Goal: Task Accomplishment & Management: Contribute content

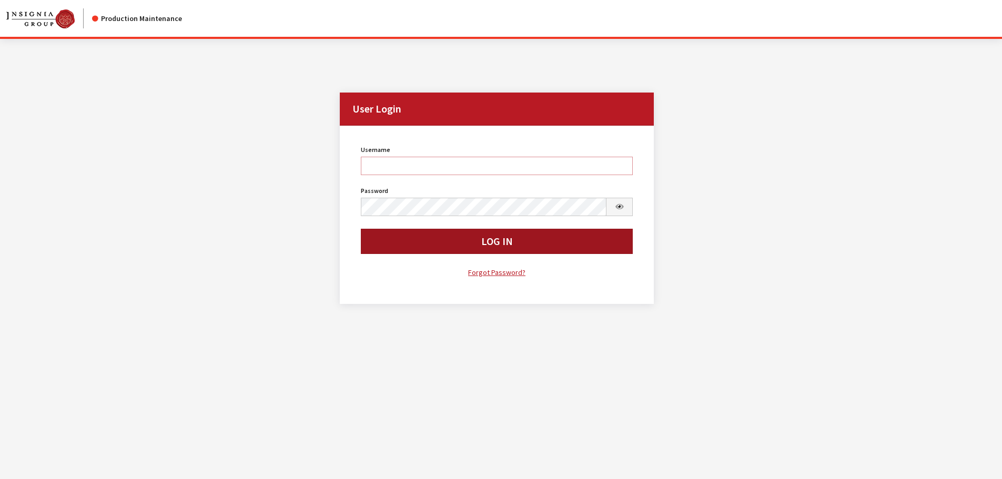
type input "cdorton"
click at [535, 250] on button "Log In" at bounding box center [497, 241] width 273 height 25
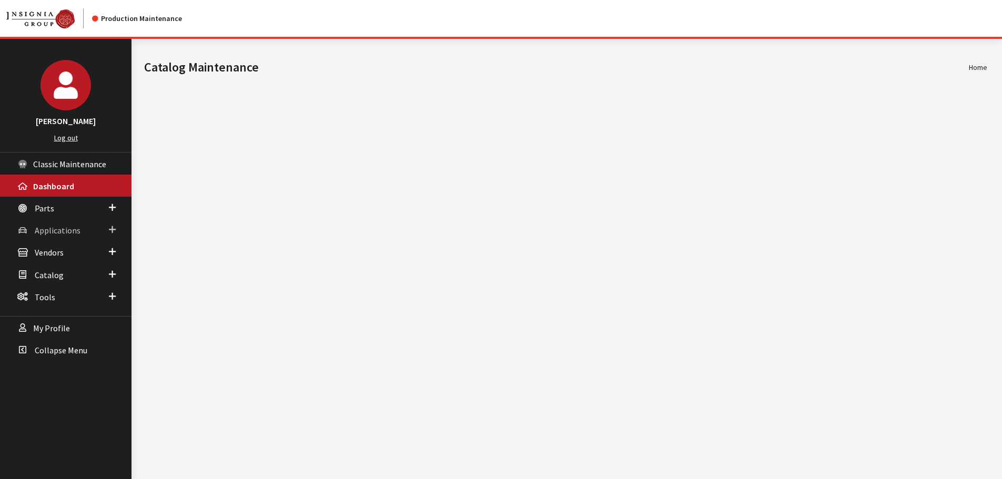
click at [58, 224] on link "Applications" at bounding box center [66, 230] width 132 height 22
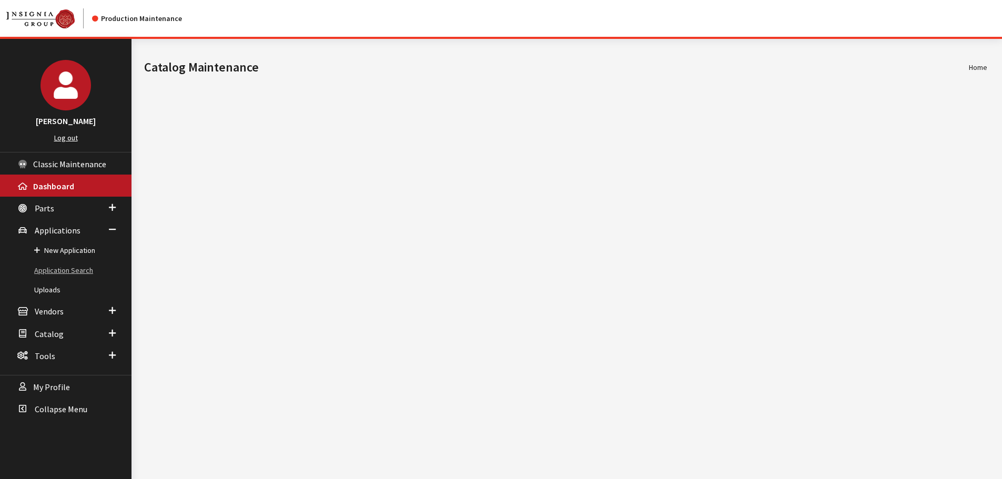
click at [58, 270] on link "Application Search" at bounding box center [66, 270] width 132 height 19
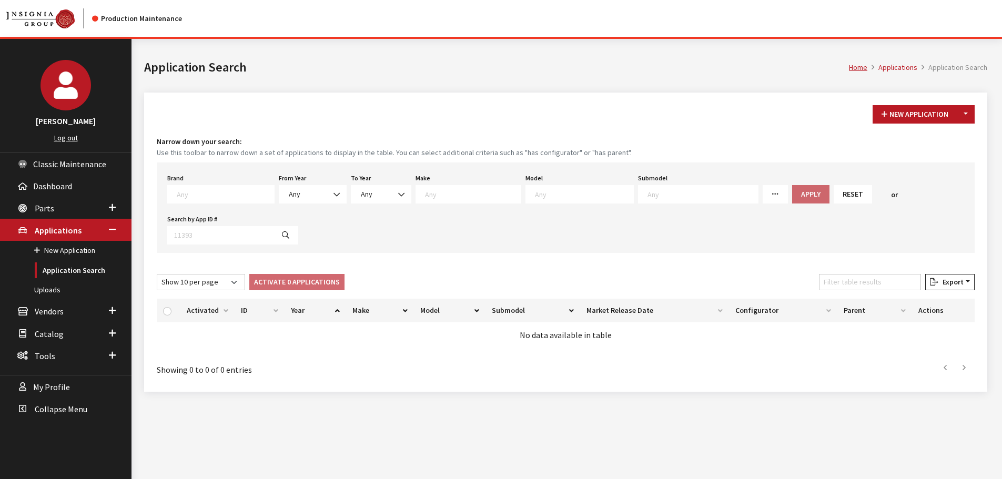
click at [229, 189] on span at bounding box center [224, 192] width 100 height 9
type textarea "gm"
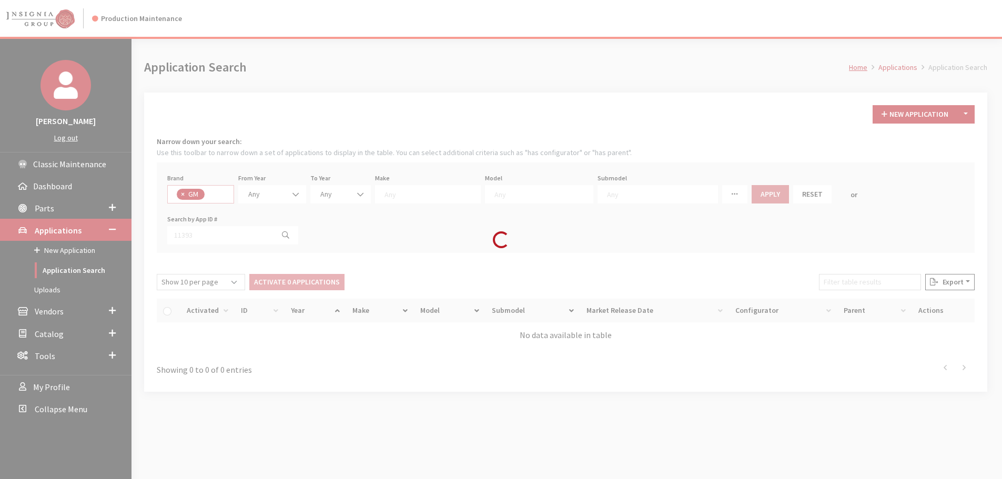
select select "1"
select select
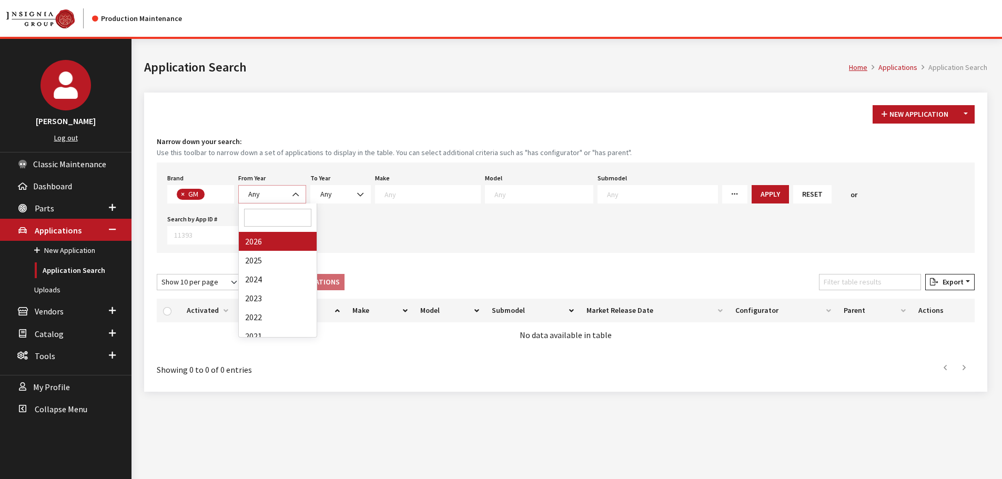
click at [256, 192] on span "Any" at bounding box center [254, 193] width 12 height 9
select select "2026"
select select
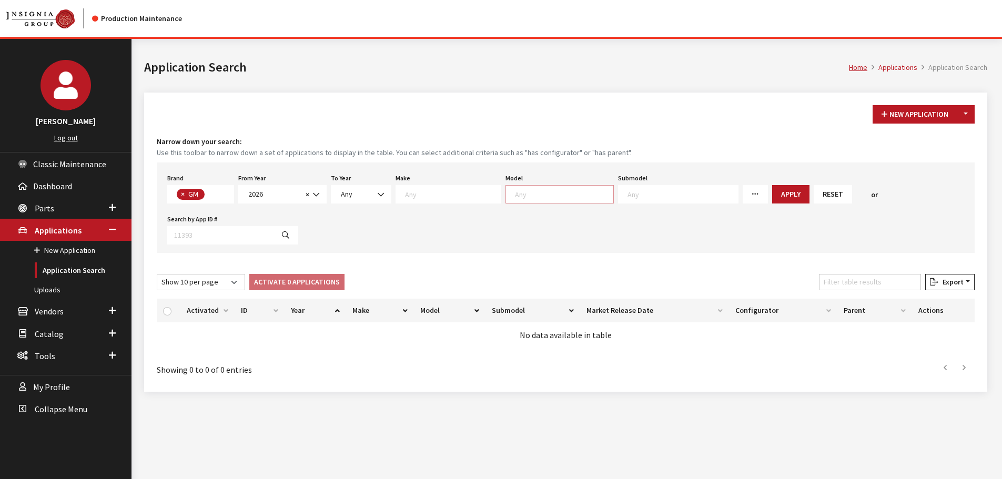
click at [527, 190] on textarea "Search" at bounding box center [564, 193] width 98 height 9
click at [420, 196] on textarea "Search" at bounding box center [453, 193] width 96 height 9
select select "3"
select select
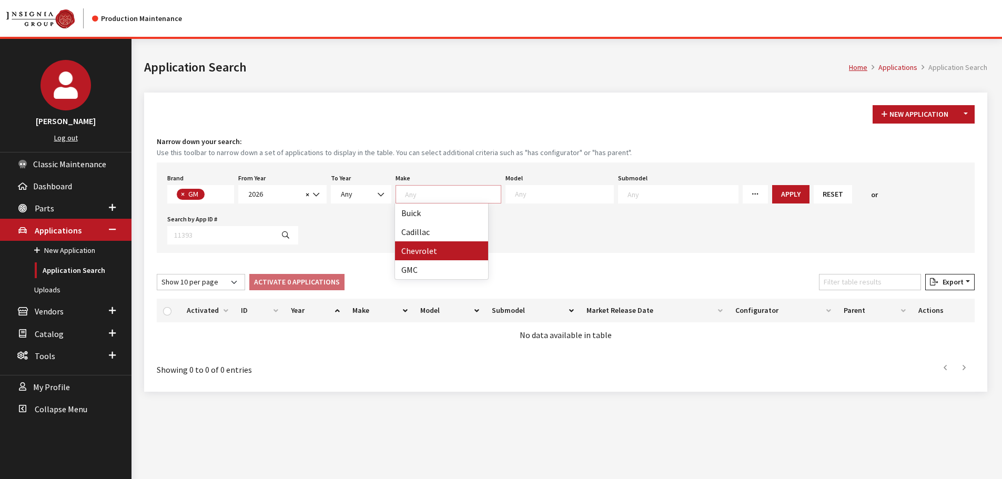
select select
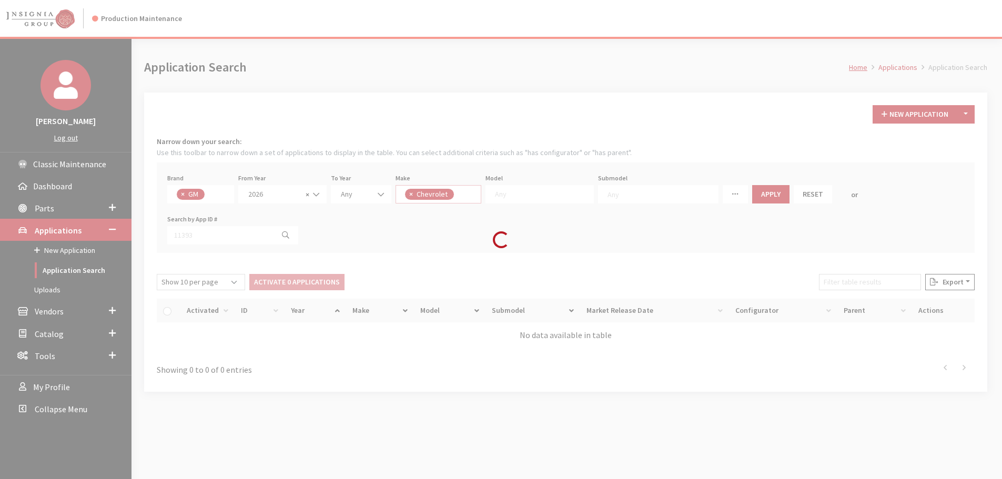
scroll to position [10, 0]
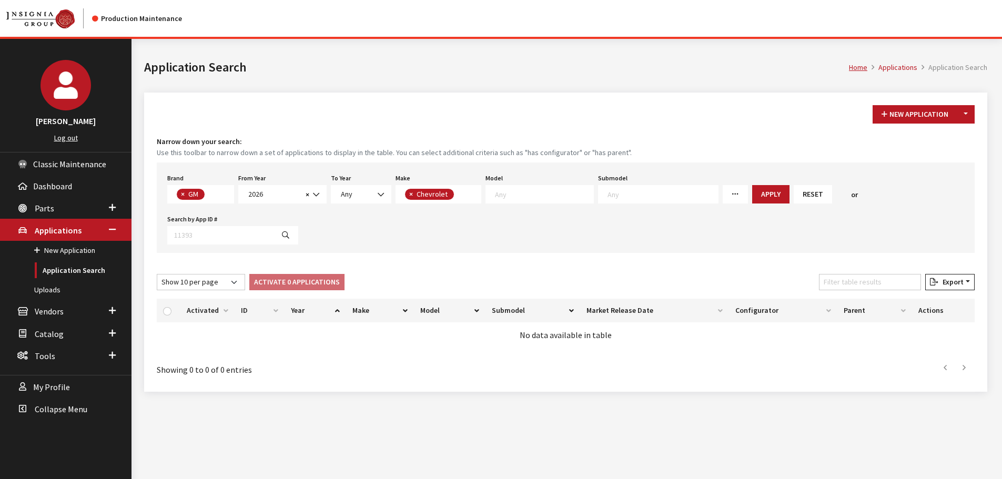
click at [554, 199] on span at bounding box center [540, 194] width 108 height 18
select select "46"
select select
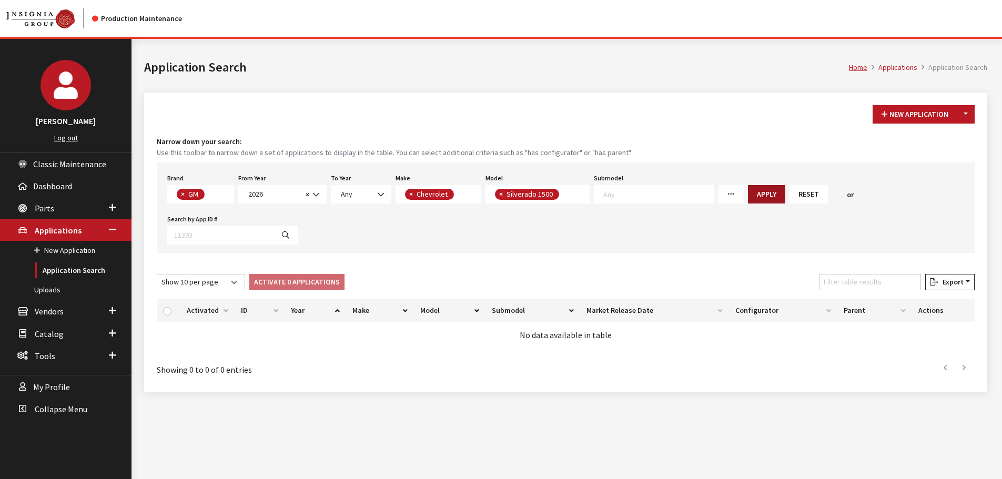
click at [750, 192] on button "Apply" at bounding box center [766, 194] width 37 height 18
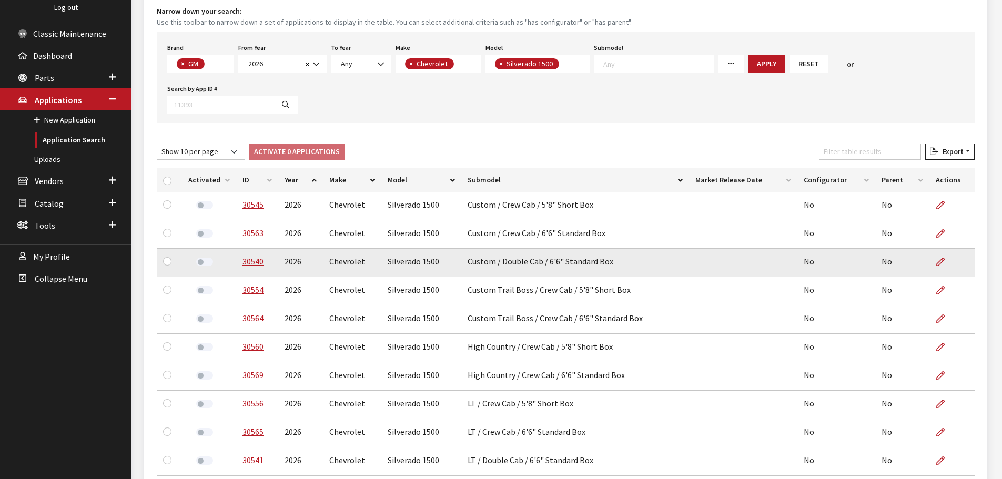
scroll to position [158, 0]
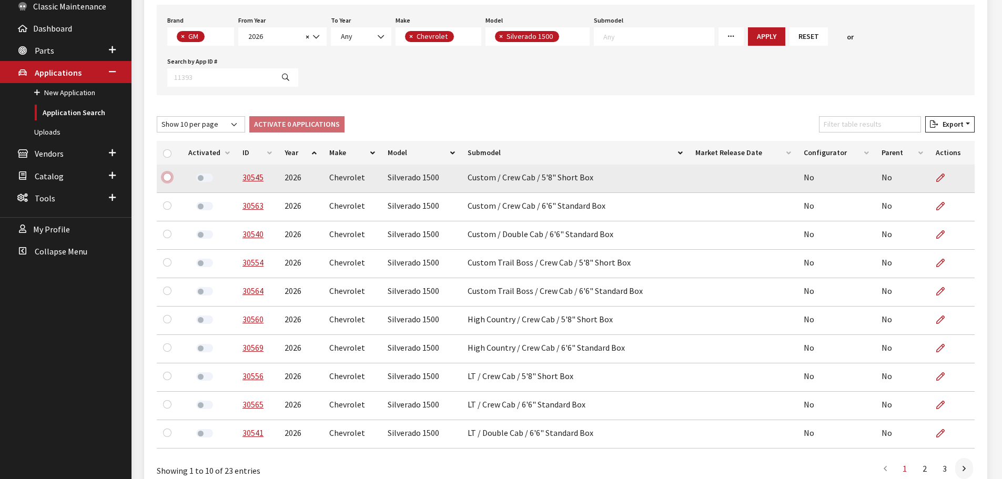
click at [165, 177] on input "checkbox" at bounding box center [167, 177] width 8 height 8
checkbox input "true"
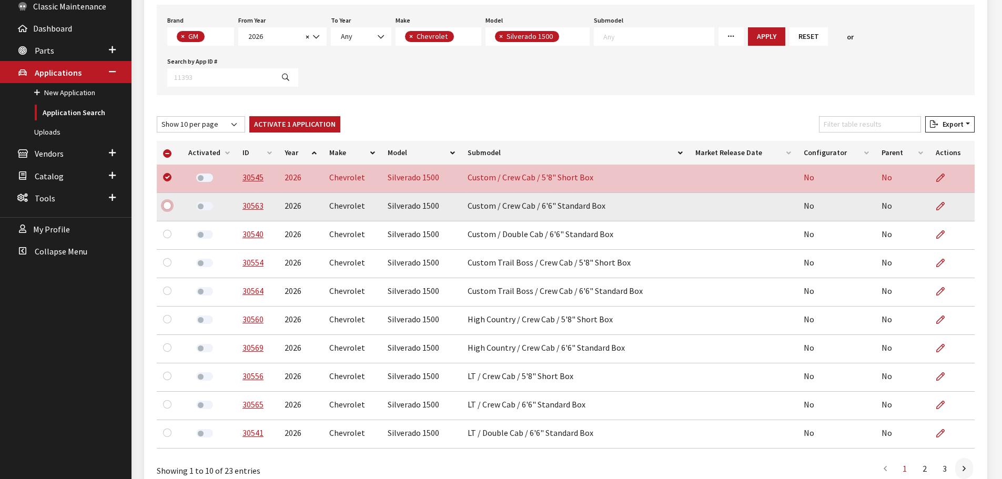
click at [168, 207] on input "checkbox" at bounding box center [167, 206] width 8 height 8
checkbox input "true"
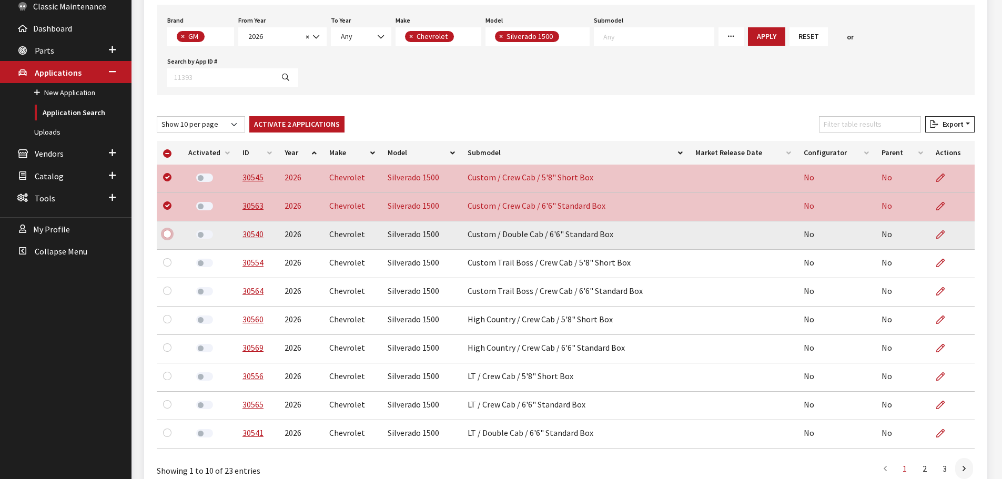
click at [167, 234] on input "checkbox" at bounding box center [167, 234] width 8 height 8
checkbox input "true"
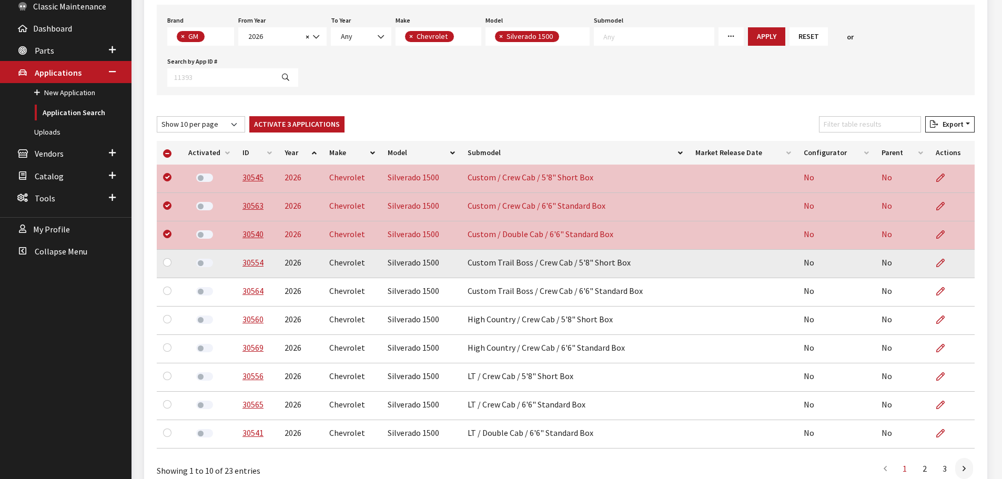
click at [162, 259] on td at bounding box center [169, 264] width 25 height 28
click at [167, 260] on input "checkbox" at bounding box center [167, 262] width 8 height 8
checkbox input "true"
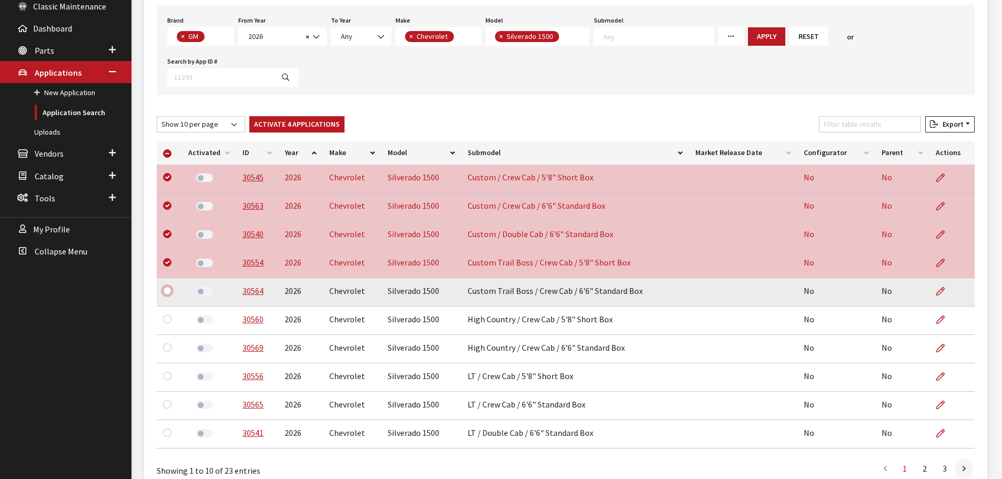
click at [169, 289] on input "checkbox" at bounding box center [167, 291] width 8 height 8
checkbox input "true"
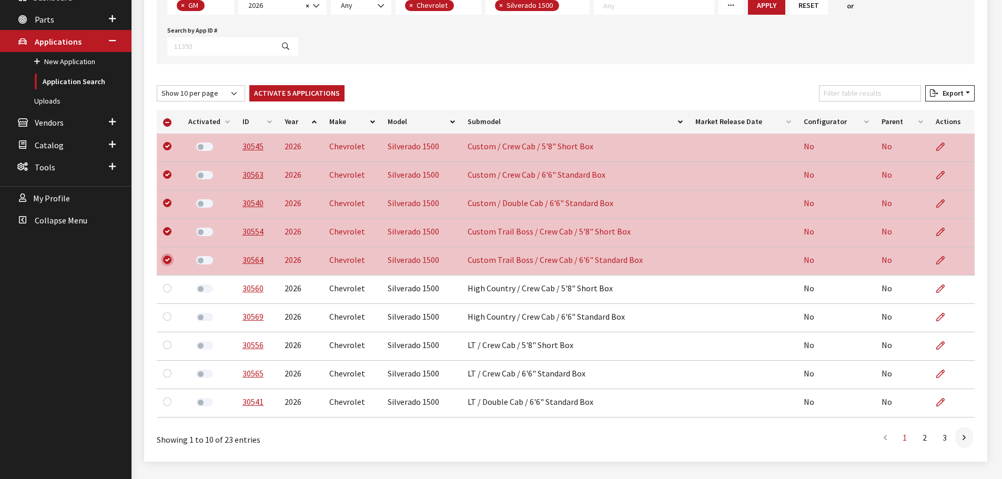
scroll to position [216, 0]
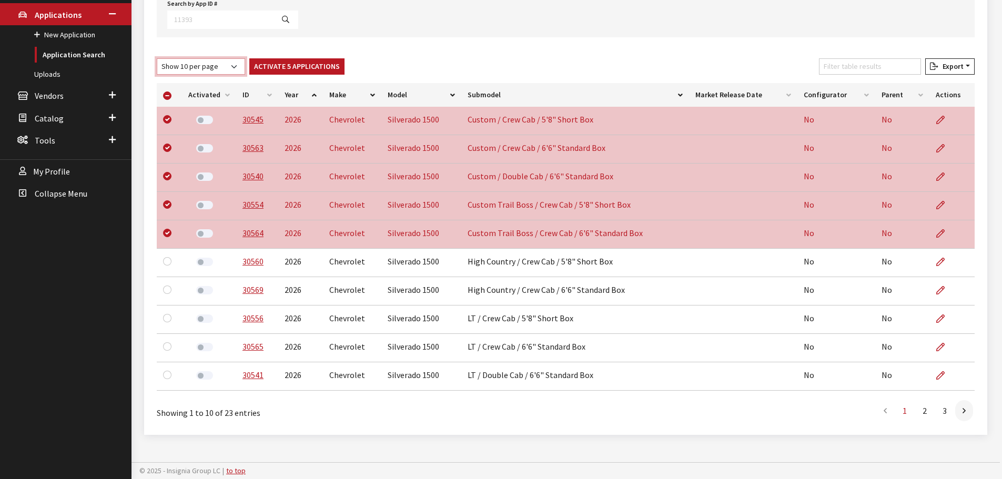
click at [194, 65] on select "Show 10 per page Show 25 per page Show 50 per page Show 100 per page Show 1000 …" at bounding box center [201, 66] width 88 height 16
select select "-1"
click at [157, 58] on select "Show 10 per page Show 25 per page Show 50 per page Show 100 per page Show 1000 …" at bounding box center [201, 66] width 88 height 16
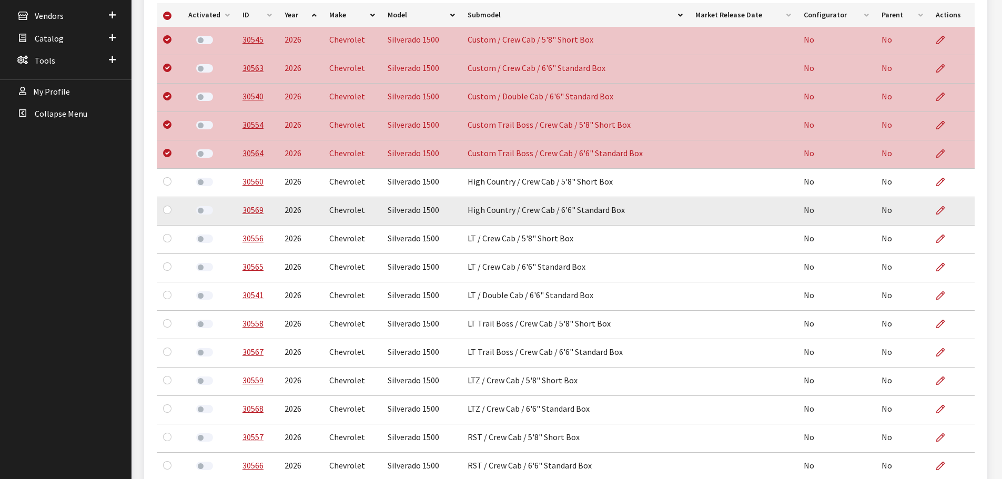
scroll to position [321, 0]
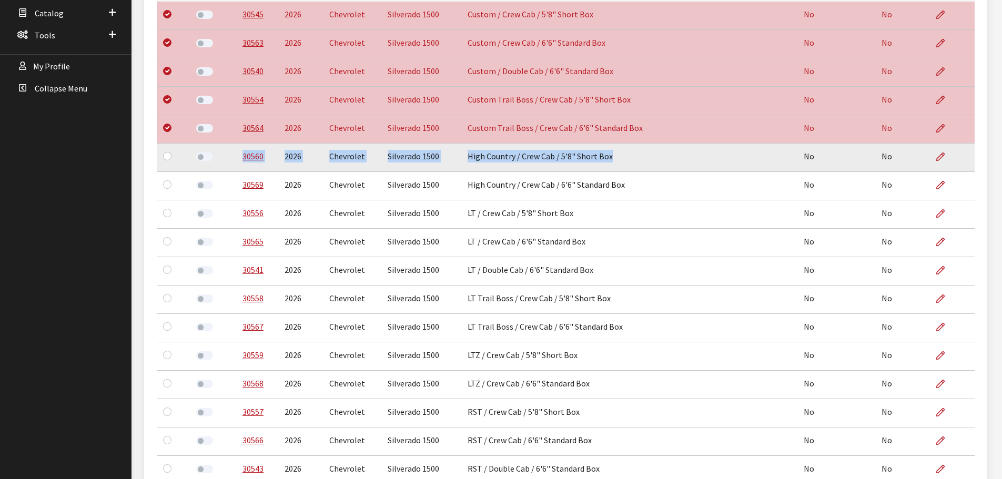
drag, startPoint x: 239, startPoint y: 158, endPoint x: 613, endPoint y: 158, distance: 373.5
click at [613, 158] on tr "30560 2026 Chevrolet Silverado 1500 High Country / Crew Cab / 5'8" Short Box No…" at bounding box center [566, 158] width 818 height 28
copy tr "30560 2026 Chevrolet Silverado 1500 High Country / Crew Cab / 5'8" Short Box"
click at [166, 155] on input "checkbox" at bounding box center [167, 156] width 8 height 8
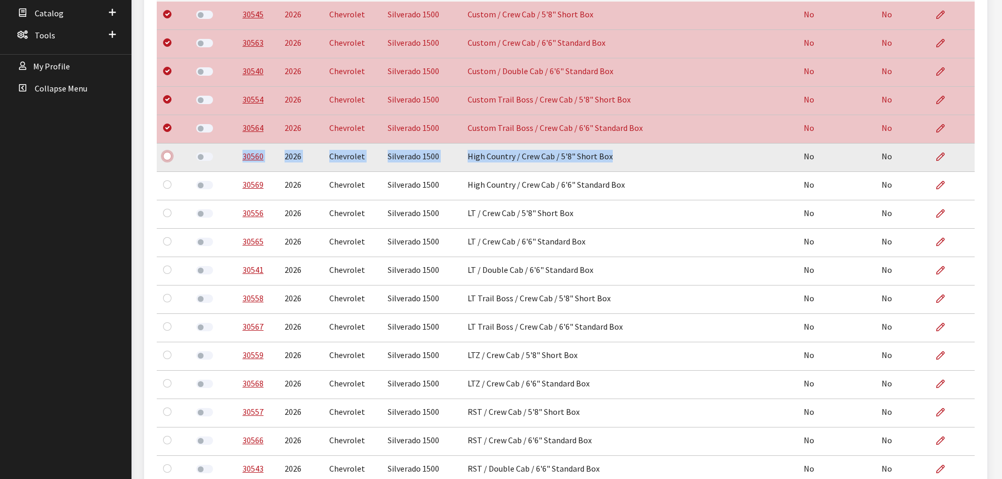
checkbox input "true"
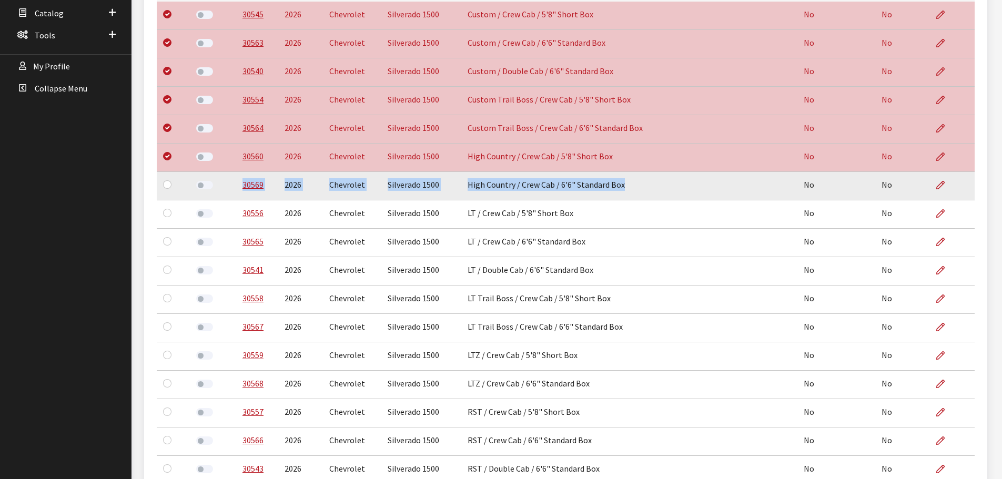
drag, startPoint x: 237, startPoint y: 185, endPoint x: 626, endPoint y: 194, distance: 389.4
click at [626, 194] on tr "30569 2026 Chevrolet Silverado 1500 High Country / Crew Cab / 6'6" Standard Box…" at bounding box center [566, 186] width 818 height 28
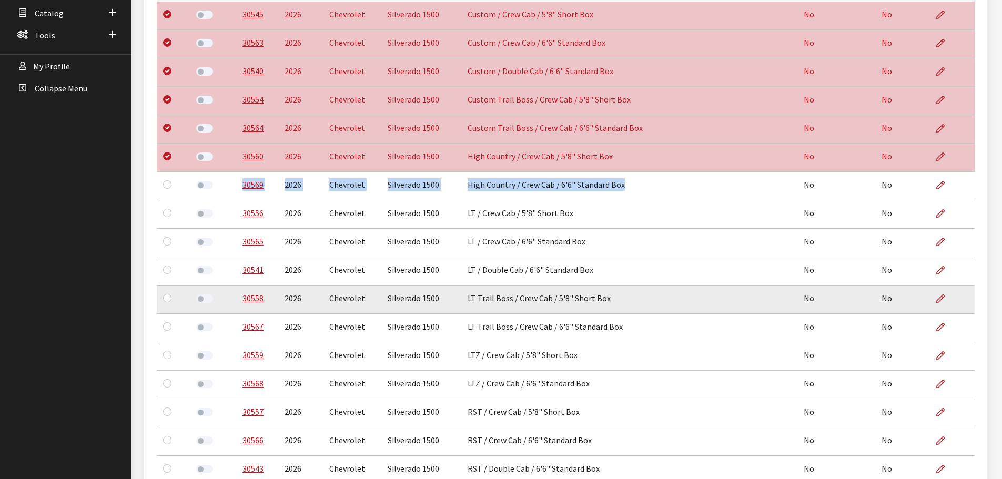
copy tr "30569 2026 Chevrolet Silverado 1500 High Country / Crew Cab / 6'6" Standard Box"
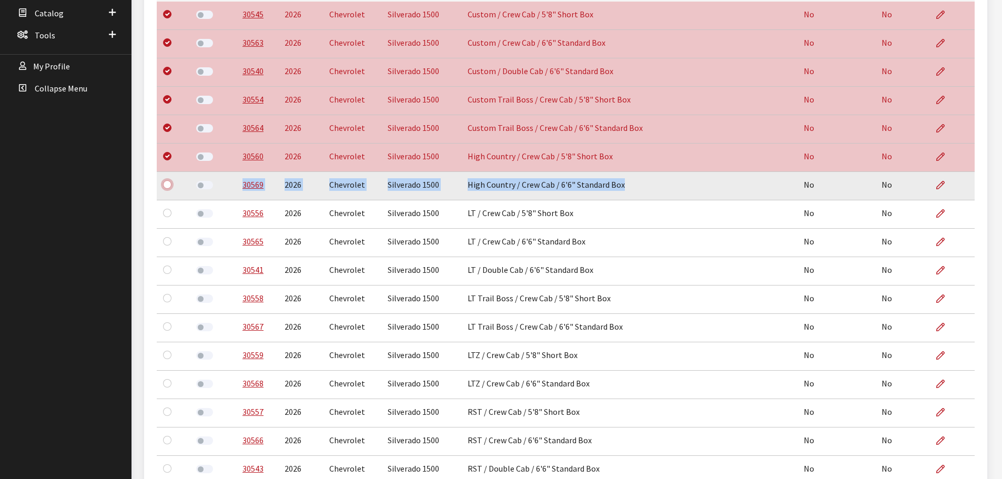
click at [169, 185] on input "checkbox" at bounding box center [167, 184] width 8 height 8
checkbox input "true"
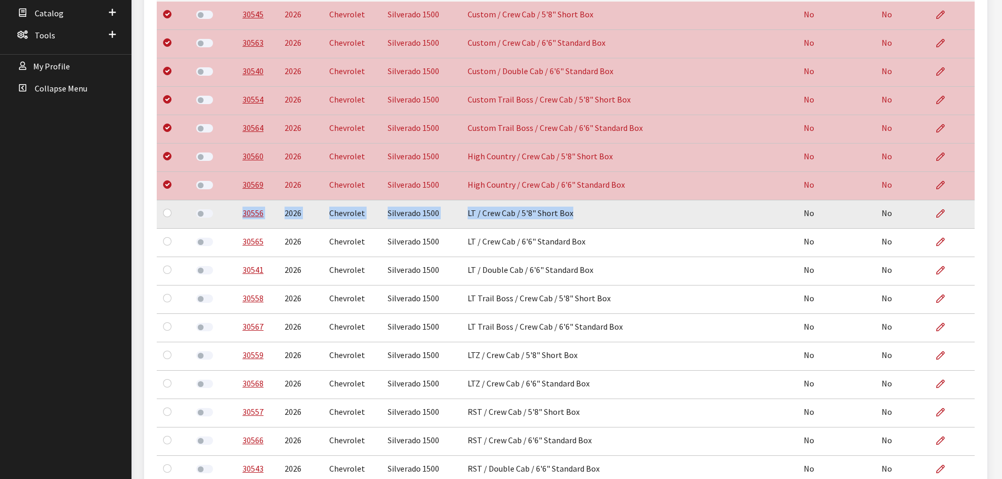
drag, startPoint x: 238, startPoint y: 213, endPoint x: 577, endPoint y: 219, distance: 338.9
click at [577, 219] on tr "30556 2026 Chevrolet Silverado 1500 LT / Crew Cab / 5'8" Short Box No No" at bounding box center [566, 214] width 818 height 28
copy tr "30556 2026 Chevrolet Silverado 1500 LT / Crew Cab / 5'8" Short Box"
click at [168, 215] on input "checkbox" at bounding box center [167, 213] width 8 height 8
checkbox input "true"
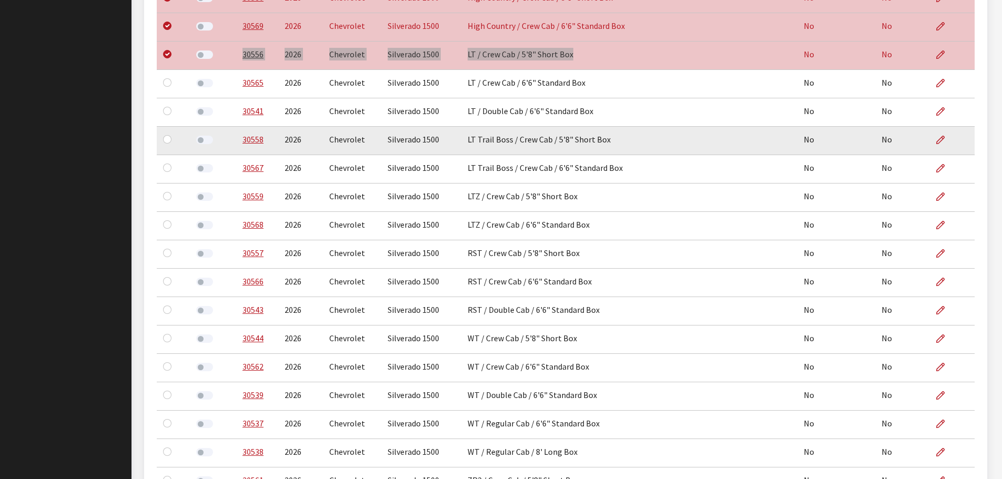
scroll to position [532, 0]
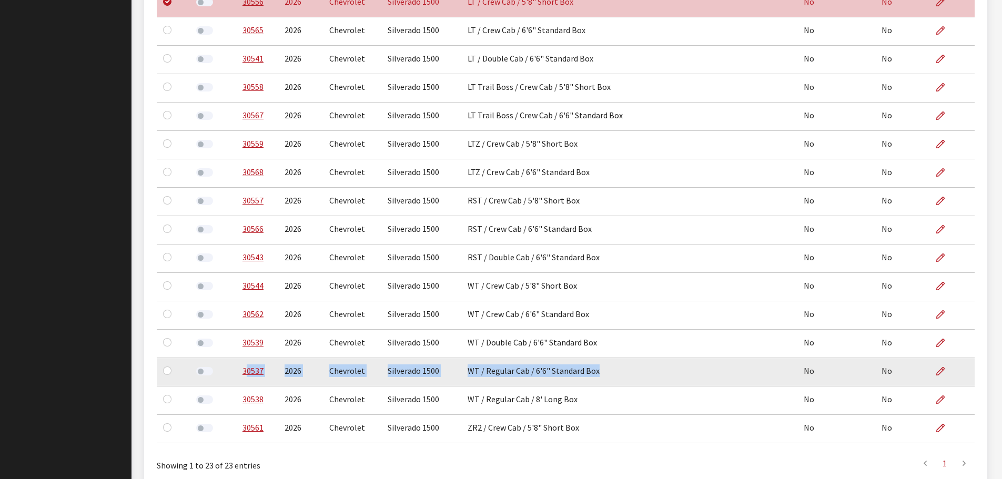
drag, startPoint x: 593, startPoint y: 372, endPoint x: 243, endPoint y: 381, distance: 351.0
click at [243, 381] on tr "30537 2026 Chevrolet Silverado 1500 WT / Regular Cab / 6'6" Standard Box No No" at bounding box center [566, 372] width 818 height 28
click at [243, 380] on td "30537" at bounding box center [257, 372] width 42 height 28
drag, startPoint x: 240, startPoint y: 373, endPoint x: 598, endPoint y: 375, distance: 358.3
click at [598, 375] on tr "30537 2026 Chevrolet Silverado 1500 WT / Regular Cab / 6'6" Standard Box No No" at bounding box center [566, 372] width 818 height 28
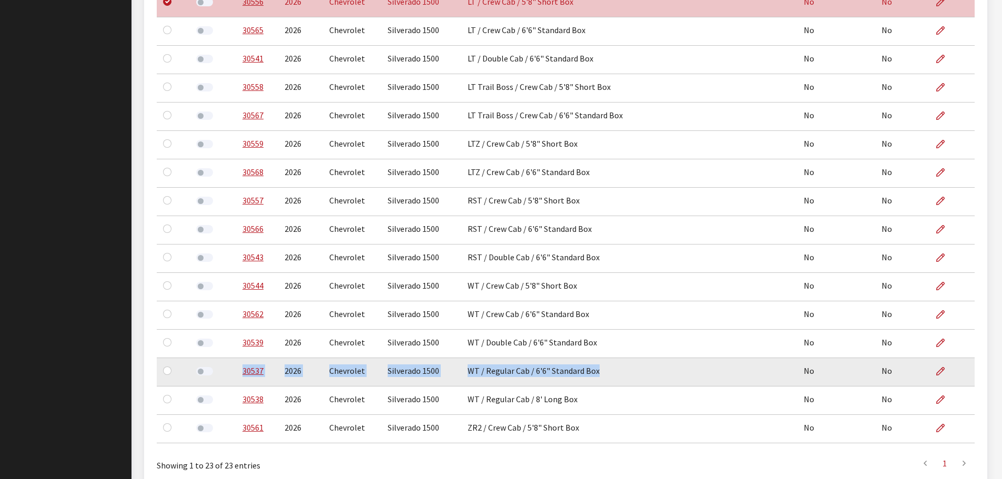
copy tr "30537 2026 Chevrolet Silverado 1500 WT / Regular Cab / 6'6" Standard Box"
click at [167, 371] on input "checkbox" at bounding box center [167, 371] width 8 height 8
checkbox input "true"
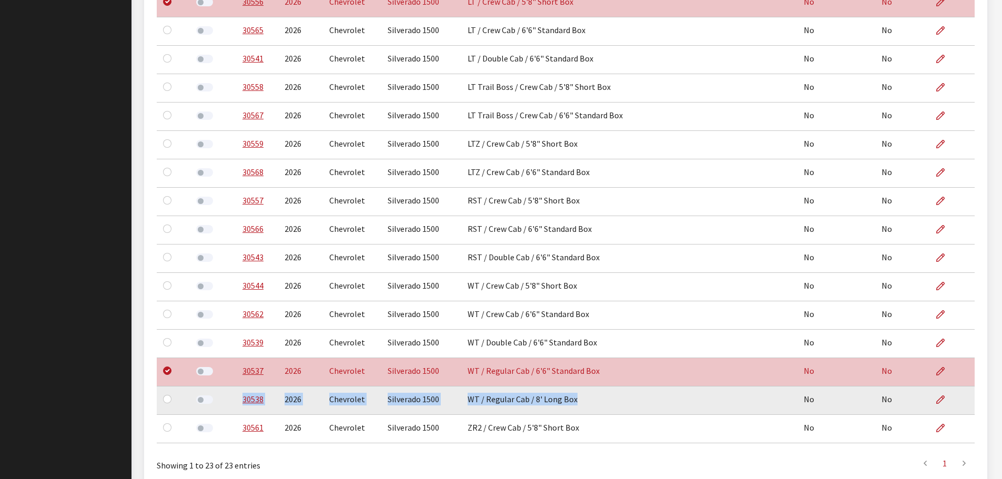
drag, startPoint x: 572, startPoint y: 401, endPoint x: 237, endPoint y: 405, distance: 335.1
click at [237, 405] on tr "30538 2026 Chevrolet Silverado 1500 WT / Regular Cab / 8' Long Box No No" at bounding box center [566, 401] width 818 height 28
copy tr "30538 2026 Chevrolet Silverado 1500 WT / Regular Cab / 8' Long Box"
click at [165, 401] on input "checkbox" at bounding box center [167, 399] width 8 height 8
checkbox input "true"
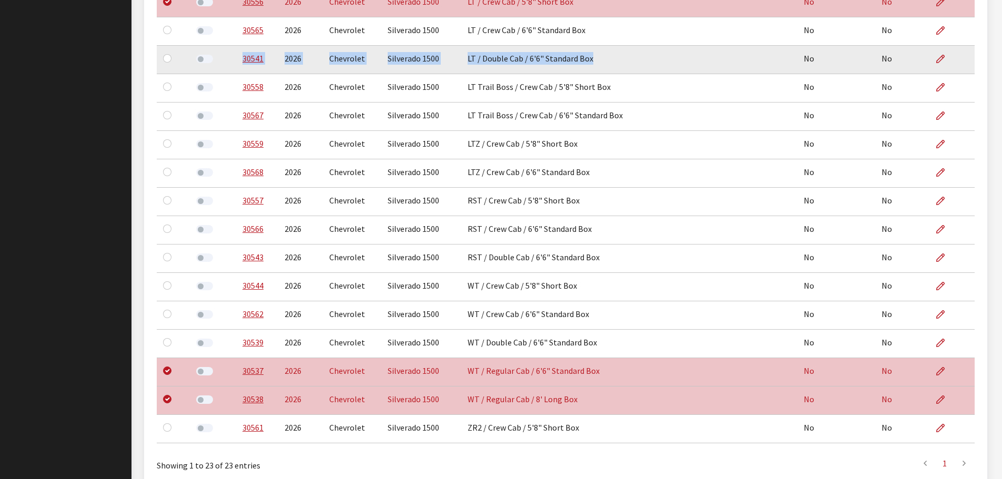
drag, startPoint x: 238, startPoint y: 60, endPoint x: 608, endPoint y: 58, distance: 370.4
click at [608, 58] on tr "30541 2026 Chevrolet Silverado 1500 LT / Double Cab / 6'6" Standard Box No No" at bounding box center [566, 60] width 818 height 28
copy tr "30541 2026 Chevrolet Silverado 1500 LT / Double Cab / 6'6" Standard Box"
click at [165, 58] on input "checkbox" at bounding box center [167, 58] width 8 height 8
checkbox input "true"
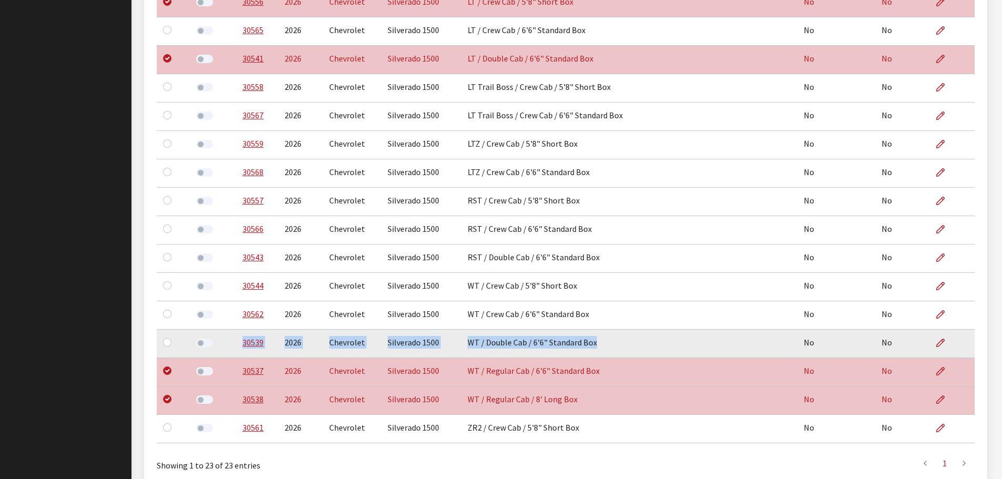
drag, startPoint x: 237, startPoint y: 343, endPoint x: 601, endPoint y: 345, distance: 364.1
click at [601, 345] on tr "30539 2026 Chevrolet Silverado 1500 WT / Double Cab / 6'6" Standard Box No No" at bounding box center [566, 344] width 818 height 28
copy tr "30539 2026 Chevrolet Silverado 1500 WT / Double Cab / 6'6" Standard Box"
click at [166, 342] on input "checkbox" at bounding box center [167, 342] width 8 height 8
checkbox input "true"
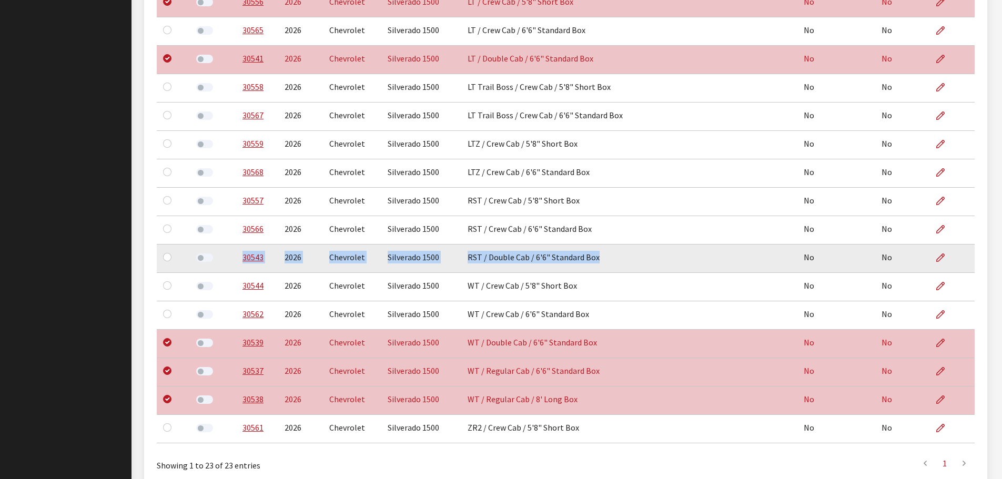
drag, startPoint x: 237, startPoint y: 259, endPoint x: 609, endPoint y: 259, distance: 372.0
click at [609, 259] on tr "30543 2026 Chevrolet Silverado 1500 RST / Double Cab / 6'6" Standard Box No No" at bounding box center [566, 259] width 818 height 28
copy tr "30543 2026 Chevrolet Silverado 1500 RST / Double Cab / 6'6" Standard Box"
click at [167, 258] on input "checkbox" at bounding box center [167, 257] width 8 height 8
checkbox input "true"
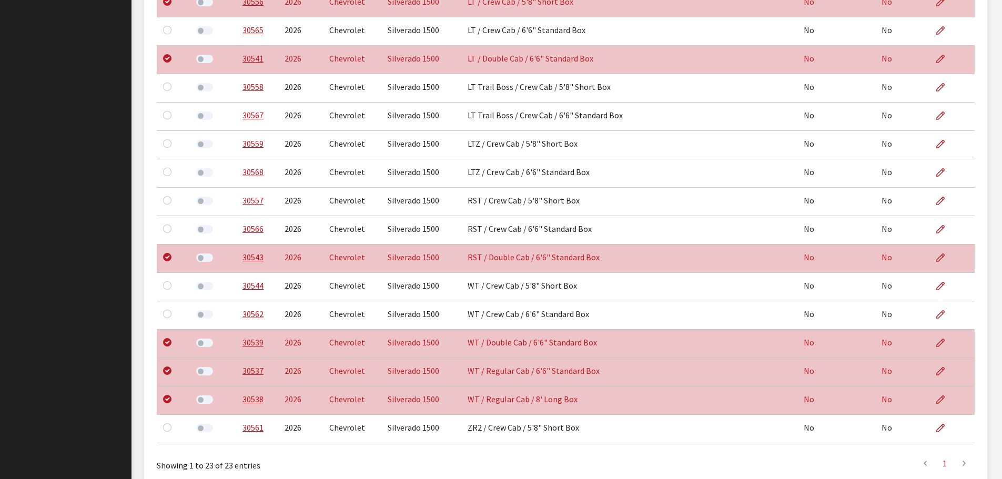
click at [96, 275] on div "Cheyenne Dorton Log out Classic Maintenance Dashboard Parts New Part Part Searc…" at bounding box center [66, 19] width 132 height 1025
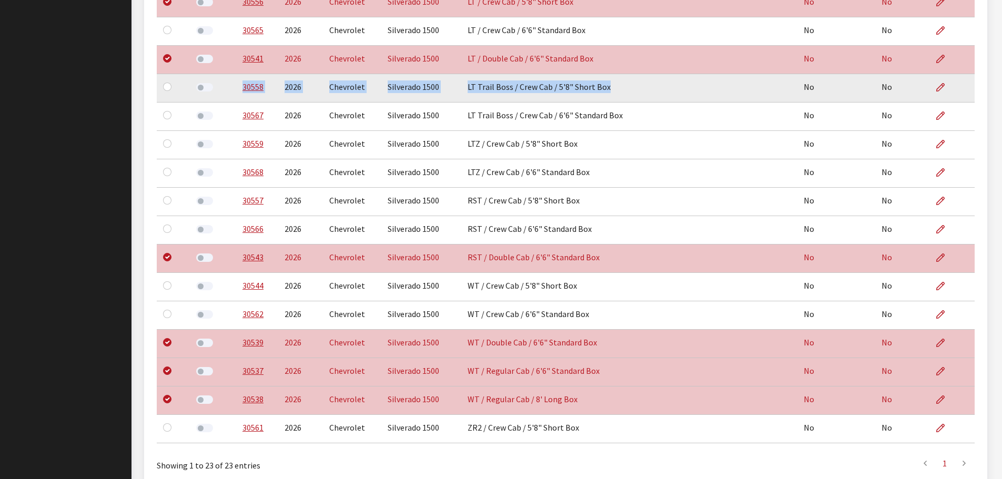
drag, startPoint x: 240, startPoint y: 87, endPoint x: 614, endPoint y: 88, distance: 374.1
click at [614, 88] on tr "30558 2026 Chevrolet Silverado 1500 LT Trail Boss / Crew Cab / 5'8" Short Box N…" at bounding box center [566, 88] width 818 height 28
copy tr "30558 2026 Chevrolet Silverado 1500 LT Trail Boss / Crew Cab / 5'8" Short Box"
click at [166, 90] on input "checkbox" at bounding box center [167, 87] width 8 height 8
checkbox input "true"
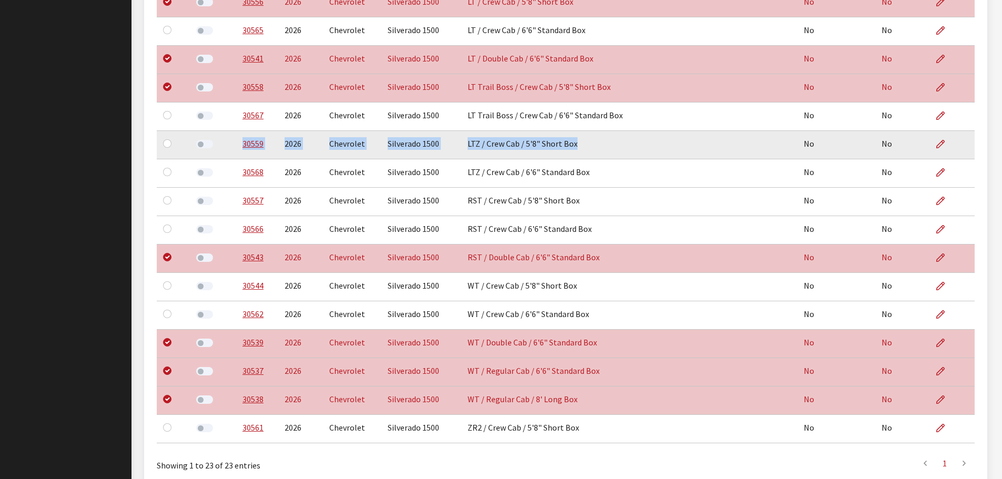
drag, startPoint x: 236, startPoint y: 144, endPoint x: 618, endPoint y: 147, distance: 382.0
click at [618, 147] on tr "30559 2026 Chevrolet Silverado 1500 LTZ / Crew Cab / 5'8" Short Box No No" at bounding box center [566, 145] width 818 height 28
click at [168, 144] on input "checkbox" at bounding box center [167, 143] width 8 height 8
checkbox input "true"
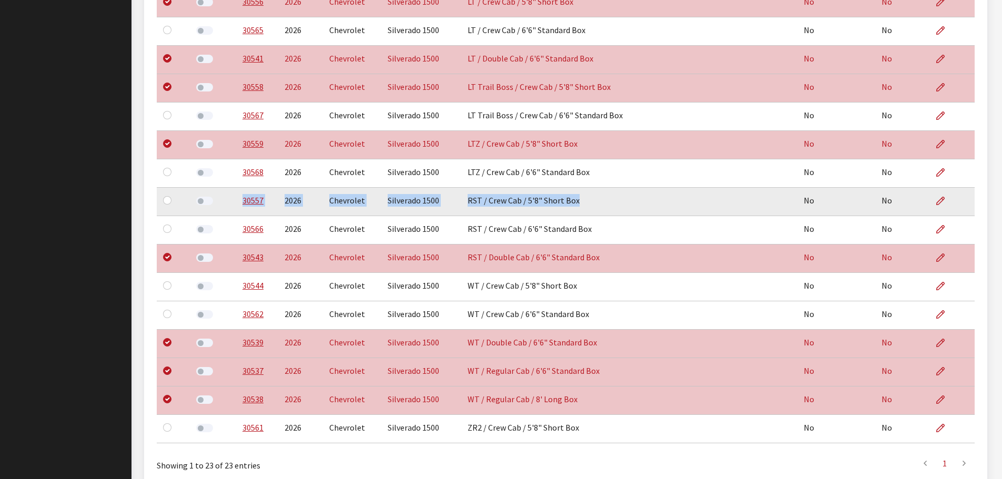
drag, startPoint x: 575, startPoint y: 200, endPoint x: 239, endPoint y: 206, distance: 335.7
click at [239, 206] on tr "30557 2026 Chevrolet Silverado 1500 RST / Crew Cab / 5'8" Short Box No No" at bounding box center [566, 202] width 818 height 28
click at [167, 200] on input "checkbox" at bounding box center [167, 200] width 8 height 8
checkbox input "true"
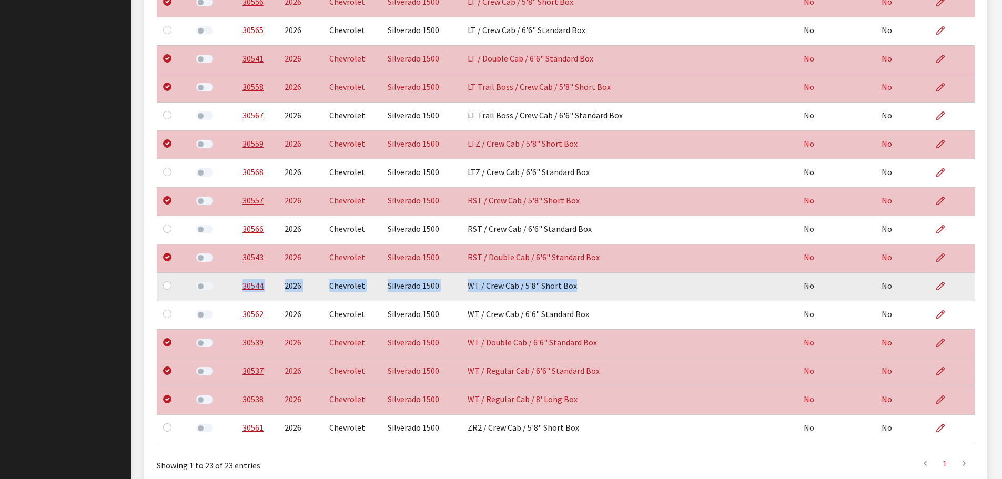
drag, startPoint x: 236, startPoint y: 286, endPoint x: 587, endPoint y: 293, distance: 350.5
click at [587, 293] on tr "30544 2026 Chevrolet Silverado 1500 WT / Crew Cab / 5'8" Short Box No No" at bounding box center [566, 287] width 818 height 28
click at [166, 287] on input "checkbox" at bounding box center [167, 285] width 8 height 8
checkbox input "true"
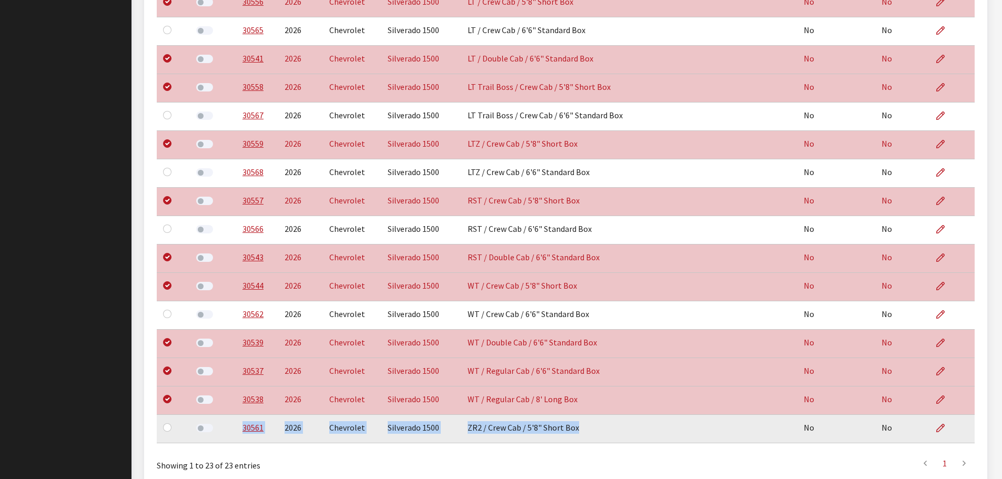
drag, startPoint x: 237, startPoint y: 431, endPoint x: 581, endPoint y: 435, distance: 344.1
click at [581, 435] on tr "30561 2026 Chevrolet Silverado 1500 ZR2 / Crew Cab / 5'8" Short Box No No" at bounding box center [566, 429] width 818 height 28
click at [166, 429] on input "checkbox" at bounding box center [167, 428] width 8 height 8
checkbox input "true"
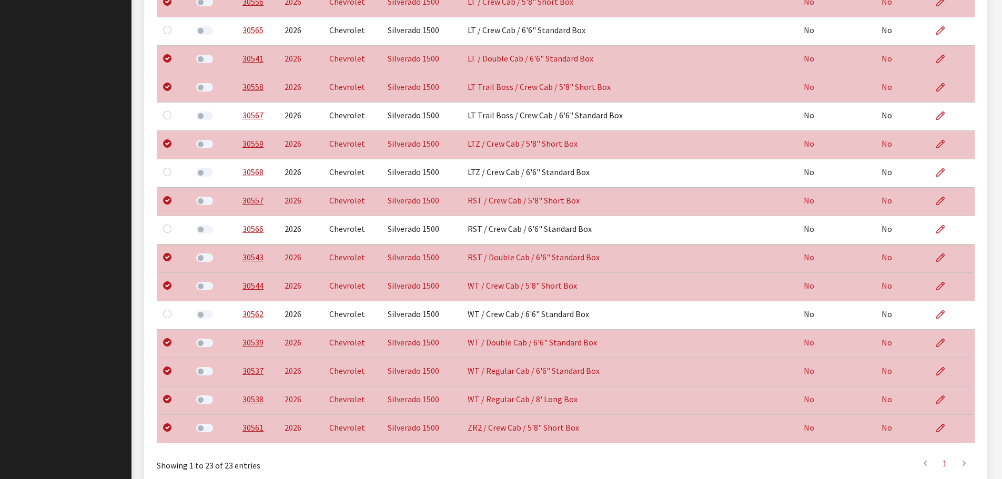
click at [291, 455] on div "Showing 1 to 23 of 23 entries" at bounding box center [324, 462] width 334 height 20
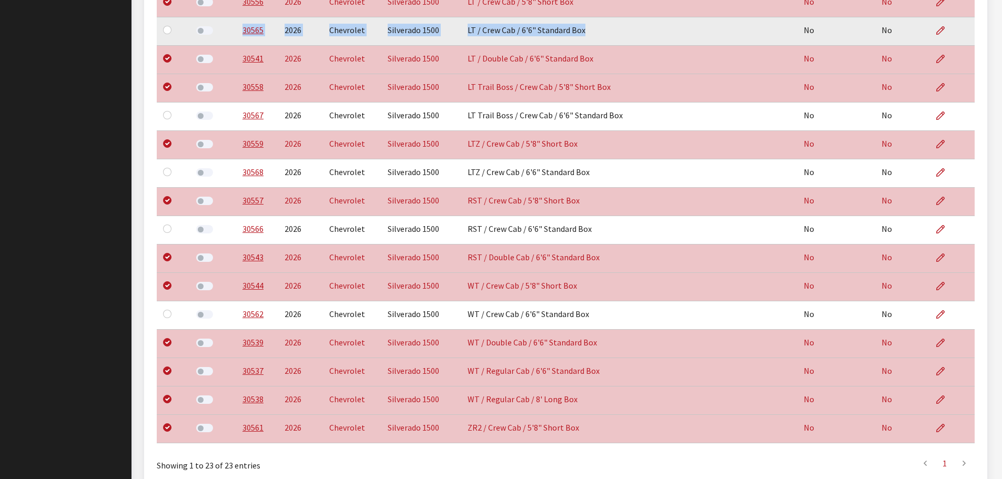
drag, startPoint x: 237, startPoint y: 32, endPoint x: 602, endPoint y: 31, distance: 364.6
click at [602, 31] on tr "30565 2026 Chevrolet Silverado 1500 LT / Crew Cab / 6'6" Standard Box No No" at bounding box center [566, 31] width 818 height 28
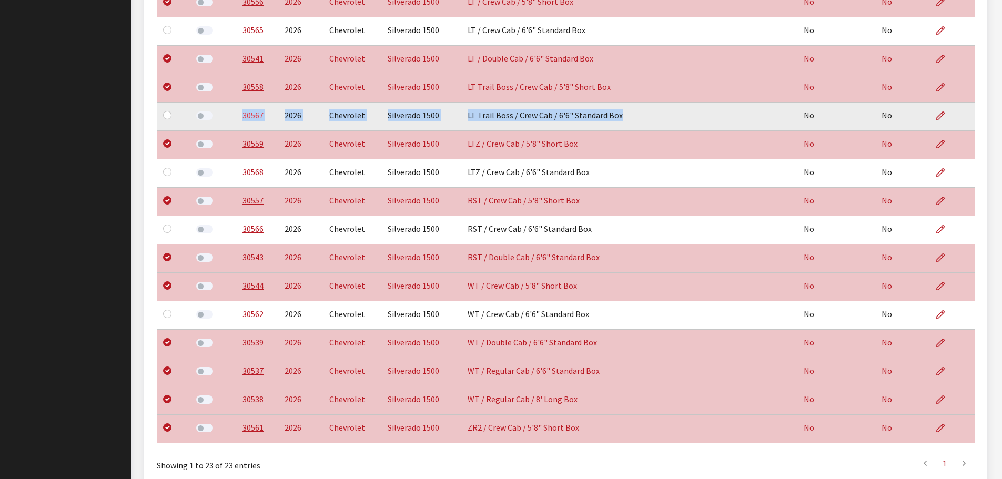
drag, startPoint x: 622, startPoint y: 114, endPoint x: 240, endPoint y: 117, distance: 382.0
click at [240, 117] on tr "30567 2026 Chevrolet Silverado 1500 LT Trail Boss / Crew Cab / 6'6" Standard Bo…" at bounding box center [566, 117] width 818 height 28
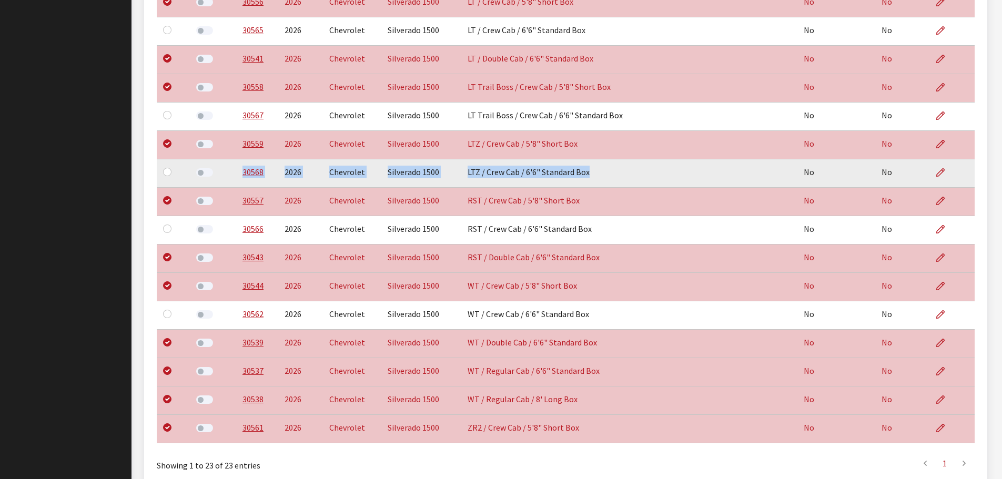
drag, startPoint x: 588, startPoint y: 176, endPoint x: 236, endPoint y: 178, distance: 352.5
click at [236, 178] on tr "30568 2026 Chevrolet Silverado 1500 LTZ / Crew Cab / 6'6" Standard Box No No" at bounding box center [566, 173] width 818 height 28
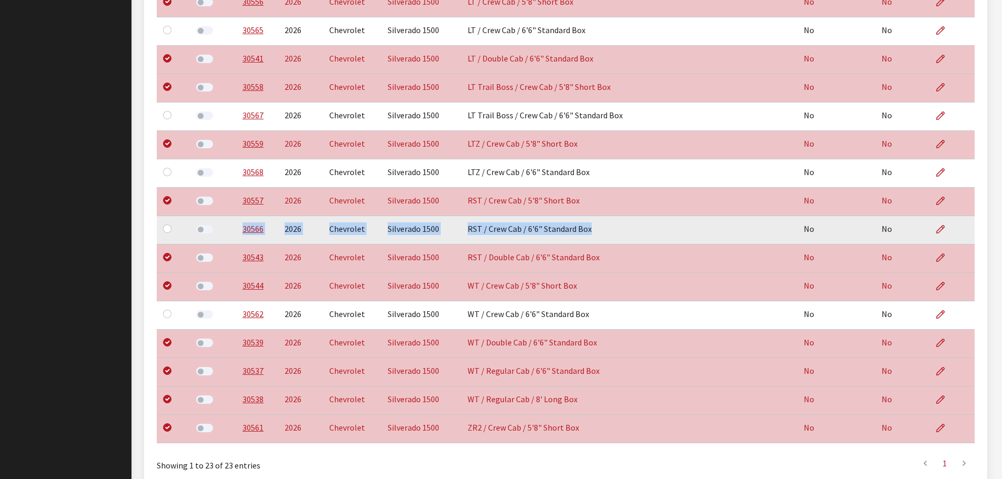
drag, startPoint x: 590, startPoint y: 231, endPoint x: 230, endPoint y: 237, distance: 360.4
click at [230, 237] on tr "30566 2026 Chevrolet Silverado 1500 RST / Crew Cab / 6'6" Standard Box No No" at bounding box center [566, 230] width 818 height 28
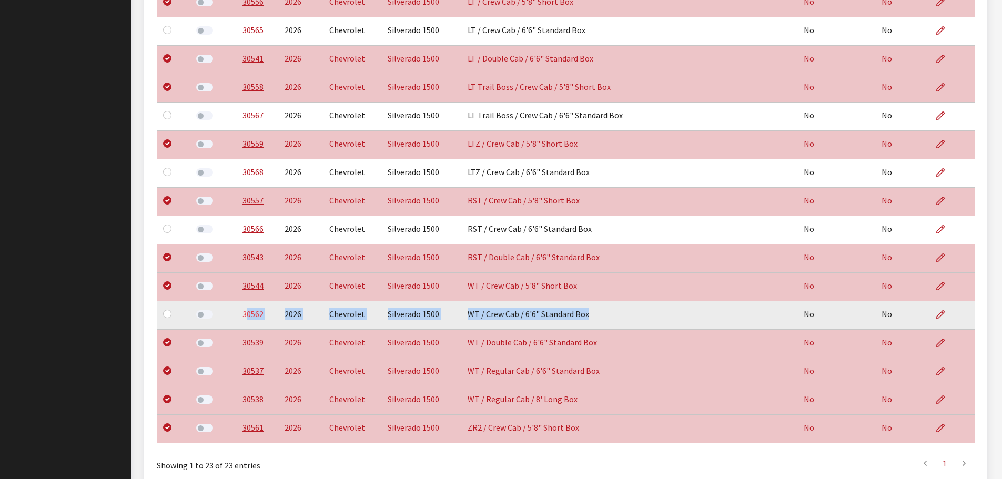
drag, startPoint x: 587, startPoint y: 311, endPoint x: 244, endPoint y: 316, distance: 343.1
click at [244, 316] on tr "30562 2026 Chevrolet Silverado 1500 WT / Crew Cab / 6'6" Standard Box No No" at bounding box center [566, 315] width 818 height 28
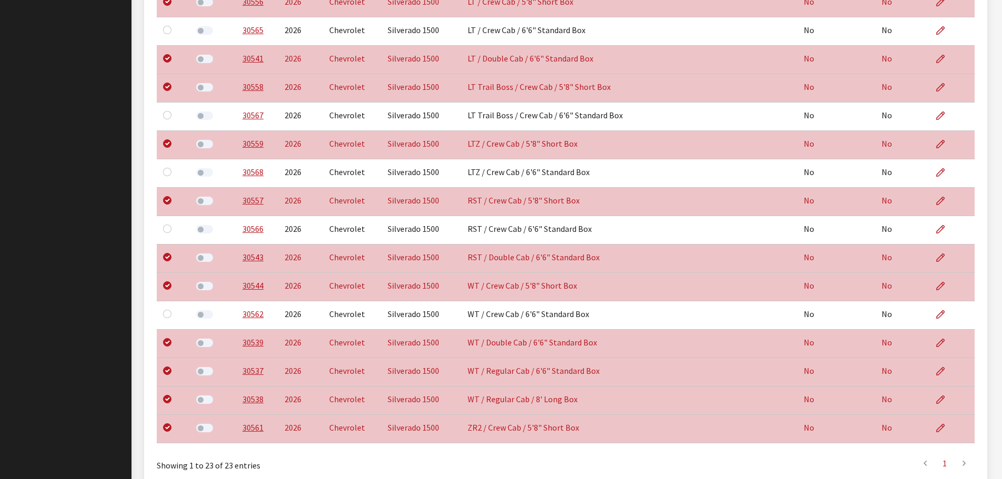
click at [78, 316] on div "Cheyenne Dorton Log out Classic Maintenance Dashboard Parts New Part Part Searc…" at bounding box center [66, 19] width 132 height 1025
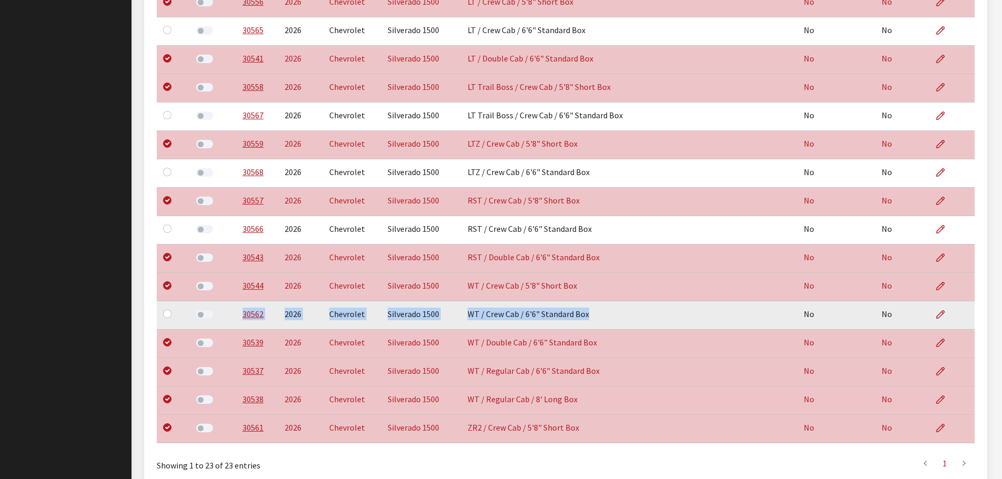
drag, startPoint x: 239, startPoint y: 316, endPoint x: 588, endPoint y: 324, distance: 349.4
click at [588, 324] on tr "30562 2026 Chevrolet Silverado 1500 WT / Crew Cab / 6'6" Standard Box No No" at bounding box center [566, 315] width 818 height 28
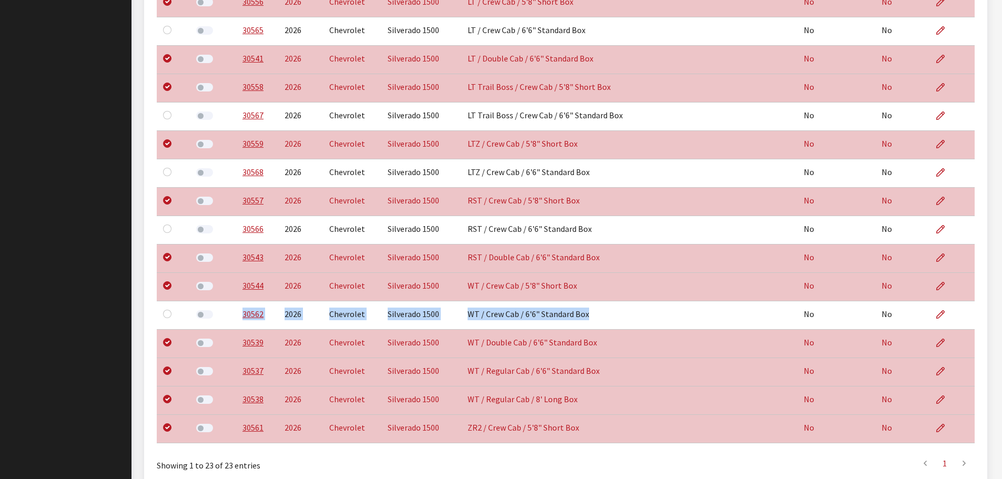
click at [49, 298] on div "Cheyenne Dorton Log out Classic Maintenance Dashboard Parts New Part Part Searc…" at bounding box center [66, 19] width 132 height 1025
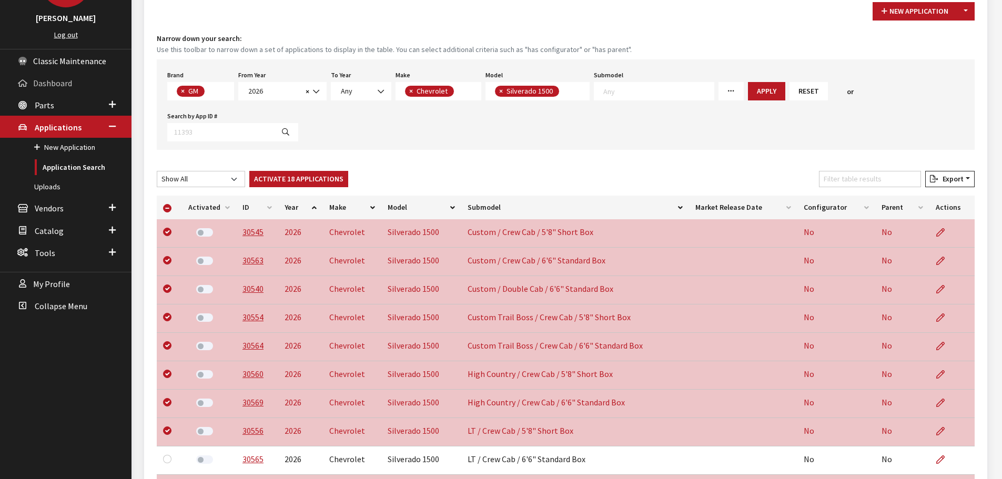
scroll to position [0, 0]
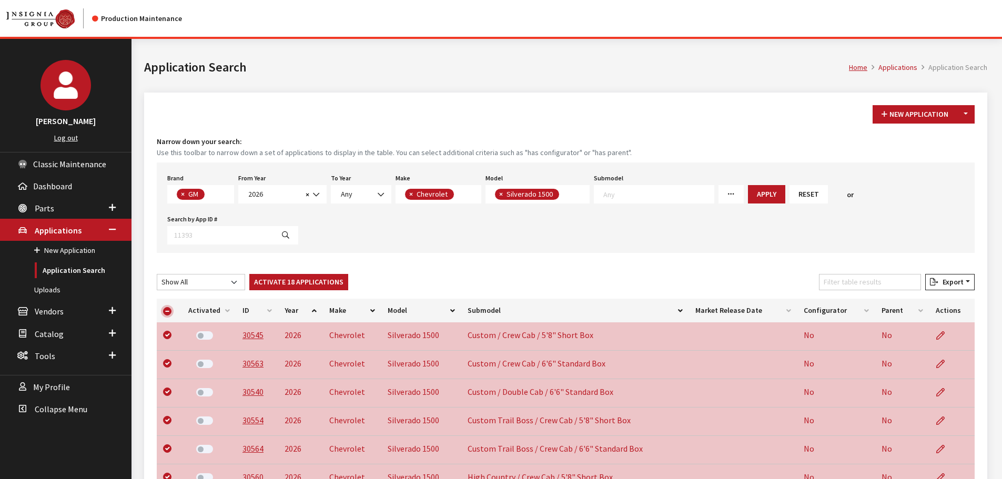
click at [166, 314] on input "checkbox" at bounding box center [167, 311] width 8 height 8
checkbox input "false"
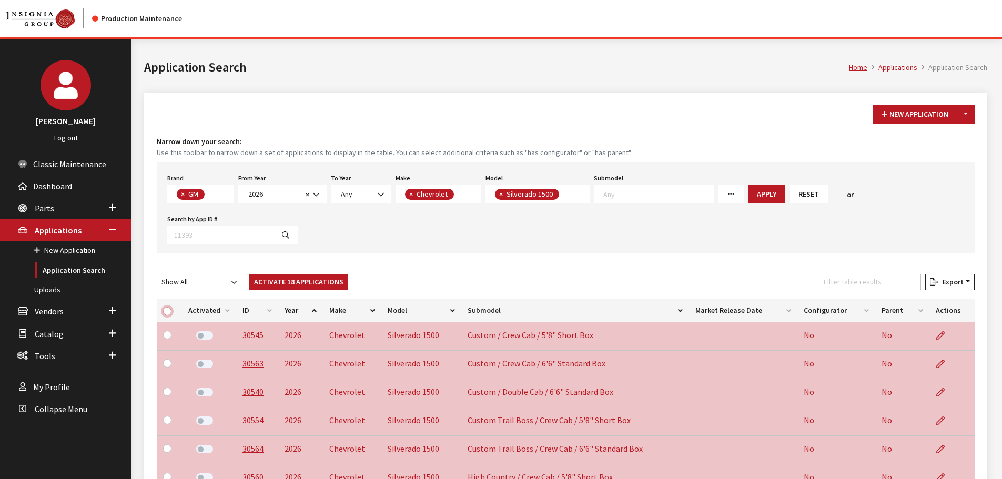
checkbox input "false"
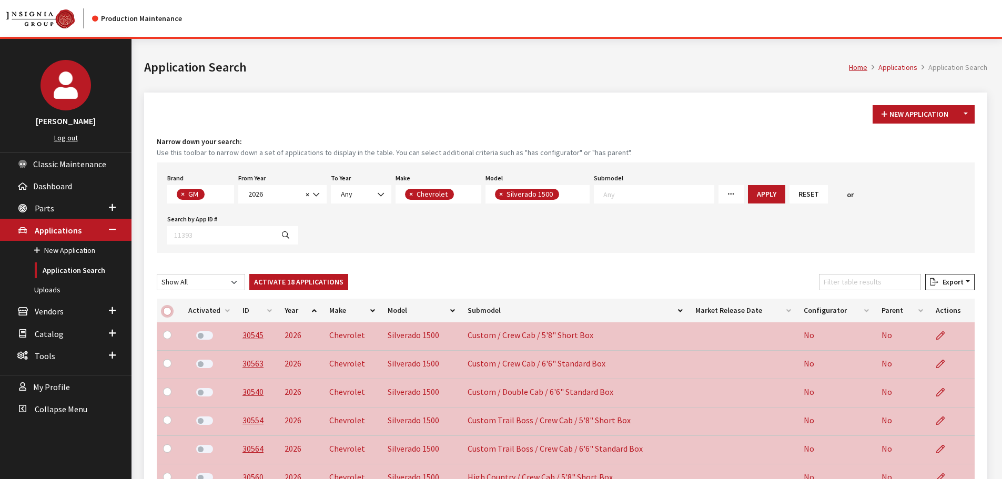
checkbox input "false"
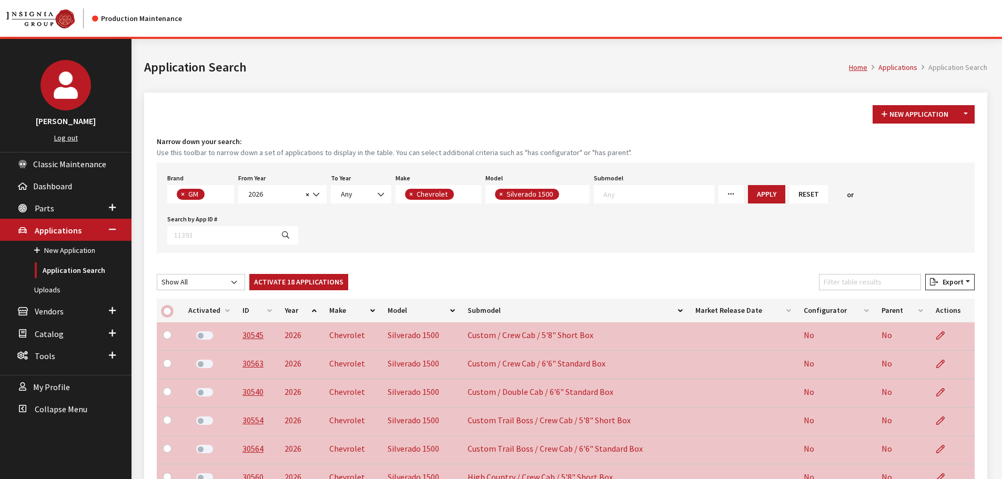
checkbox input "false"
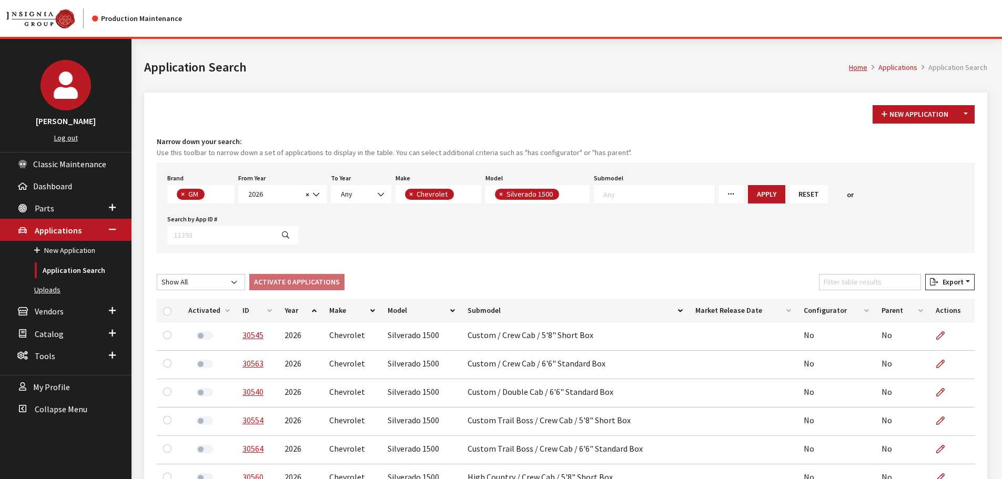
click at [47, 283] on link "Uploads" at bounding box center [66, 289] width 132 height 19
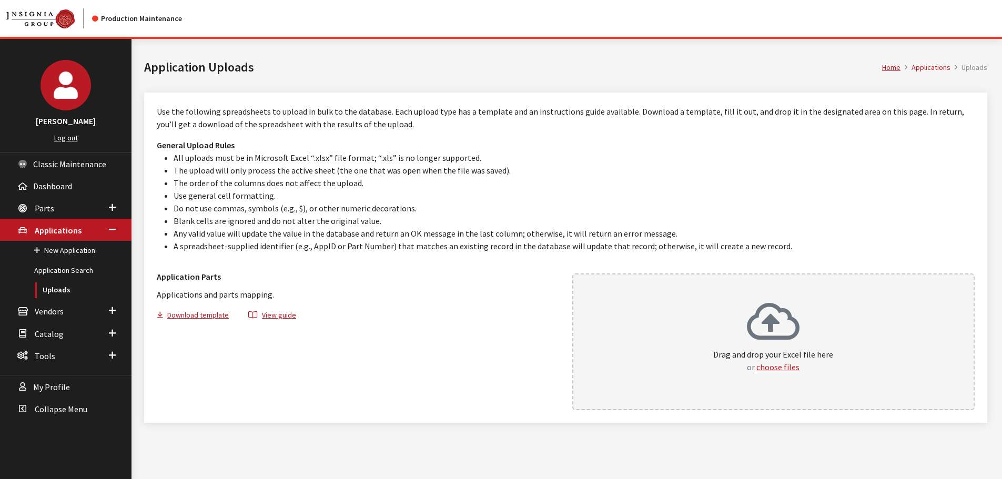
click at [753, 334] on icon at bounding box center [773, 323] width 53 height 42
click at [67, 266] on link "Application Search" at bounding box center [66, 270] width 132 height 19
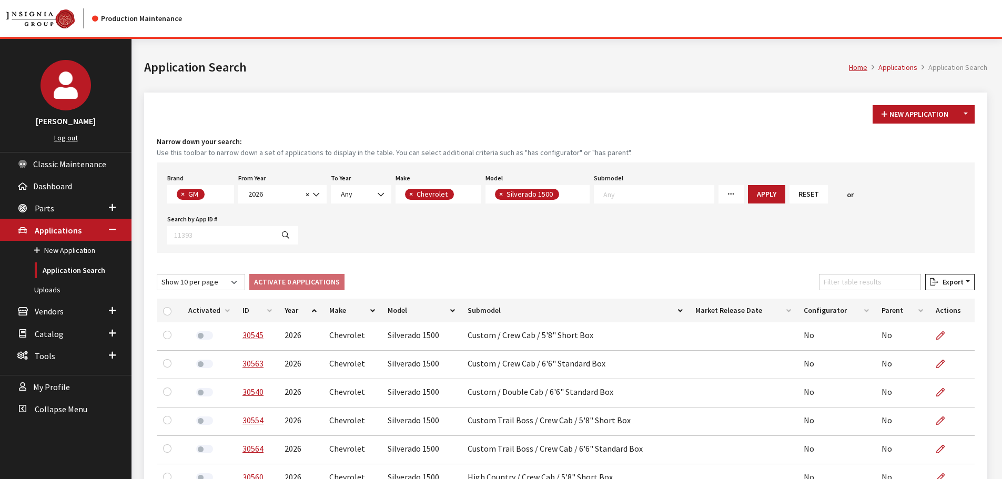
scroll to position [47, 0]
click at [164, 308] on div at bounding box center [169, 310] width 13 height 11
click at [166, 311] on input "checkbox" at bounding box center [167, 311] width 8 height 8
checkbox input "true"
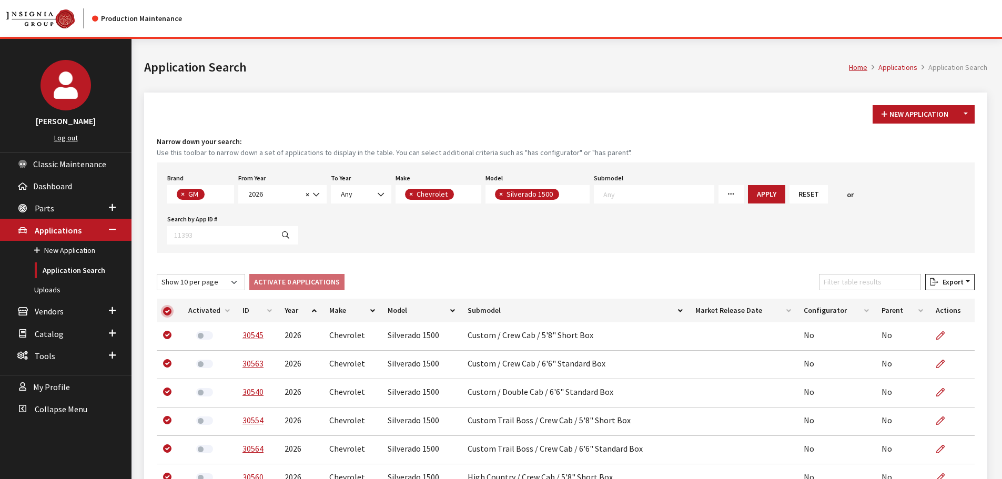
checkbox input "true"
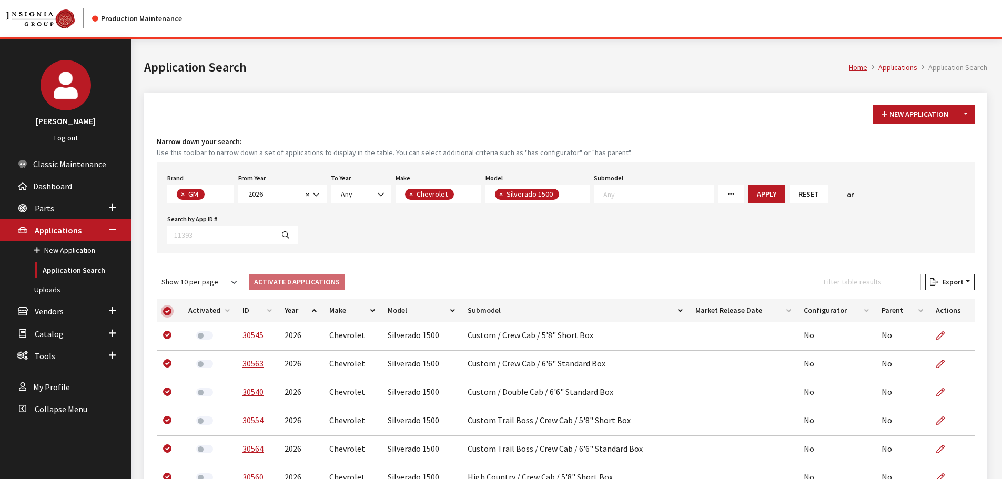
checkbox input "true"
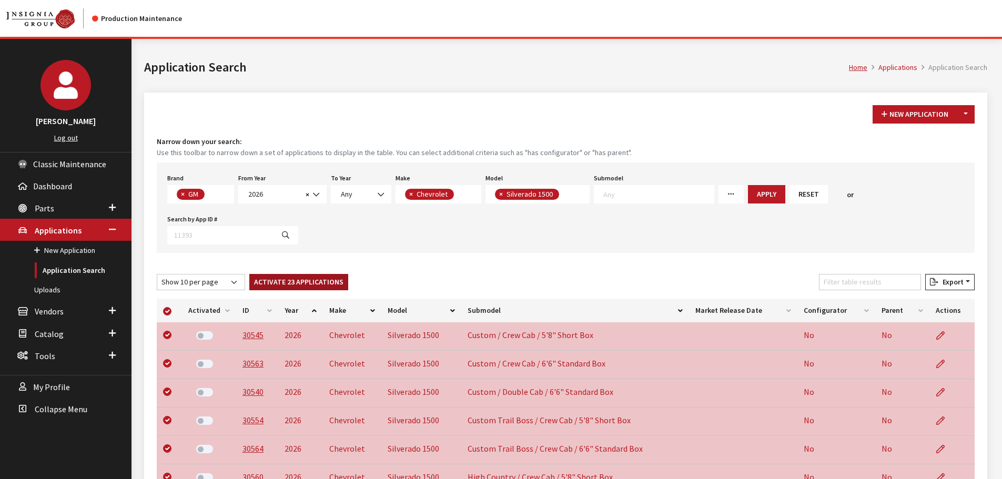
click at [294, 281] on button "Activate 23 Applications" at bounding box center [298, 282] width 99 height 16
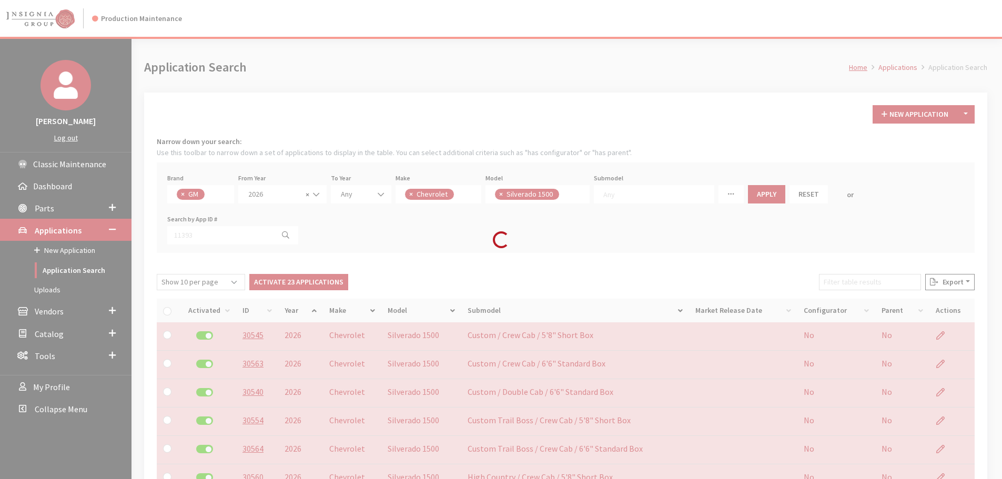
checkbox input "false"
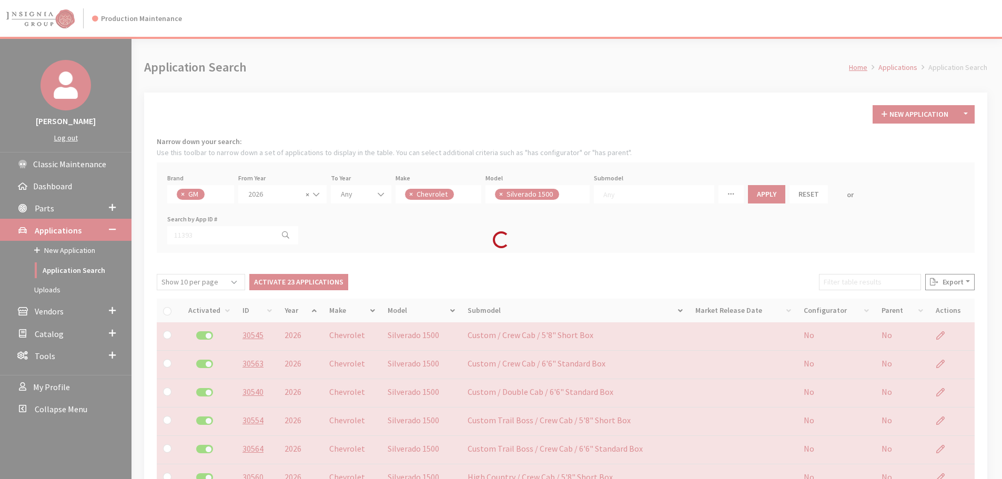
checkbox input "false"
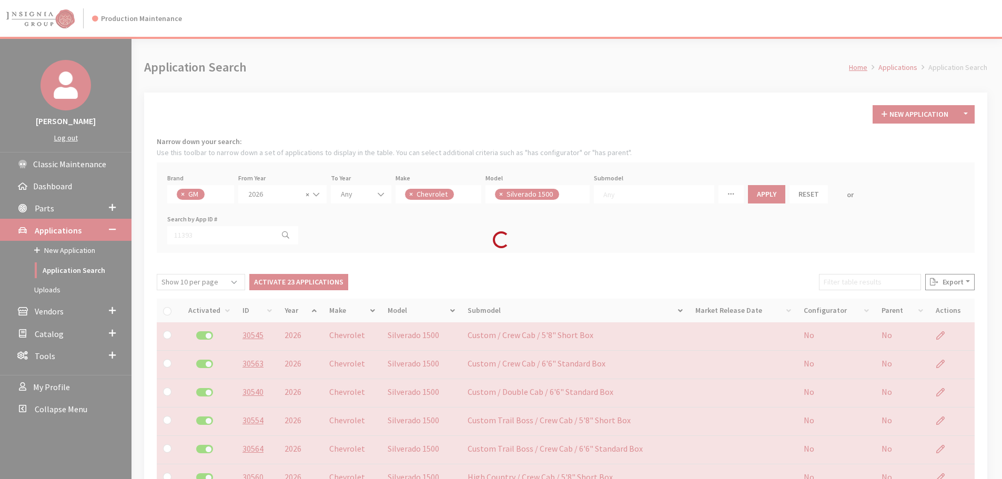
checkbox input "false"
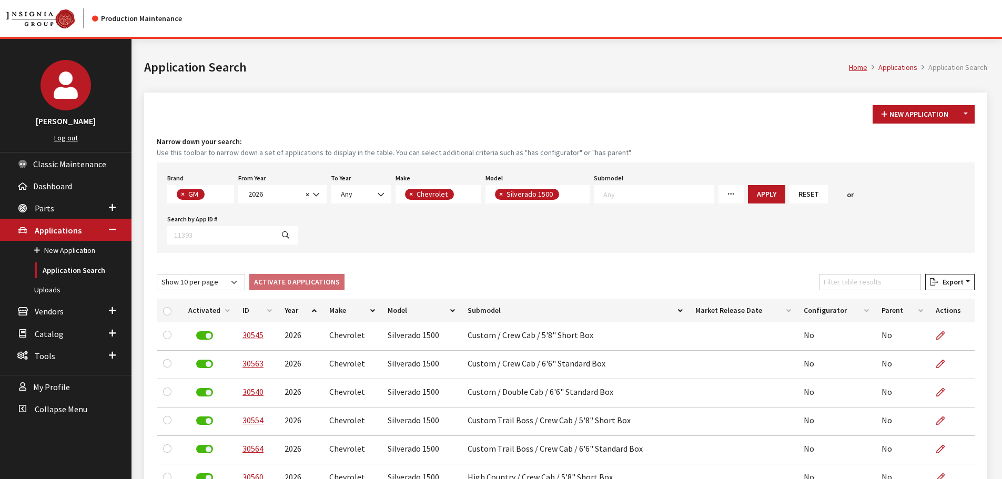
click at [706, 104] on div "New Application Toggle Dropdown New From Existing... Narrow down your search: U…" at bounding box center [565, 372] width 843 height 558
click at [790, 188] on button "Reset" at bounding box center [809, 194] width 38 height 18
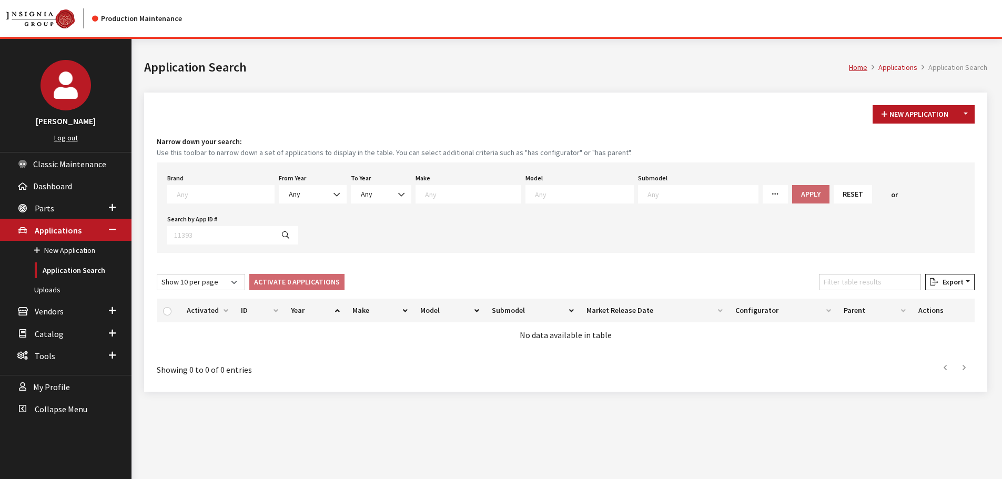
click at [189, 198] on textarea "Search" at bounding box center [225, 193] width 97 height 9
type textarea "honda"
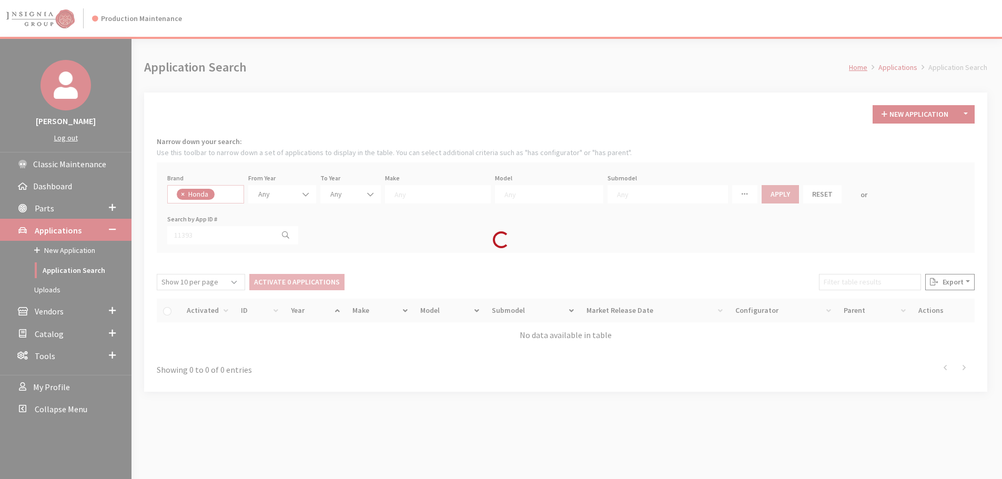
select select "5"
select select
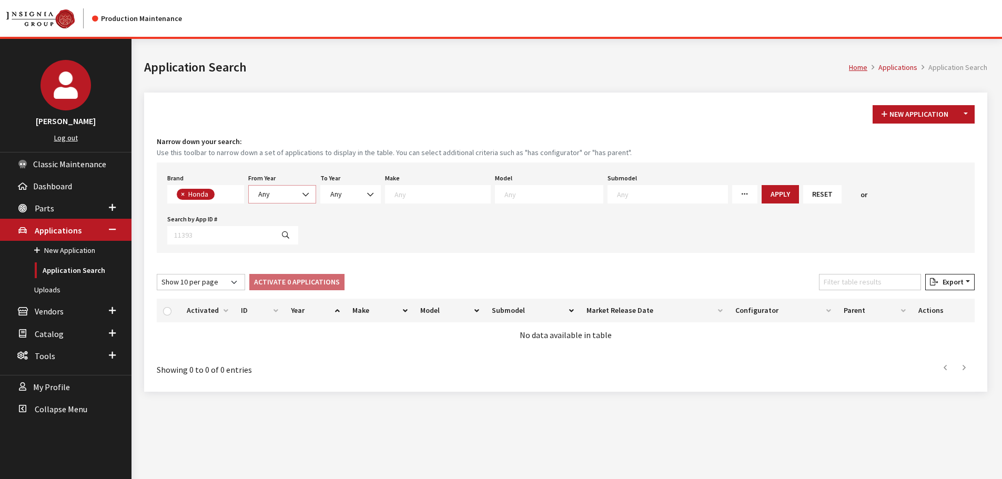
click at [270, 197] on span "Any" at bounding box center [264, 193] width 12 height 9
select select "2026"
select select
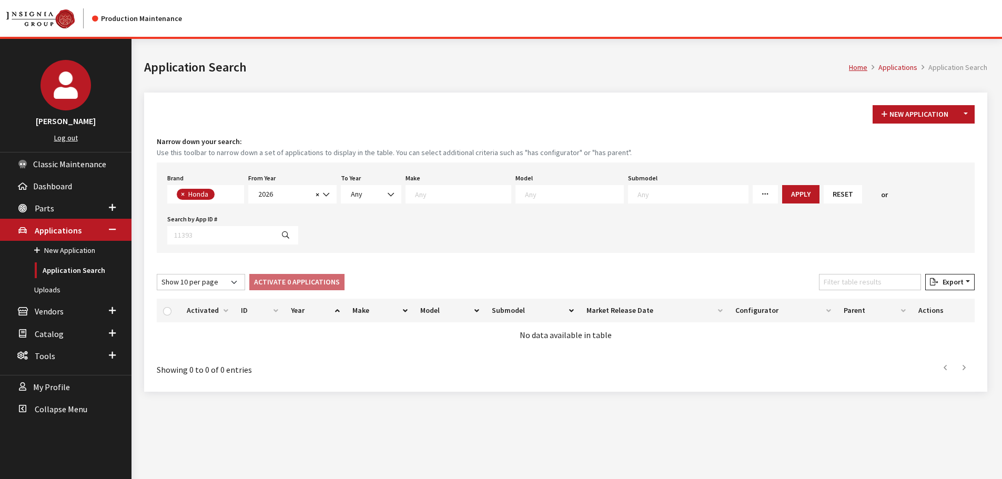
click at [574, 198] on textarea "Search" at bounding box center [574, 193] width 98 height 9
type textarea "ci"
select select "230"
select select
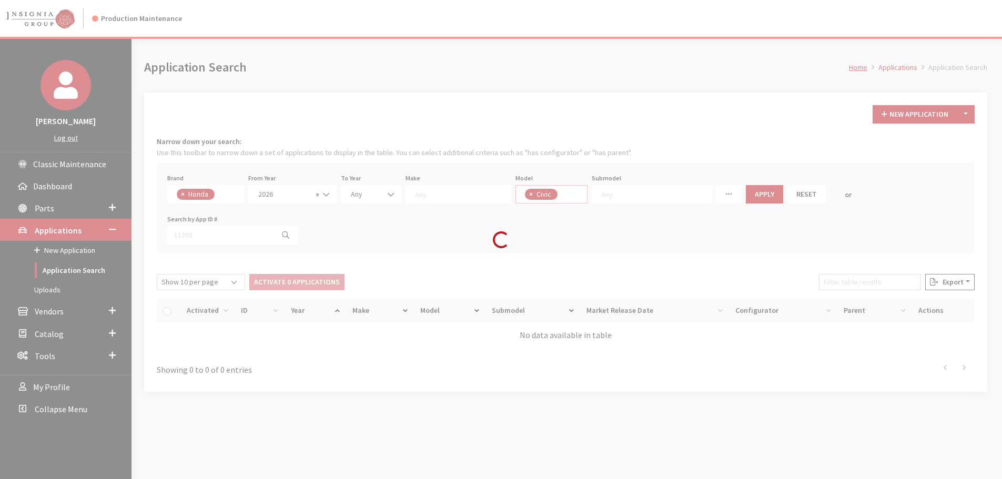
scroll to position [10, 0]
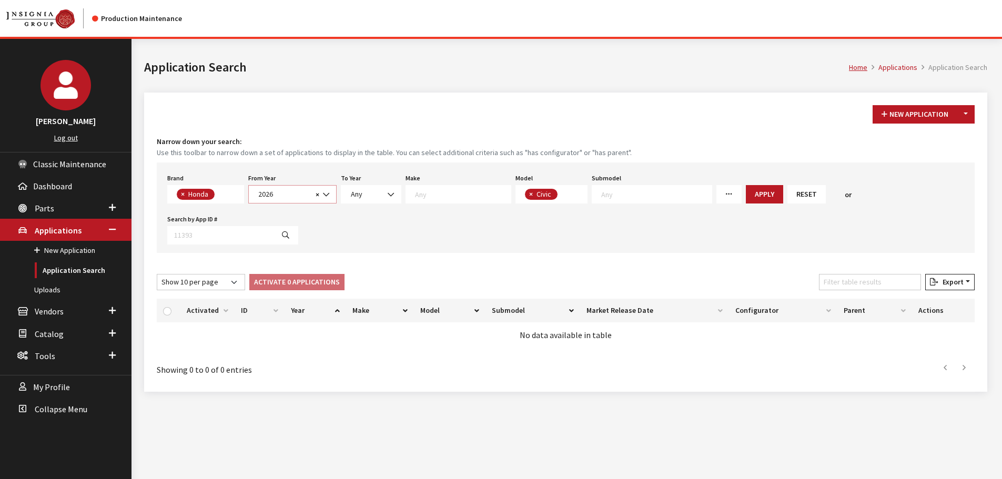
click at [270, 192] on span "2026" at bounding box center [283, 194] width 57 height 11
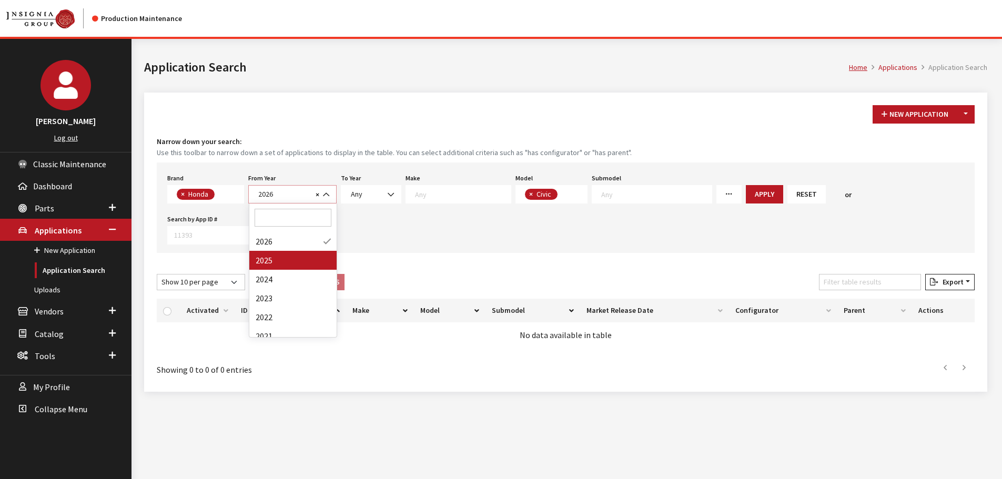
select select "2025"
select select
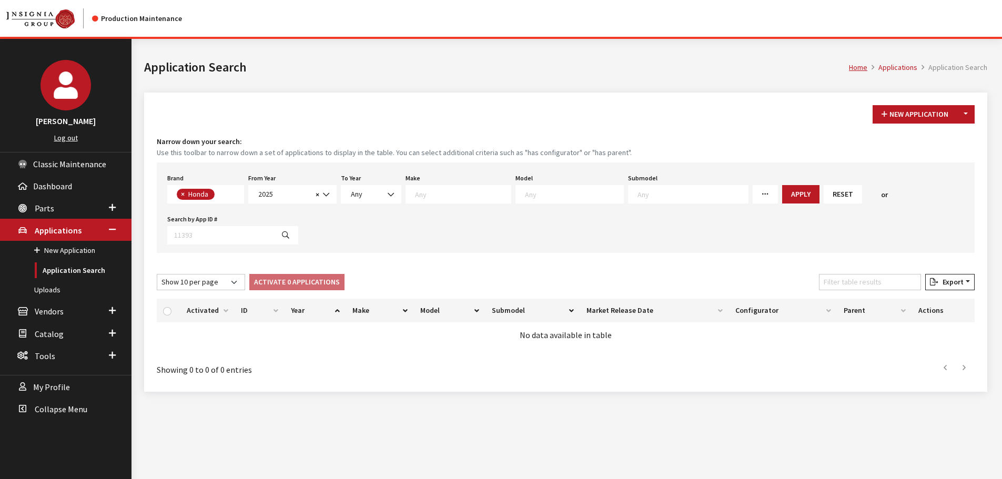
click at [535, 204] on div "Brand Any Acura Alfa Romeo Audi Bentley BMW DoubleTake Ford GM Honda Hyundai In…" at bounding box center [566, 208] width 818 height 90
click at [536, 194] on textarea "Search" at bounding box center [574, 193] width 98 height 9
type textarea "civ"
select select "230"
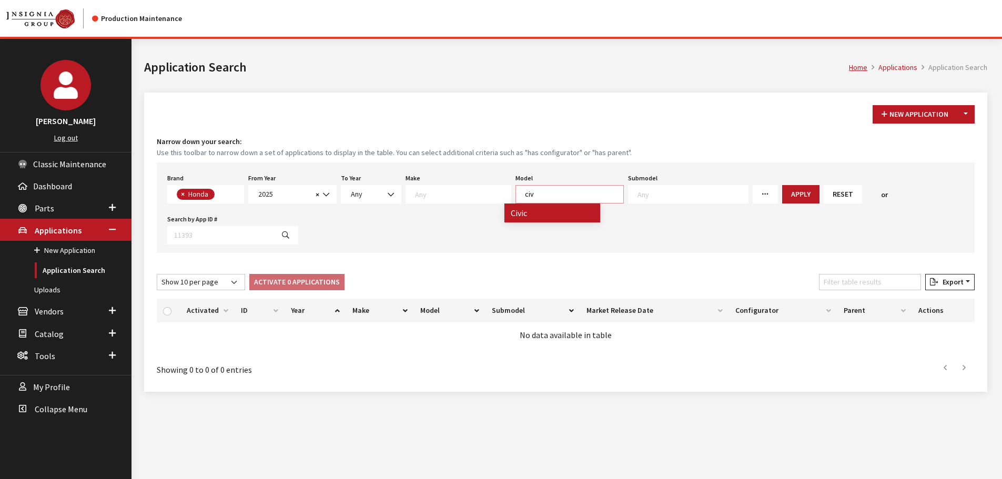
select select
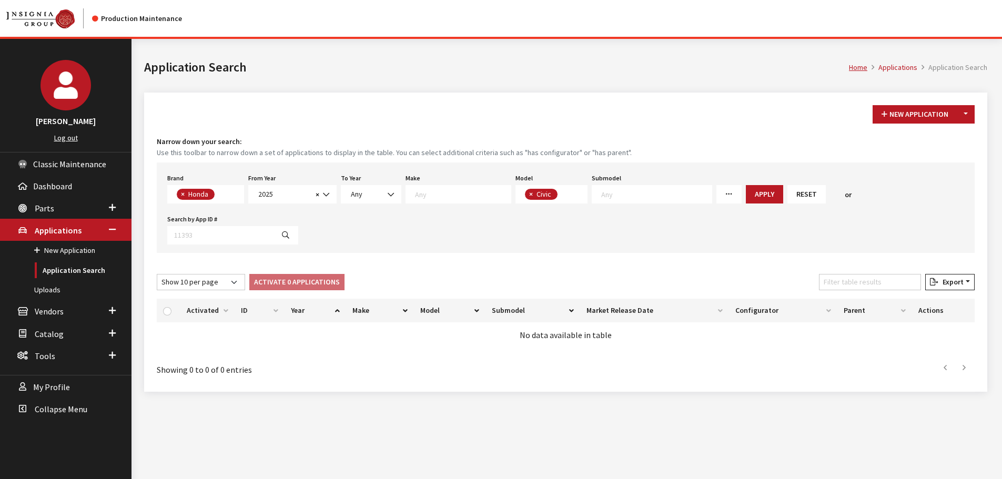
click at [684, 206] on div "Brand Any Acura Alfa Romeo Audi Bentley BMW DoubleTake Ford GM Honda Hyundai In…" at bounding box center [566, 208] width 818 height 90
click at [646, 194] on textarea "Search" at bounding box center [656, 193] width 110 height 9
click at [746, 193] on button "Apply" at bounding box center [764, 194] width 37 height 18
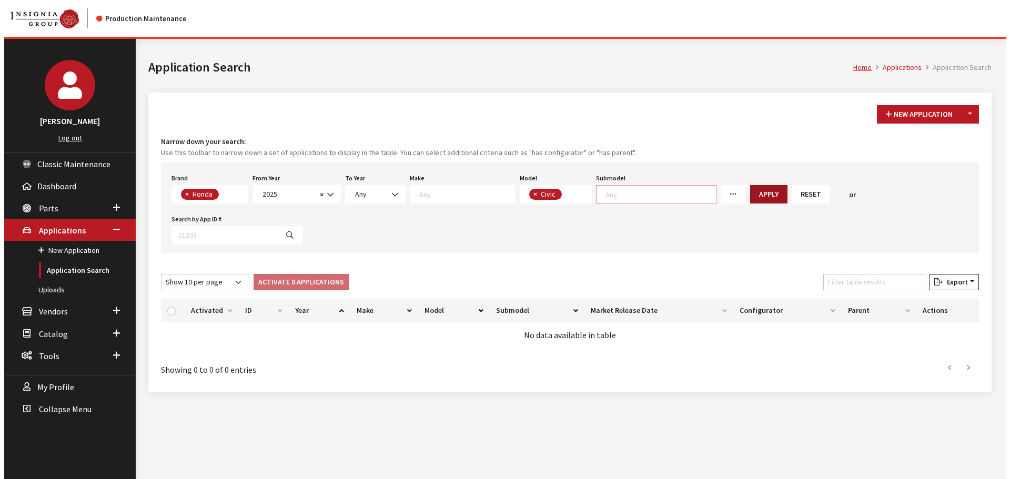
scroll to position [1, 0]
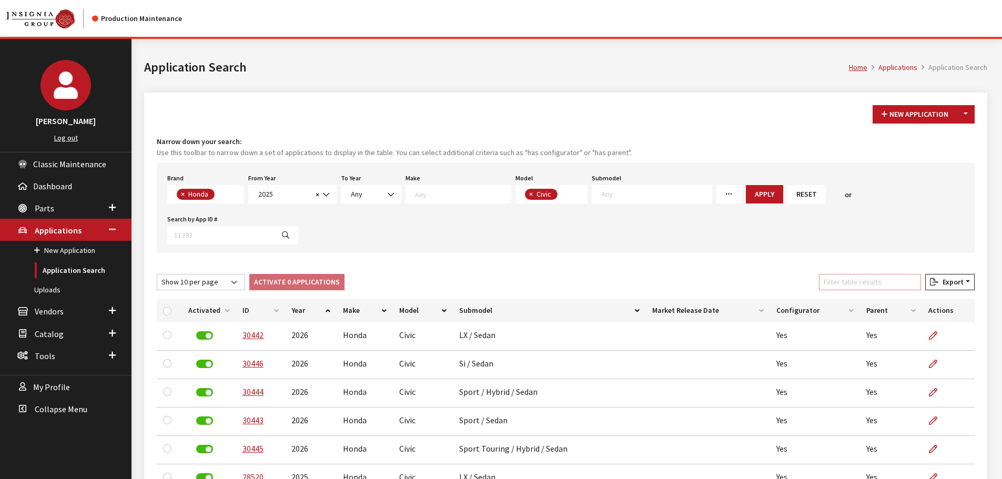
click at [909, 283] on input "Filter table results" at bounding box center [870, 282] width 102 height 16
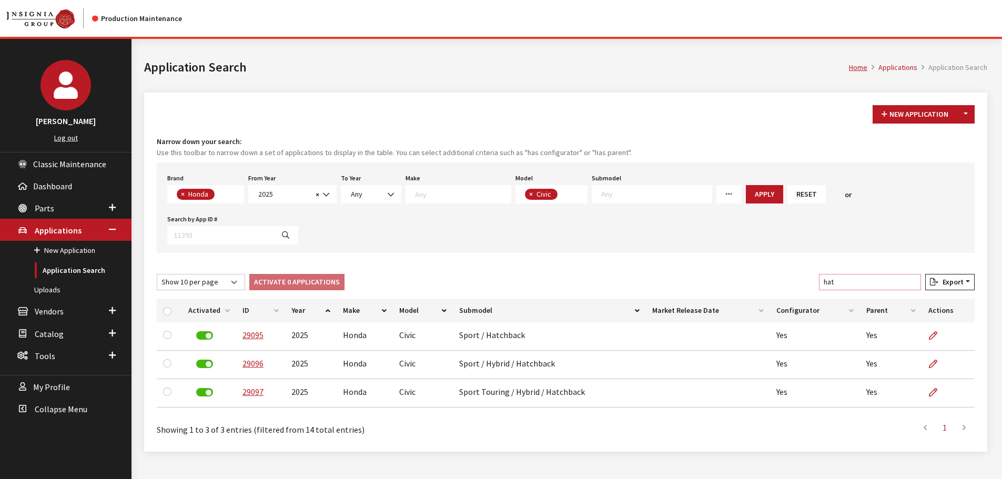
type input "hat"
click at [967, 114] on button "Toggle Dropdown" at bounding box center [966, 114] width 18 height 18
click at [946, 137] on button "New From Existing..." at bounding box center [929, 137] width 90 height 18
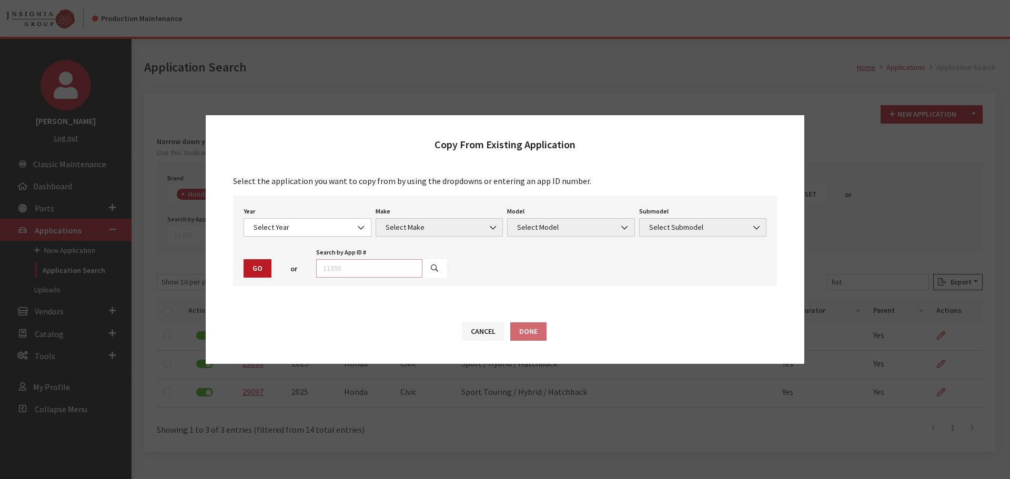
click at [385, 266] on input "text" at bounding box center [369, 268] width 106 height 18
type input "29095"
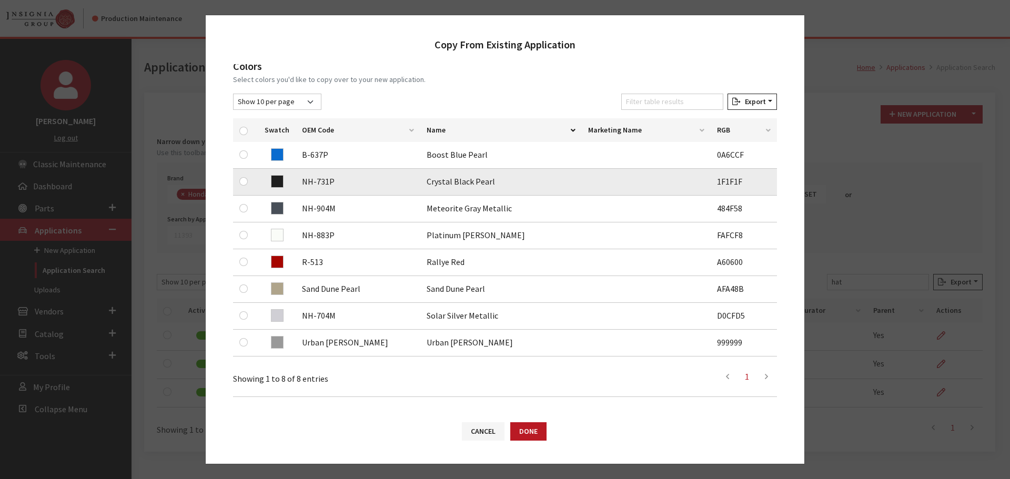
scroll to position [158, 0]
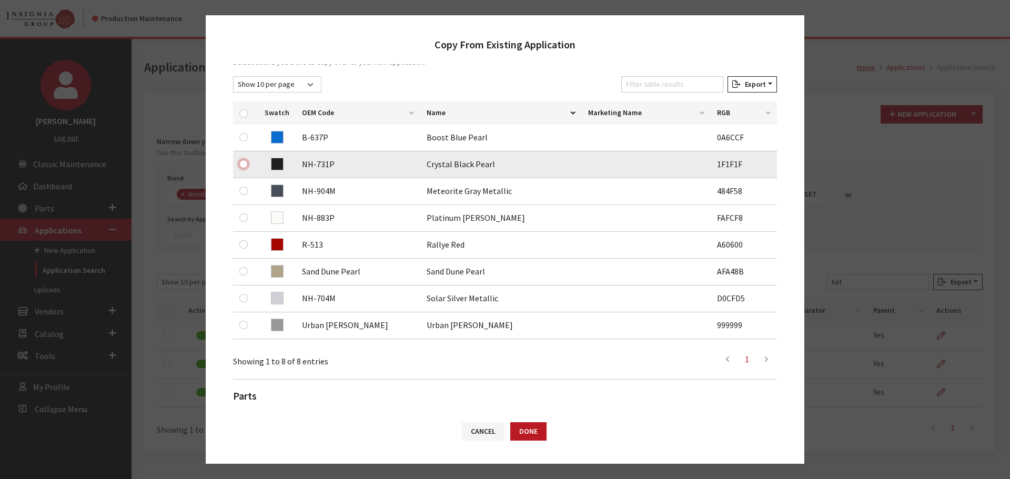
click at [244, 164] on input "checkbox" at bounding box center [243, 164] width 8 height 8
checkbox input "true"
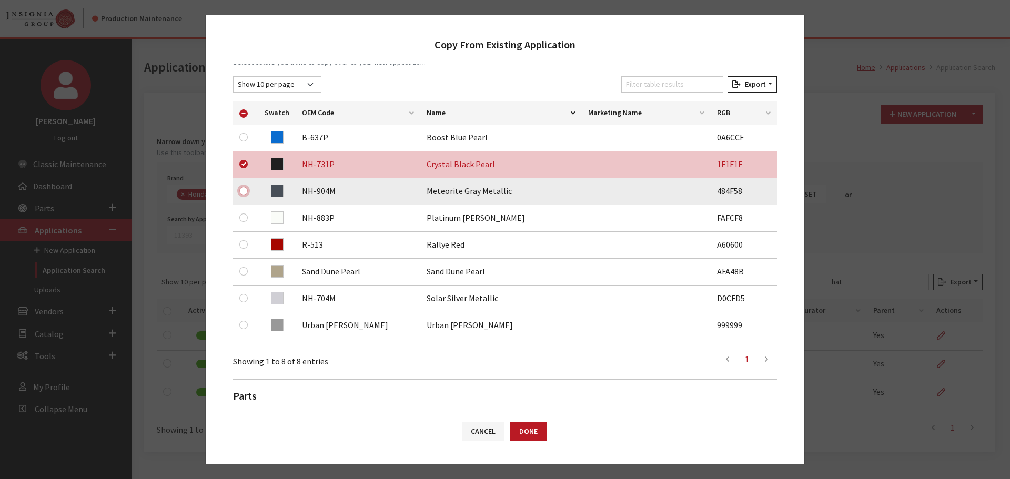
click at [244, 190] on input "checkbox" at bounding box center [243, 191] width 8 height 8
checkbox input "true"
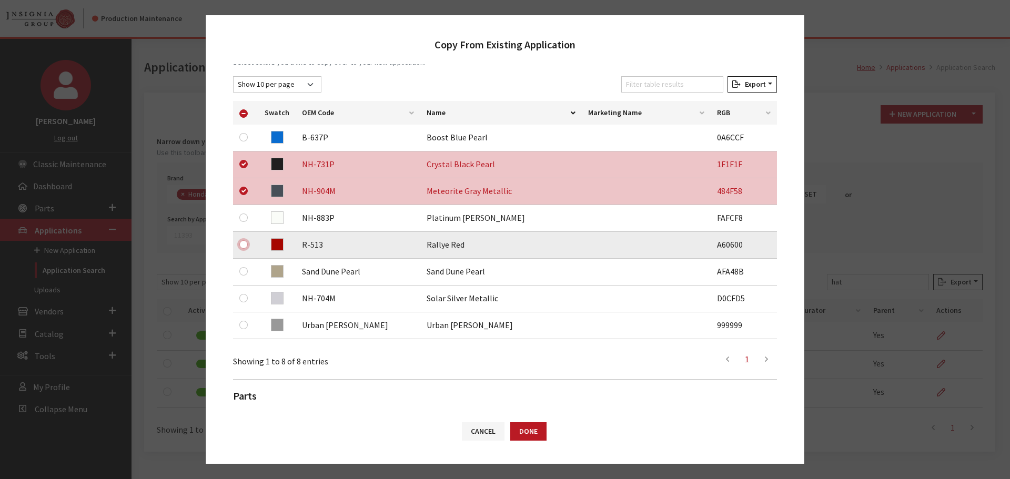
click at [242, 245] on input "checkbox" at bounding box center [243, 244] width 8 height 8
checkbox input "true"
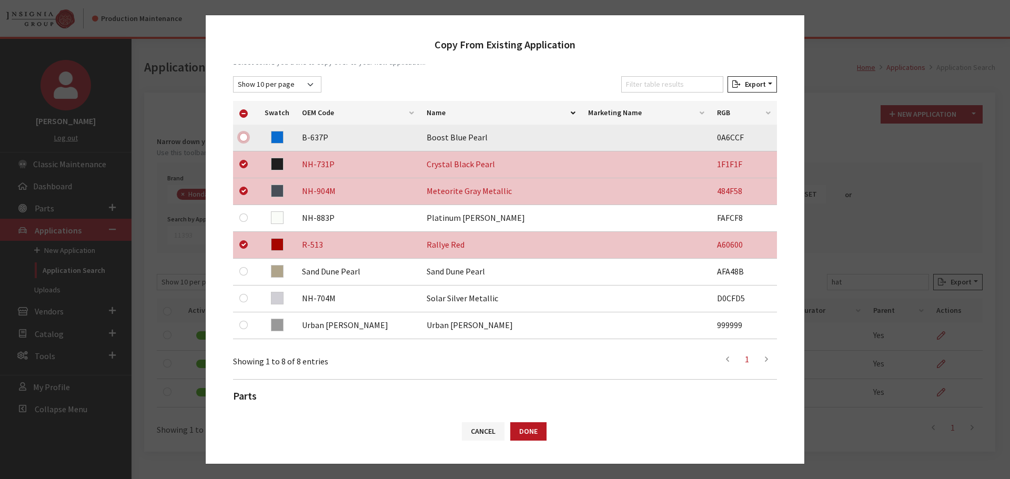
click at [243, 135] on input "checkbox" at bounding box center [243, 137] width 8 height 8
checkbox input "true"
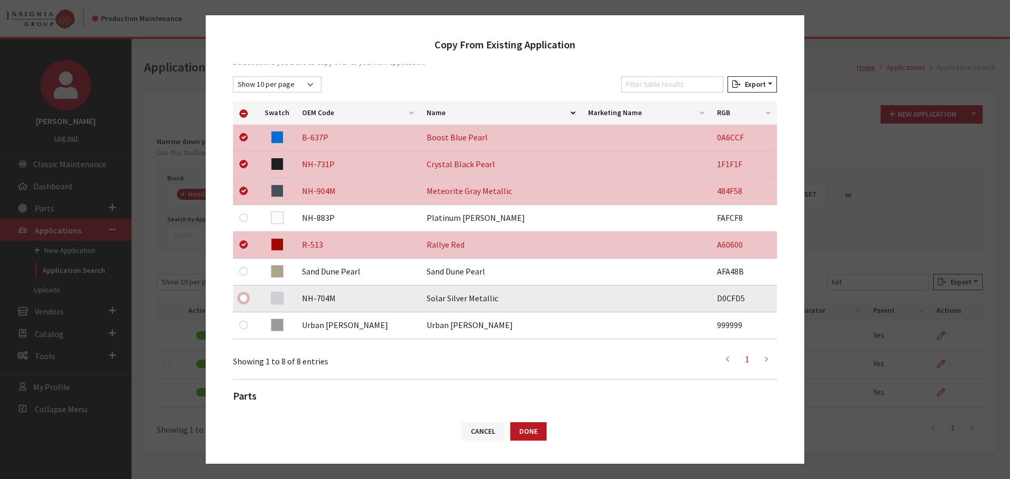
click at [245, 296] on input "checkbox" at bounding box center [243, 298] width 8 height 8
checkbox input "true"
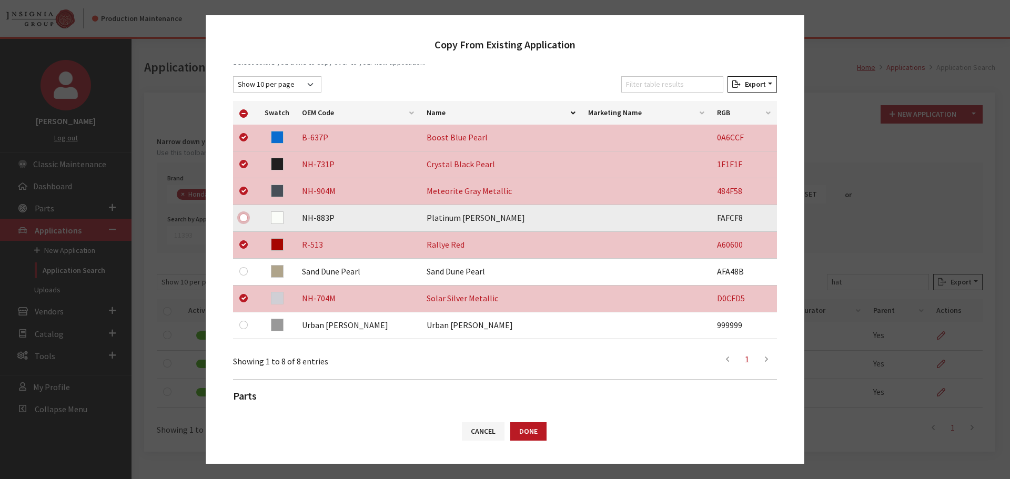
click at [243, 215] on input "checkbox" at bounding box center [243, 218] width 8 height 8
checkbox input "true"
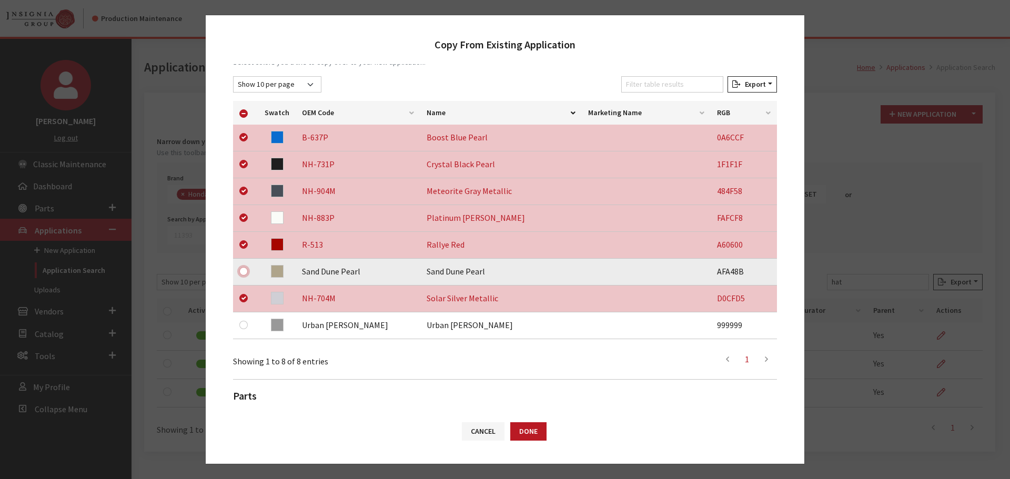
click at [245, 269] on input "checkbox" at bounding box center [243, 271] width 8 height 8
checkbox input "true"
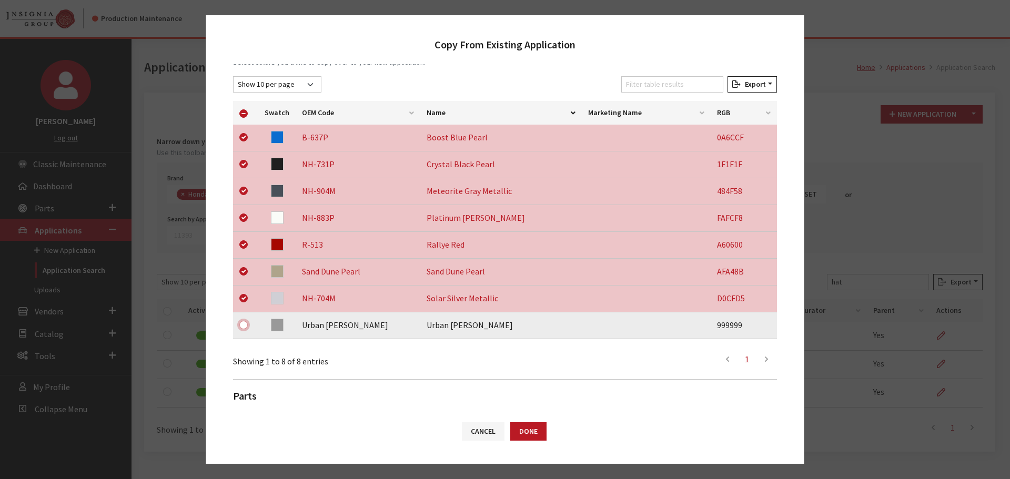
click at [245, 324] on input "checkbox" at bounding box center [243, 325] width 8 height 8
checkbox input "true"
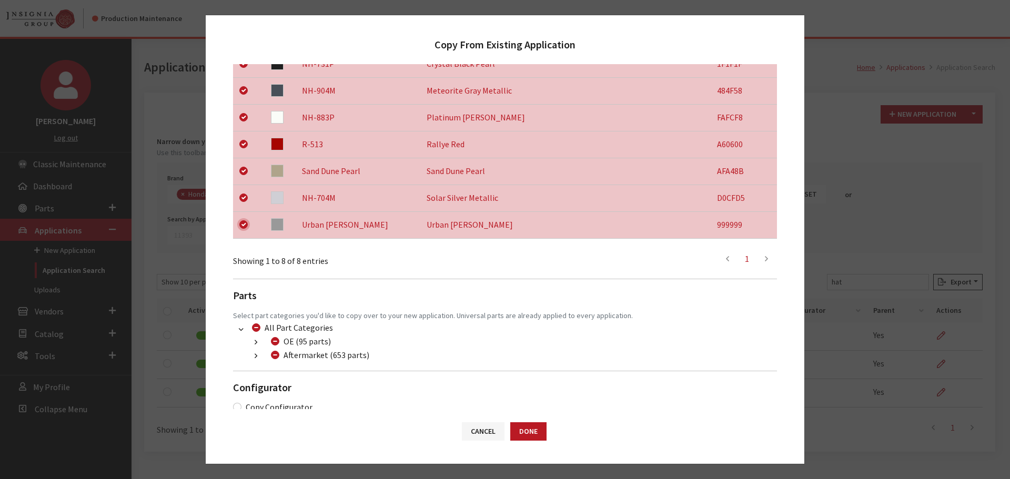
scroll to position [274, 0]
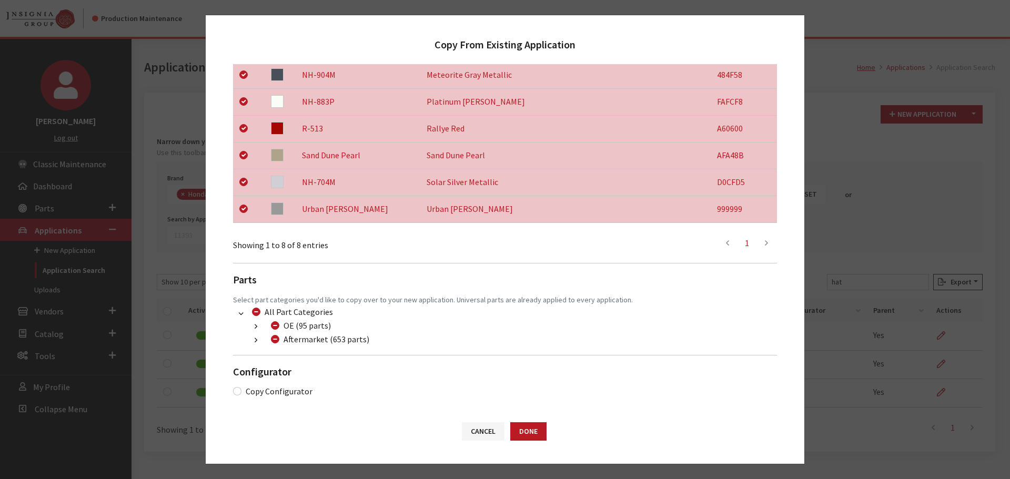
click at [259, 338] on button "button" at bounding box center [256, 341] width 21 height 12
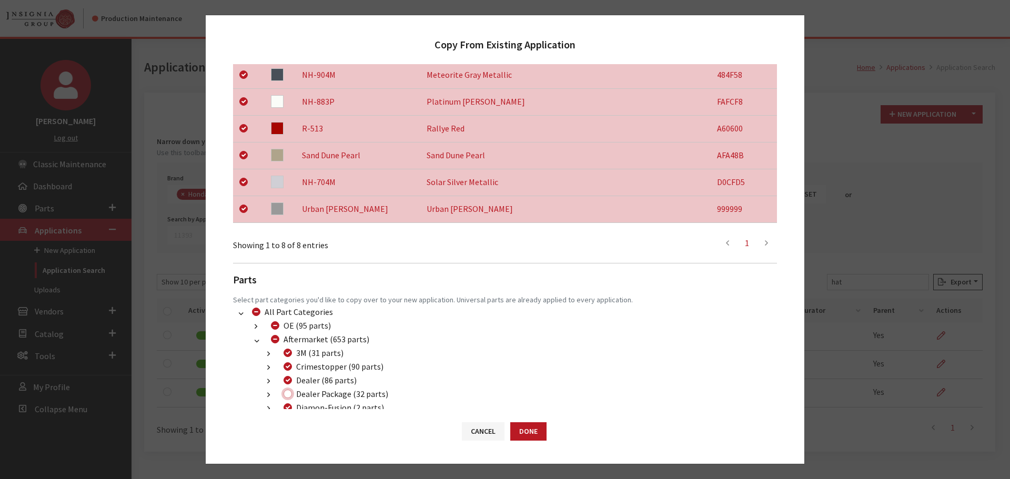
click at [290, 392] on input "Dealer Package (32 parts)" at bounding box center [288, 394] width 8 height 8
checkbox input "true"
click at [518, 427] on button "Done" at bounding box center [528, 431] width 36 height 18
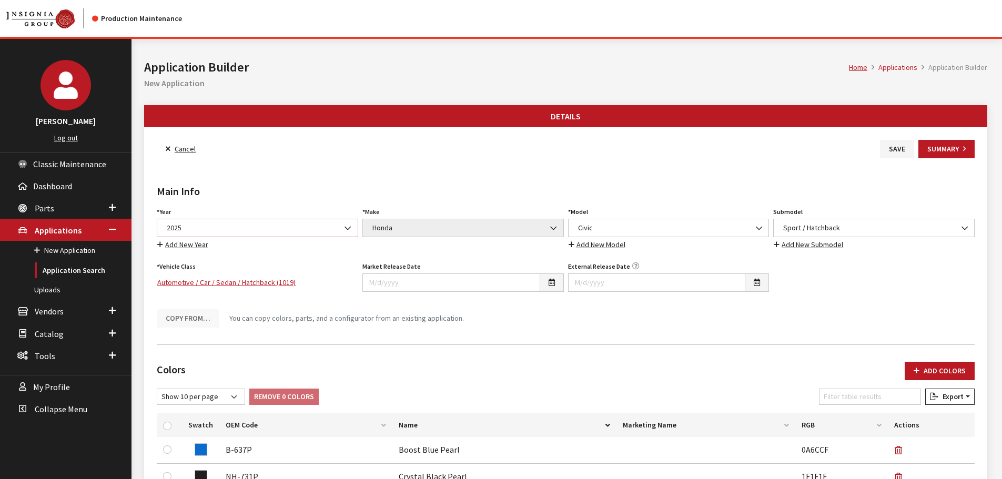
click at [337, 233] on span "2025" at bounding box center [258, 228] width 188 height 11
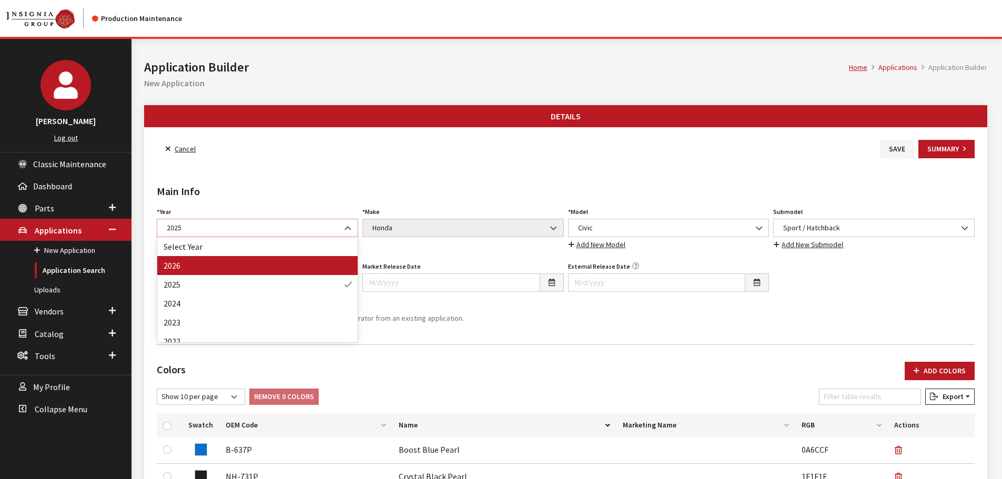
select select "44"
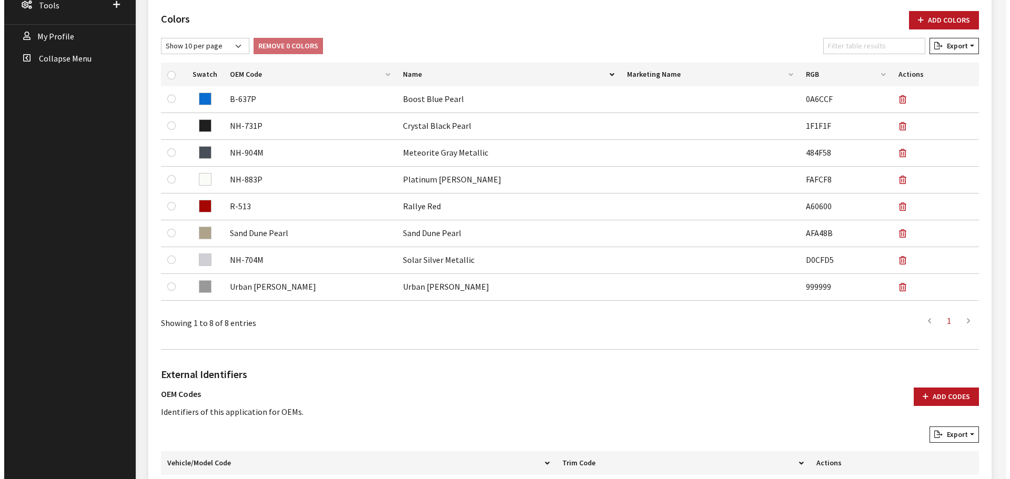
scroll to position [579, 0]
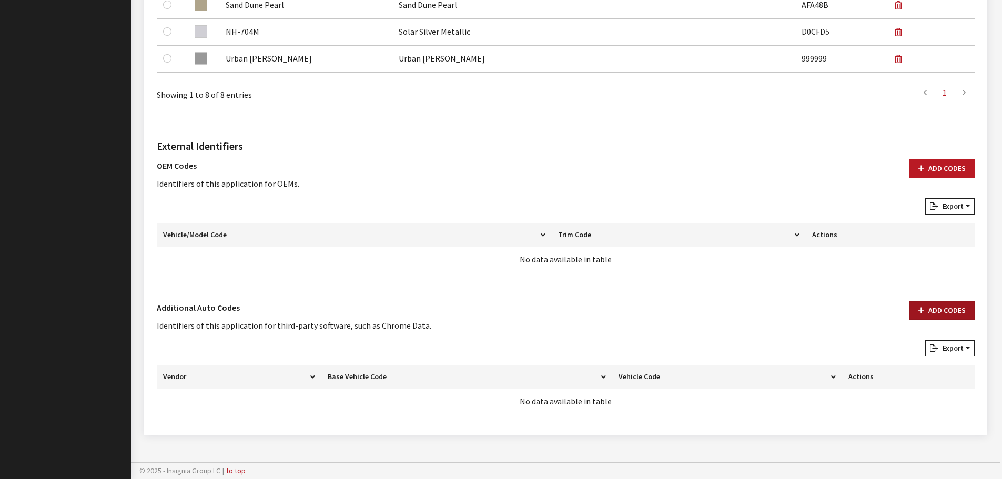
click at [935, 316] on button "Add Codes" at bounding box center [942, 310] width 65 height 18
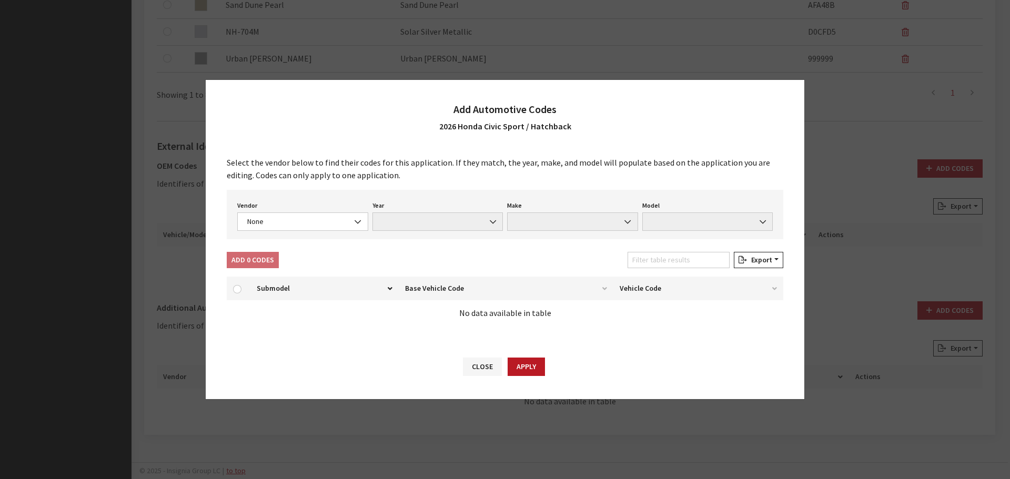
click at [340, 243] on div "Select the vendor below to find their codes for this application. If they match…" at bounding box center [505, 245] width 599 height 199
click at [334, 227] on span "None" at bounding box center [302, 221] width 117 height 11
select select "4"
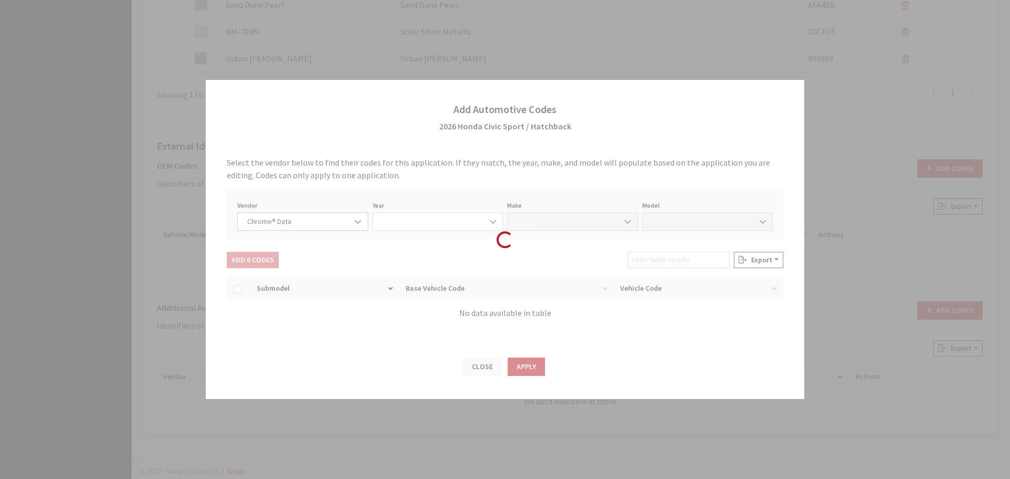
select select "2026"
select select "16"
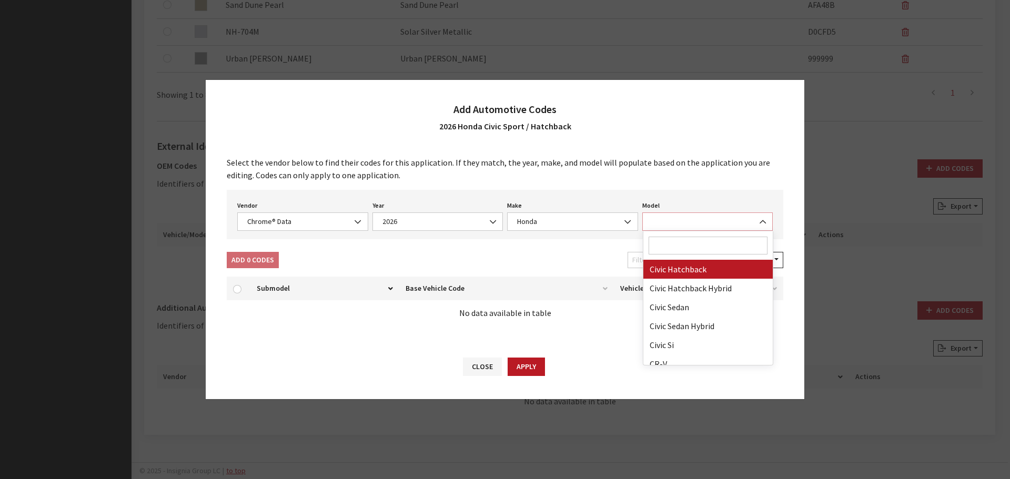
click at [707, 221] on span at bounding box center [707, 222] width 131 height 18
select select "72013"
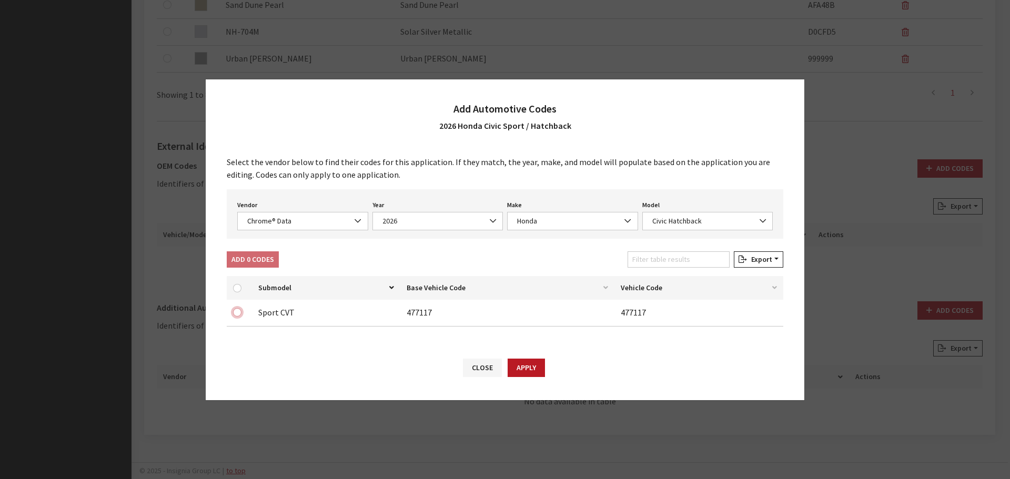
click at [235, 313] on input "checkbox" at bounding box center [237, 312] width 8 height 8
checkbox input "true"
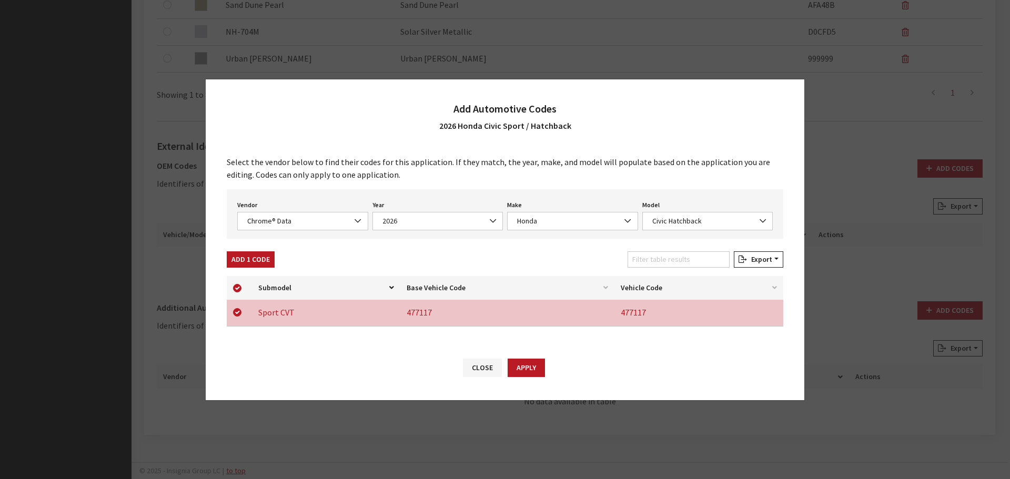
click at [262, 260] on button "Add 1 Code" at bounding box center [251, 259] width 48 height 16
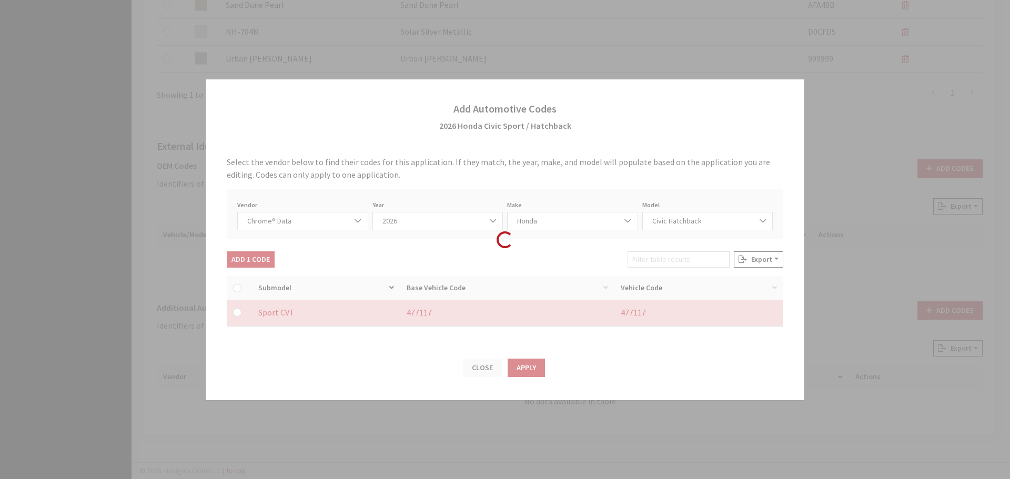
checkbox input "false"
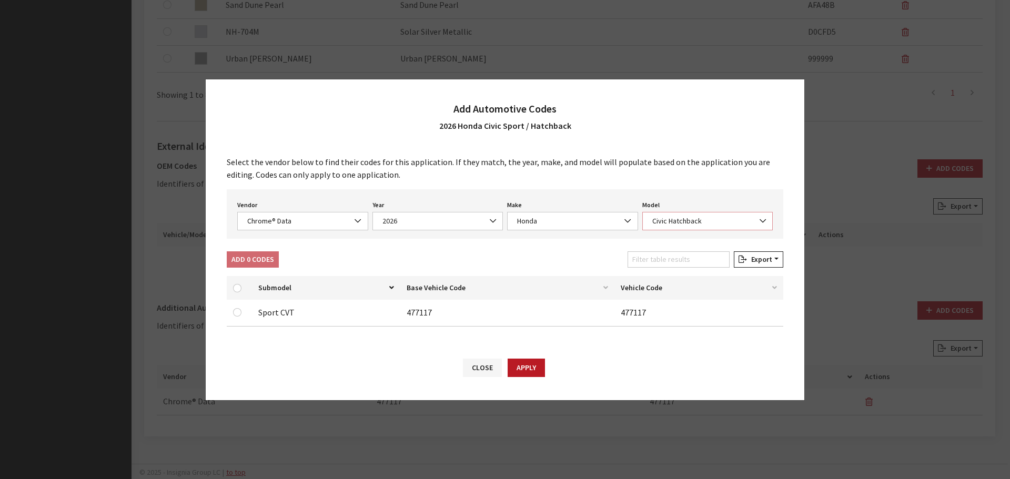
click at [652, 217] on span "Civic Hatchback" at bounding box center [707, 221] width 117 height 11
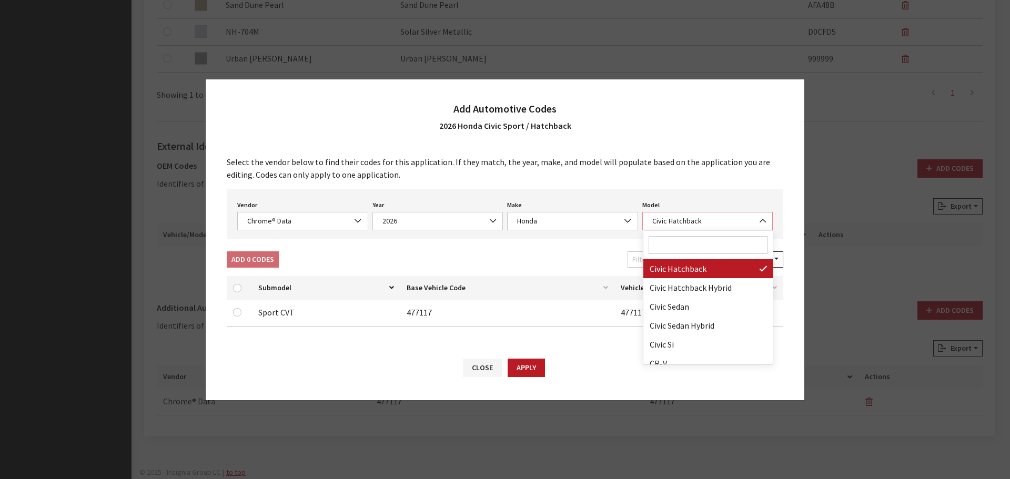
click at [652, 217] on span "Civic Hatchback" at bounding box center [707, 221] width 117 height 11
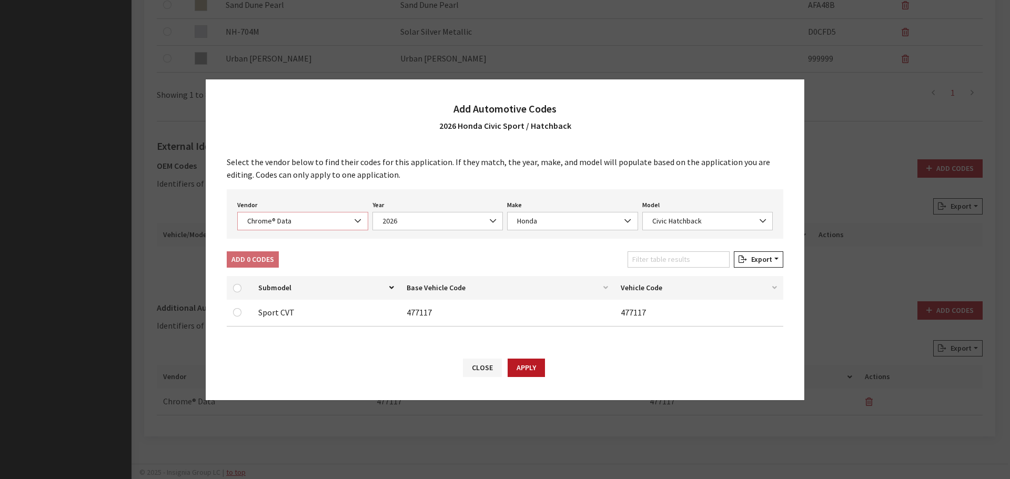
click at [330, 219] on span "Chrome® Data" at bounding box center [302, 221] width 117 height 11
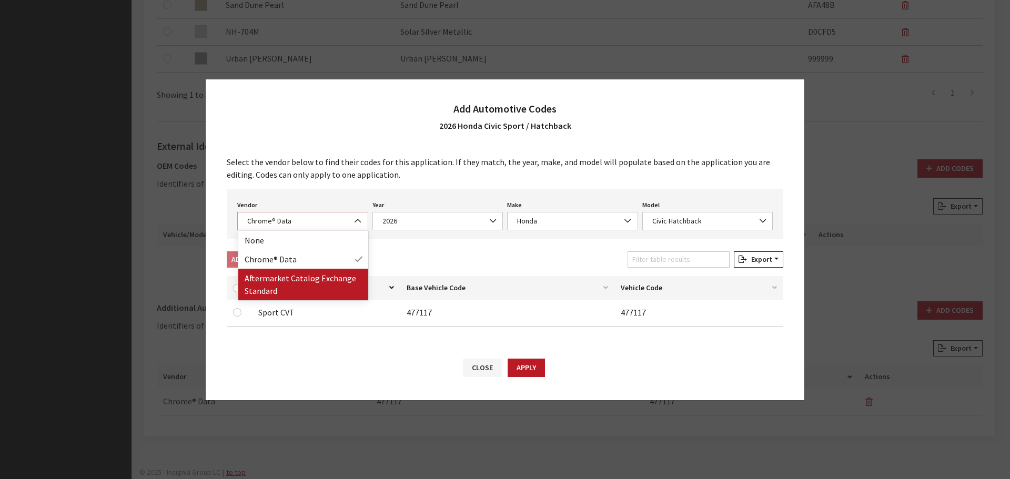
select select "2"
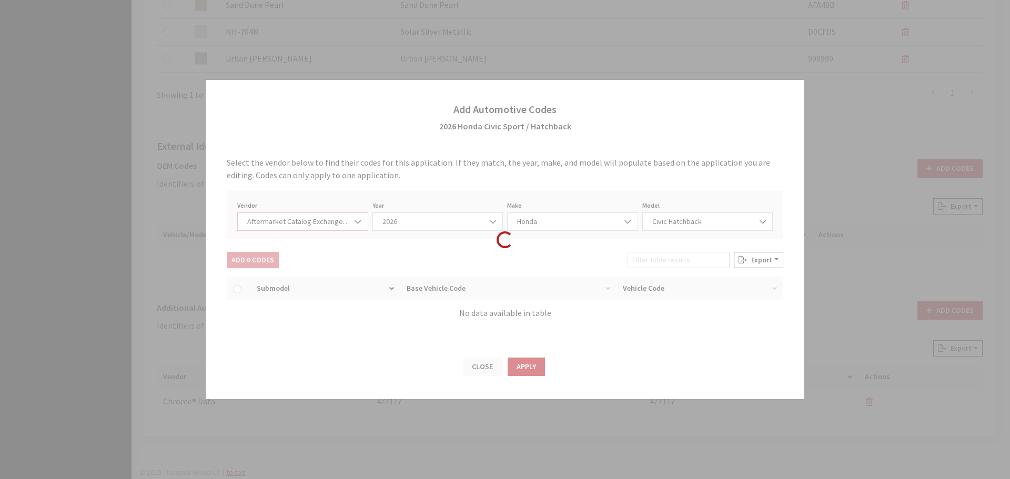
select select "2026"
select select "59"
select select "752"
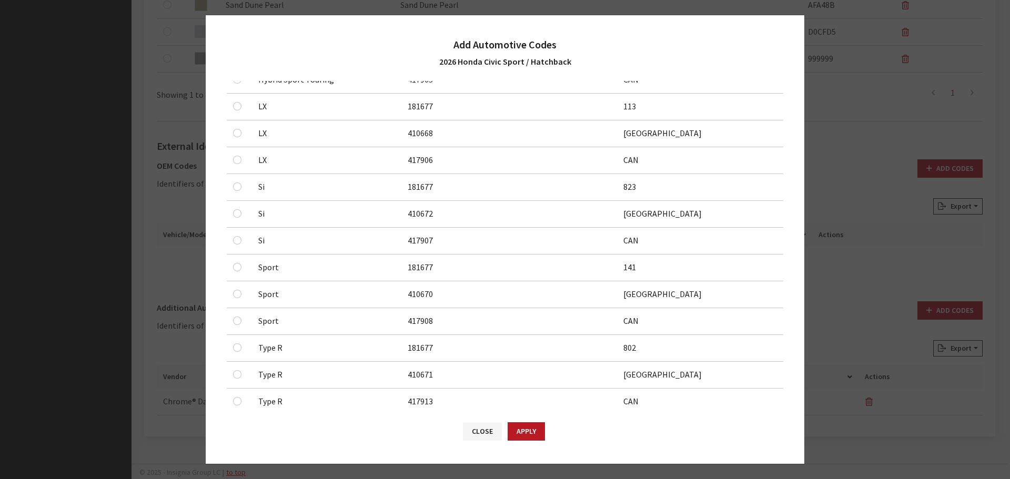
scroll to position [316, 0]
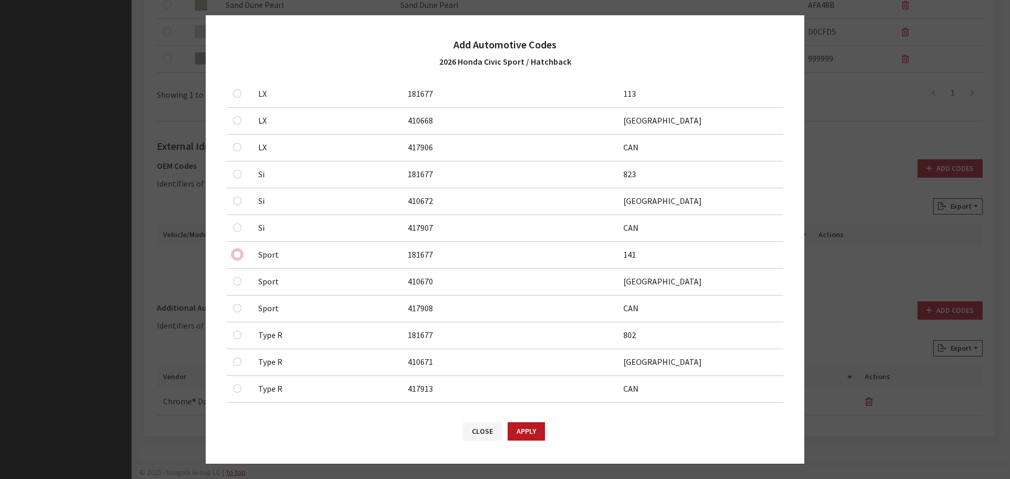
checkbox input "true"
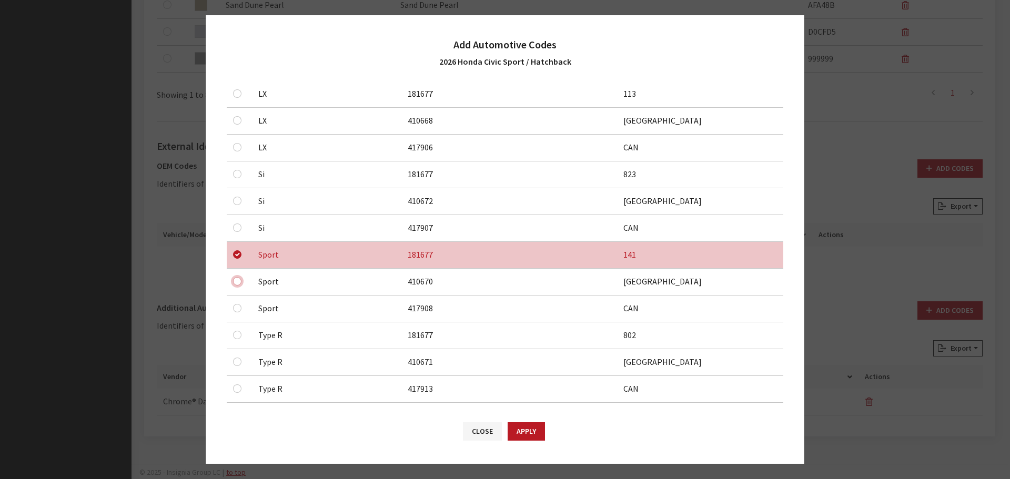
checkbox input "true"
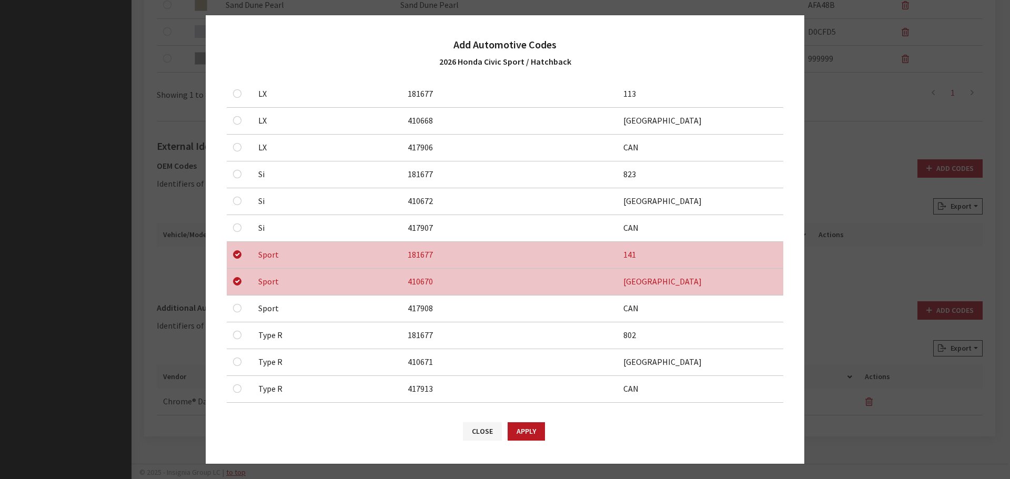
click at [238, 313] on div at bounding box center [239, 308] width 13 height 13
checkbox input "true"
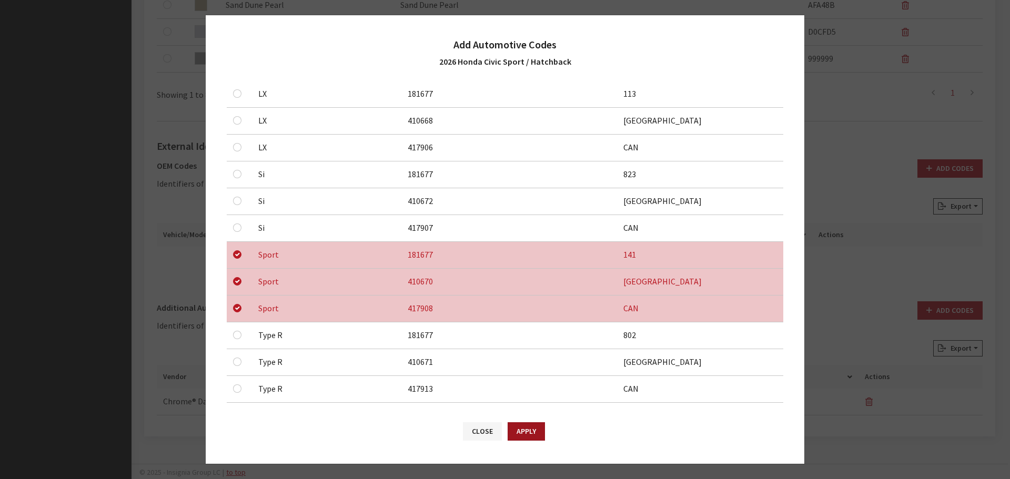
click at [515, 434] on button "Apply" at bounding box center [526, 431] width 37 height 18
checkbox input "false"
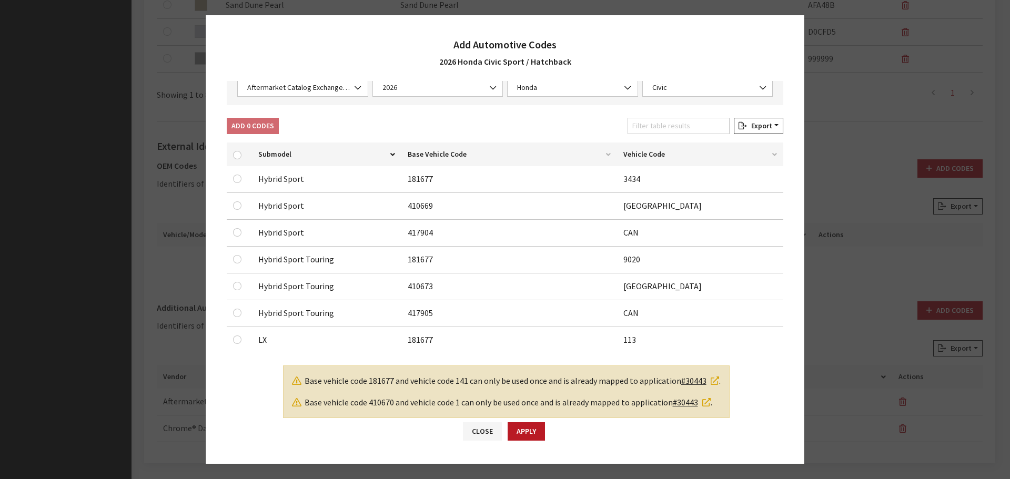
scroll to position [0, 0]
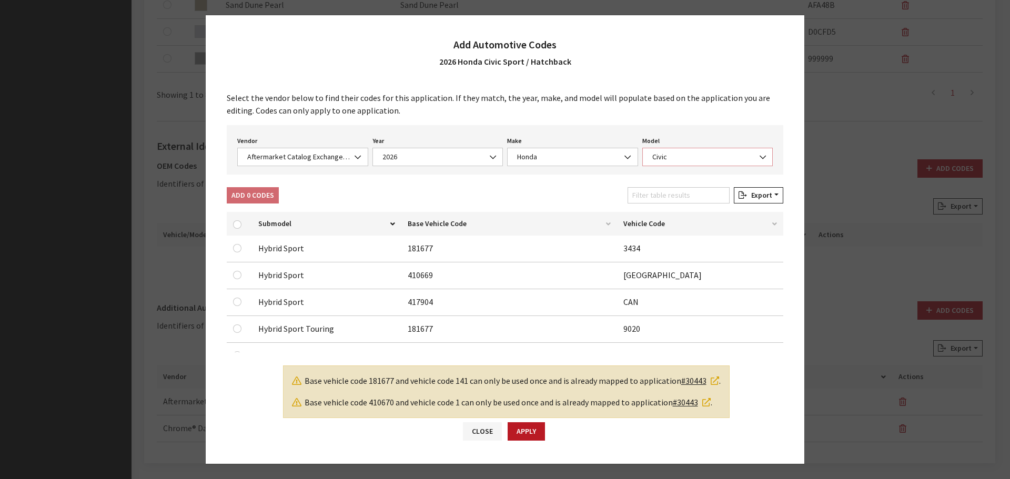
click at [648, 165] on span "Civic" at bounding box center [707, 157] width 131 height 18
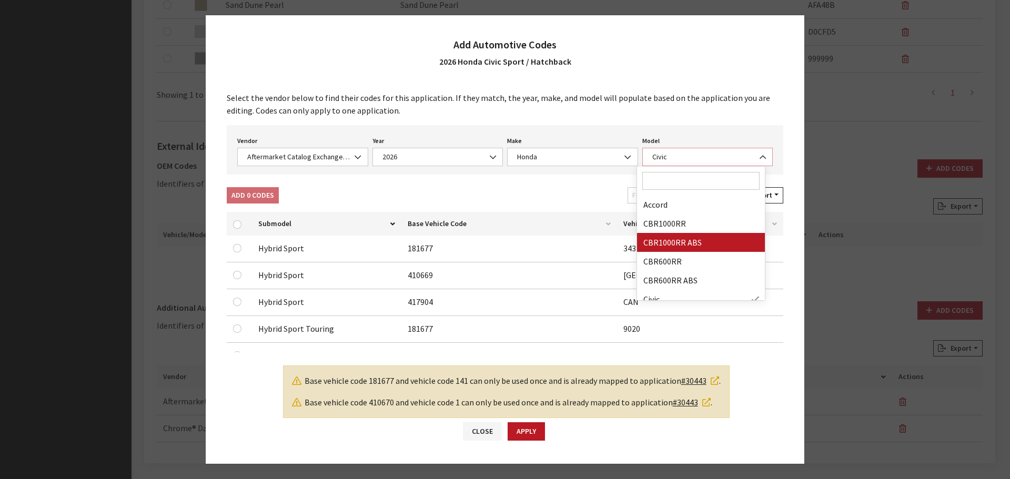
scroll to position [53, 0]
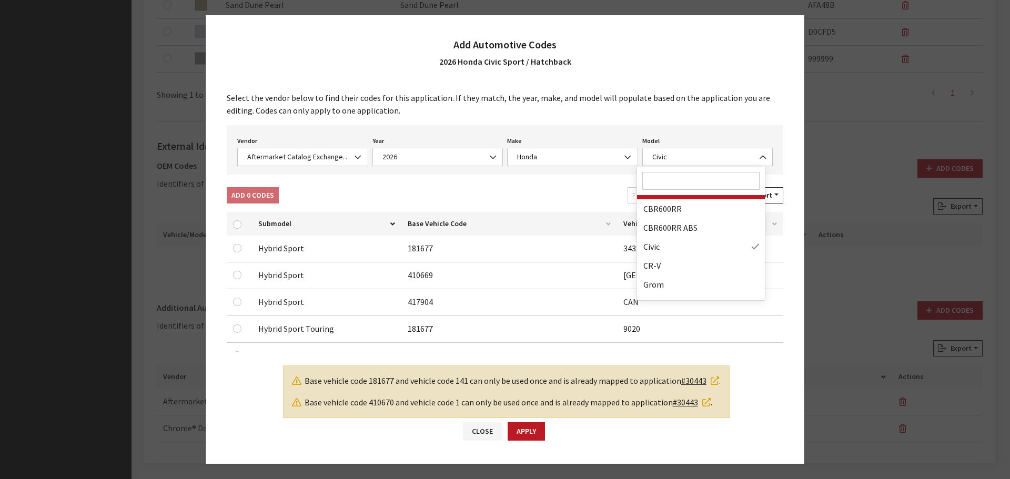
click at [692, 185] on input "Search" at bounding box center [700, 181] width 117 height 18
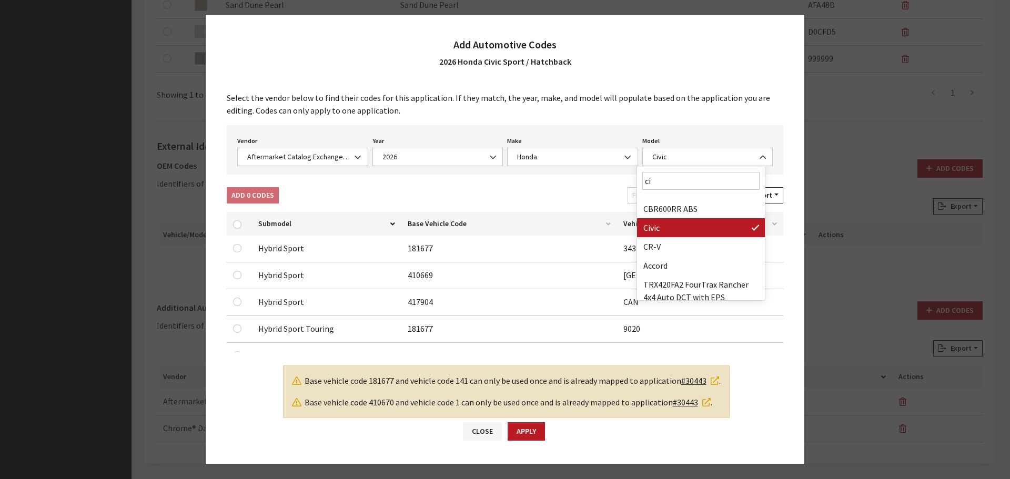
scroll to position [0, 0]
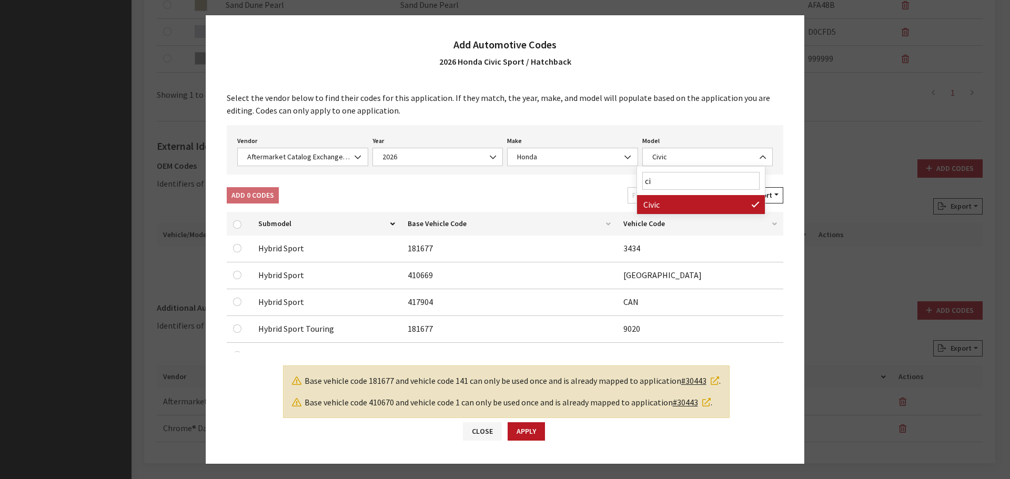
type input "c"
type input "h"
click at [573, 202] on div "Add 0 Codes Filter table results Export Excel CSV Print" at bounding box center [505, 197] width 561 height 21
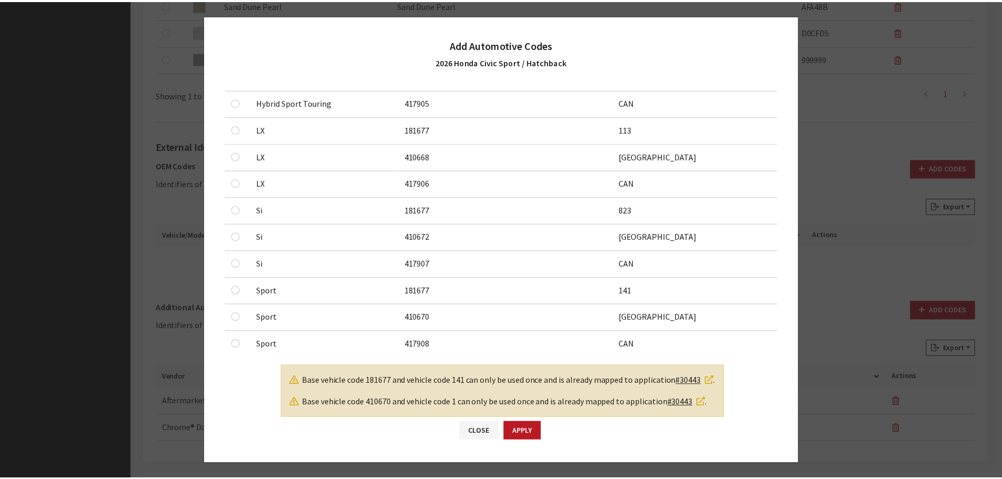
scroll to position [385, 0]
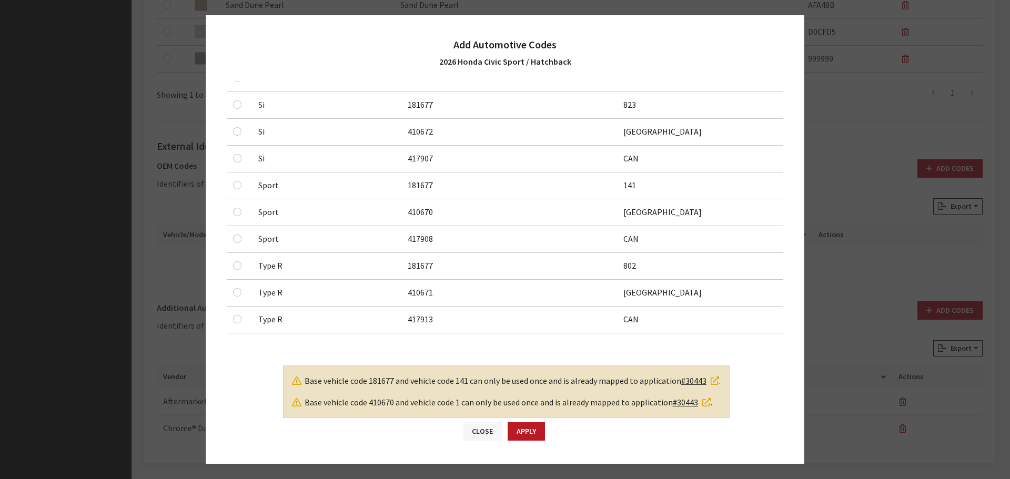
click at [484, 430] on button "Close" at bounding box center [482, 431] width 39 height 18
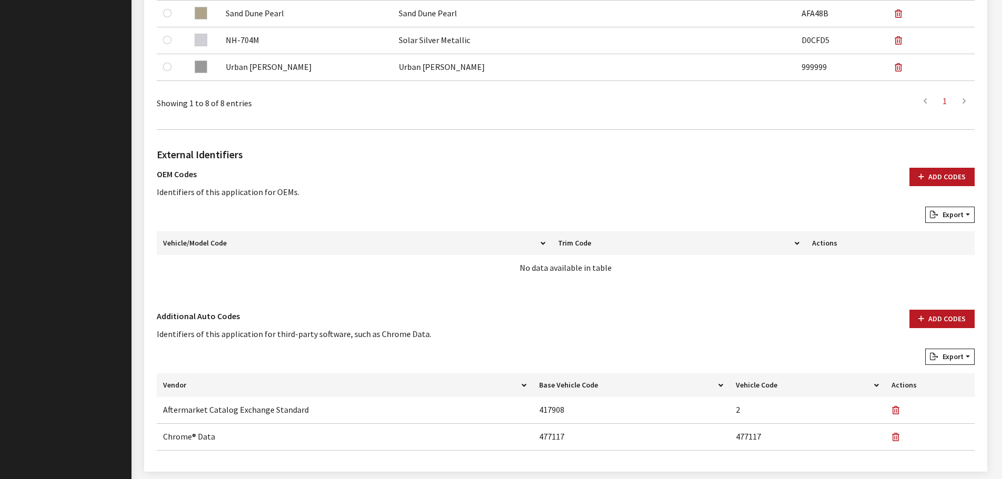
scroll to position [608, 0]
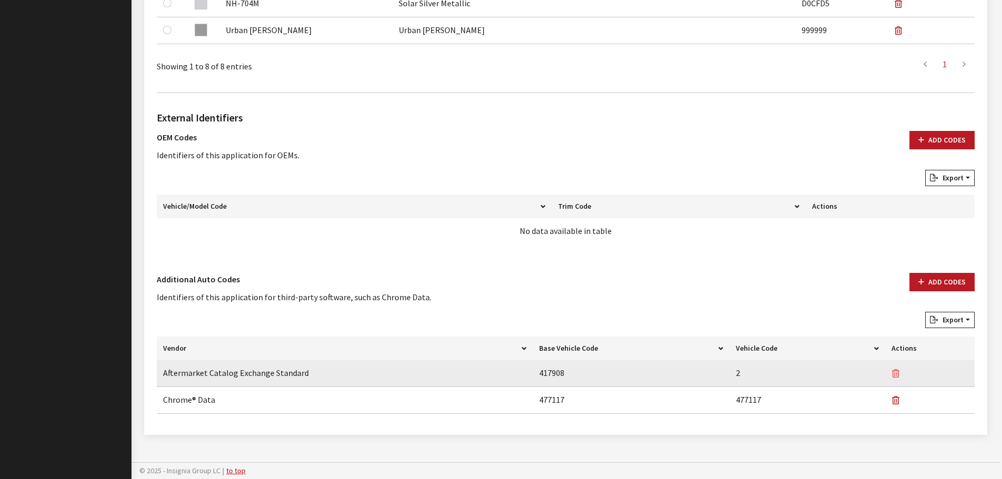
click at [895, 374] on icon "button" at bounding box center [895, 374] width 7 height 8
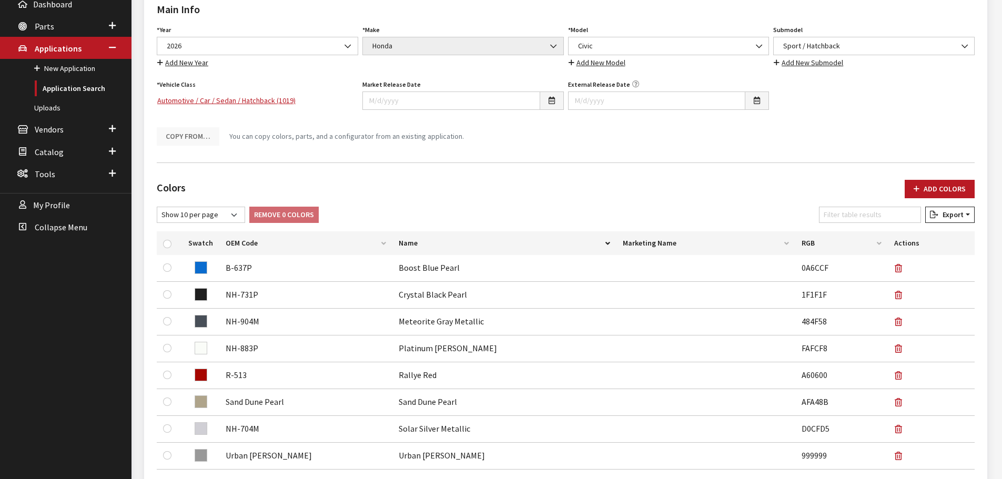
scroll to position [55, 0]
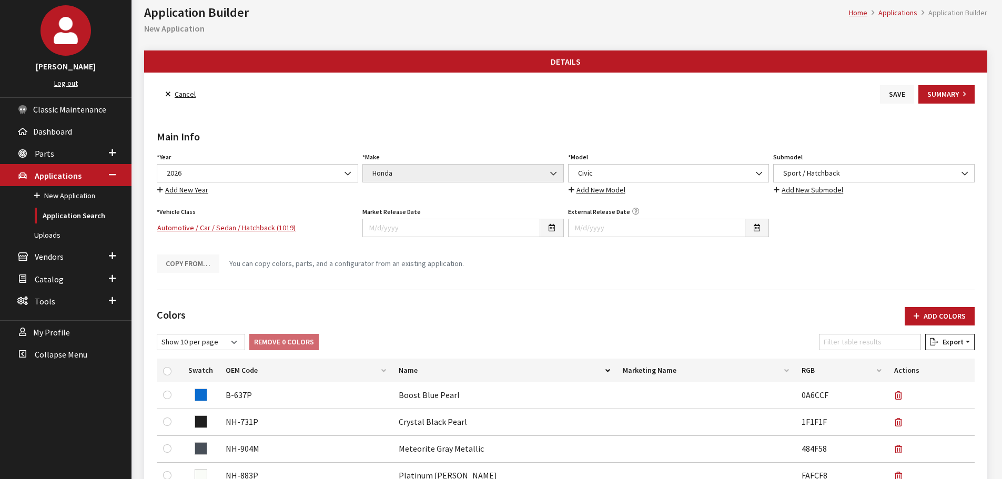
click at [893, 95] on button "Save" at bounding box center [897, 94] width 34 height 18
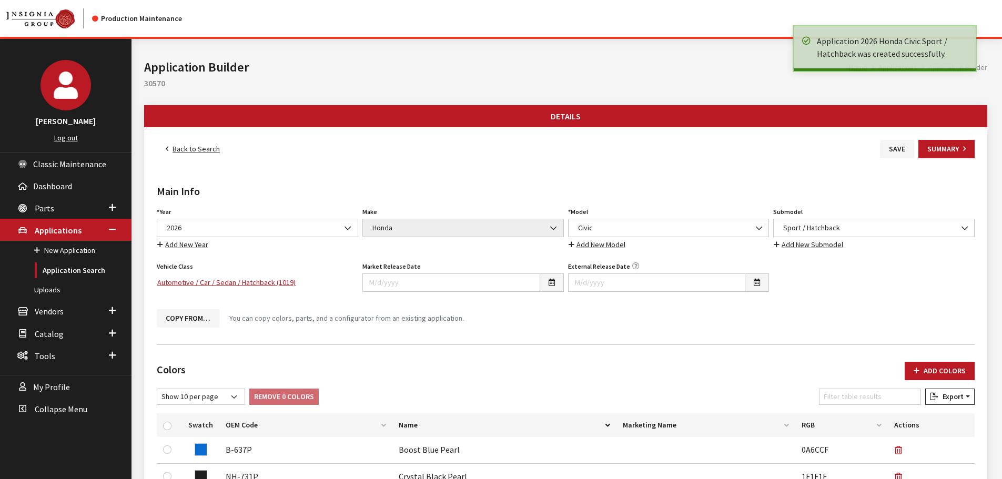
click at [205, 150] on link "Back to Search" at bounding box center [193, 149] width 72 height 18
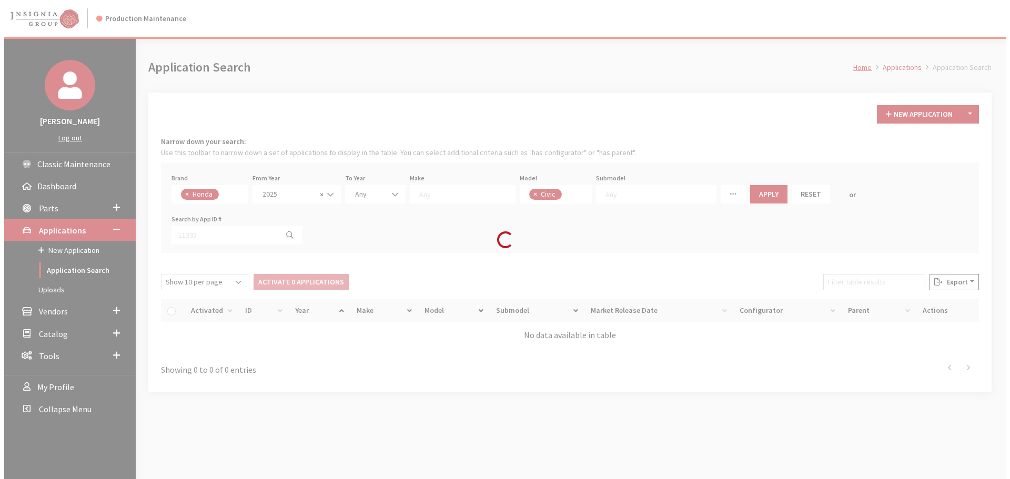
scroll to position [57, 0]
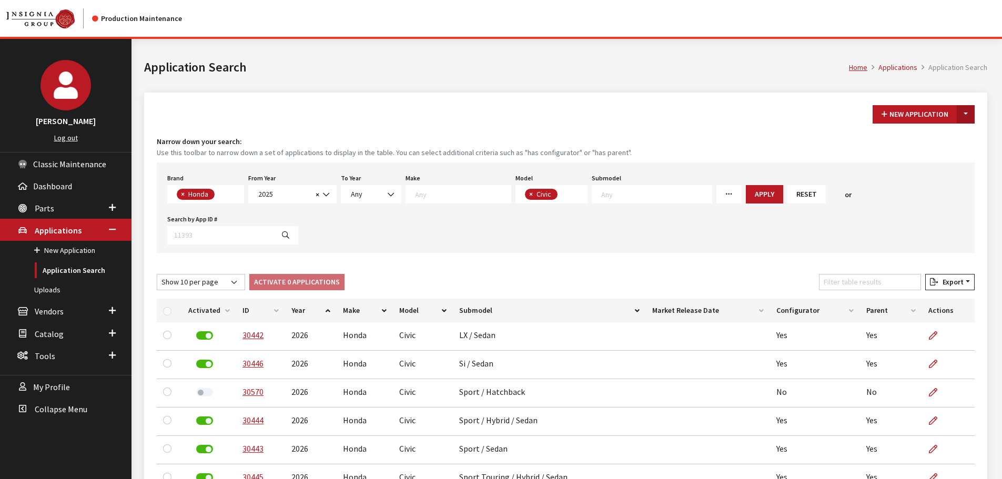
click at [970, 117] on button "Toggle Dropdown" at bounding box center [966, 114] width 18 height 18
click at [941, 137] on button "New From Existing..." at bounding box center [929, 137] width 90 height 18
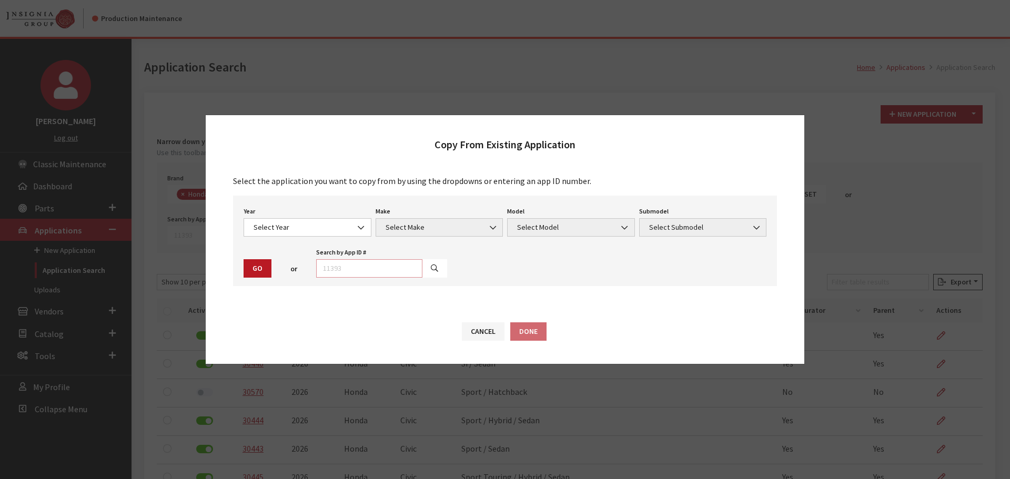
click at [382, 271] on input "text" at bounding box center [369, 268] width 106 height 18
type input "30570"
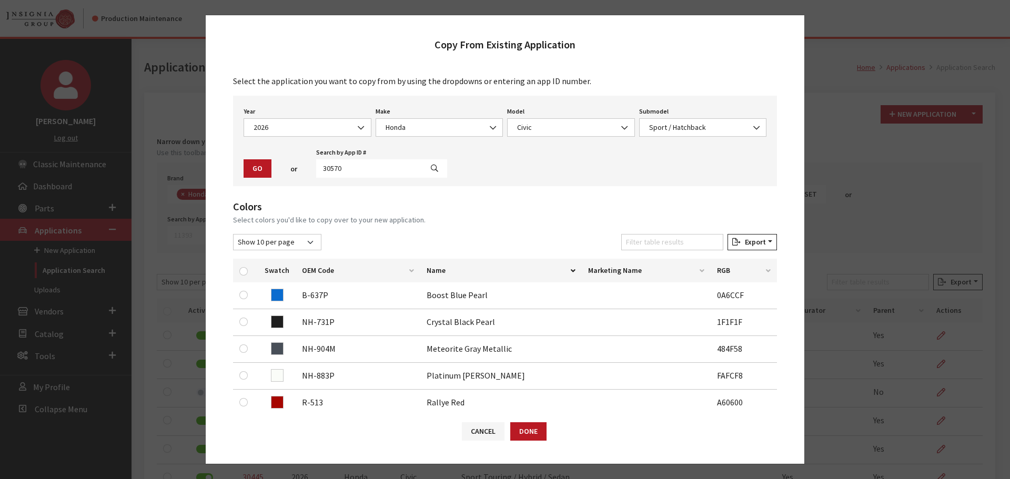
click at [249, 268] on div at bounding box center [245, 270] width 13 height 11
click at [246, 270] on input "checkbox" at bounding box center [243, 271] width 8 height 8
checkbox input "true"
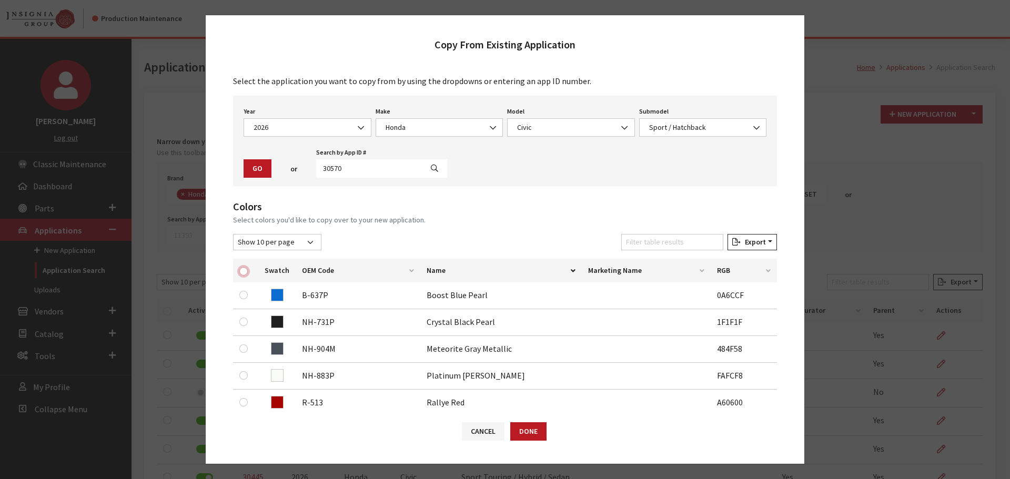
checkbox input "true"
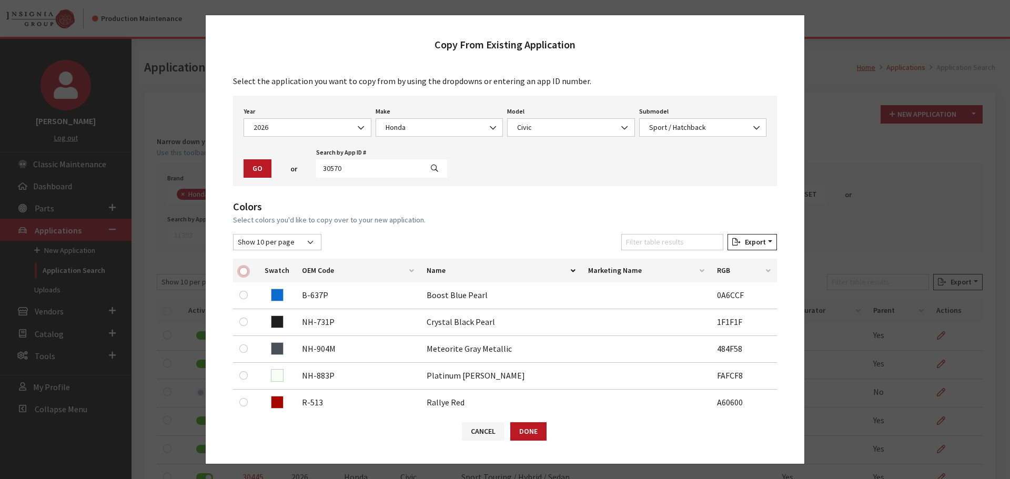
checkbox input "true"
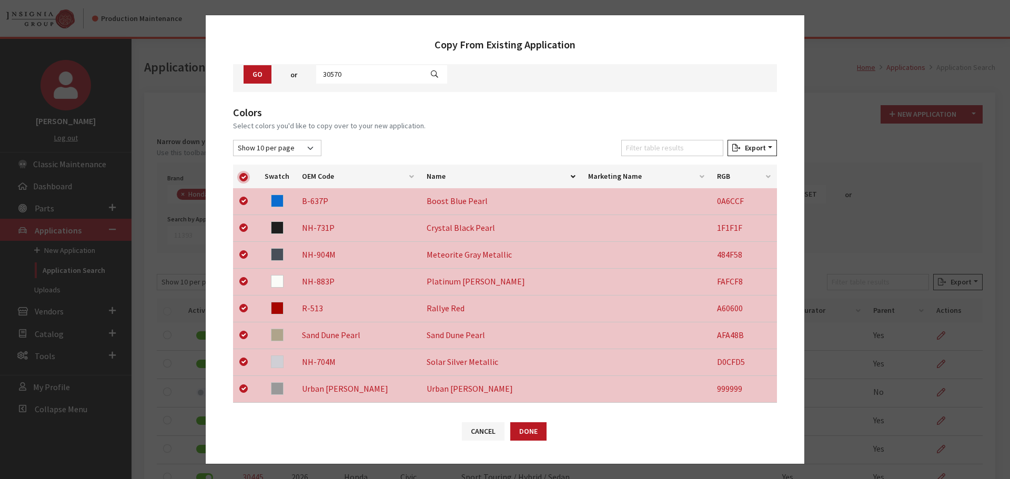
scroll to position [273, 0]
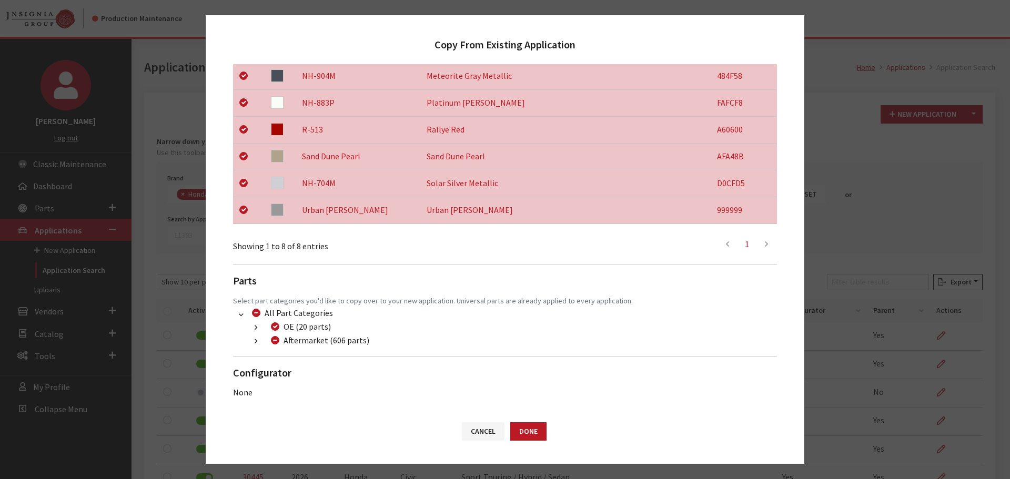
click at [258, 342] on button "button" at bounding box center [256, 342] width 21 height 12
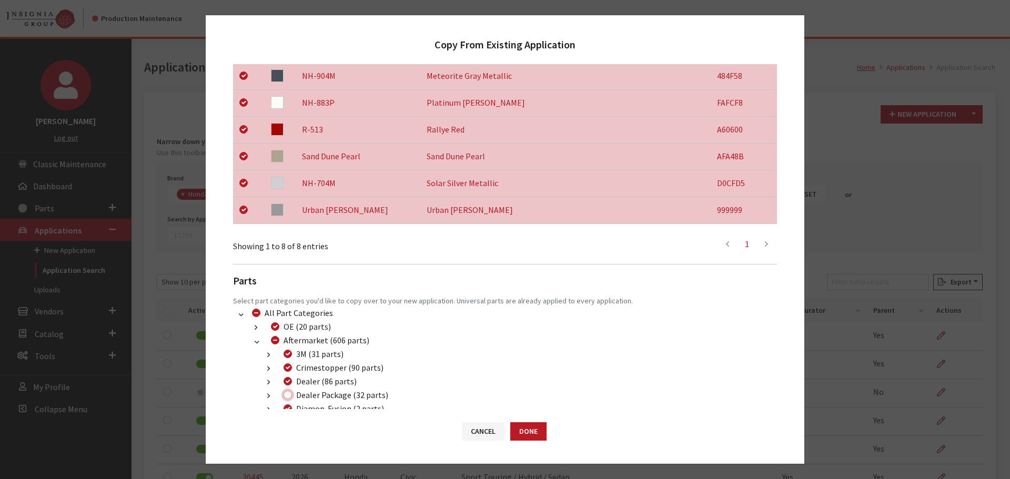
click at [287, 395] on input "Dealer Package (32 parts)" at bounding box center [288, 395] width 8 height 8
checkbox input "true"
click at [535, 431] on button "Done" at bounding box center [528, 431] width 36 height 18
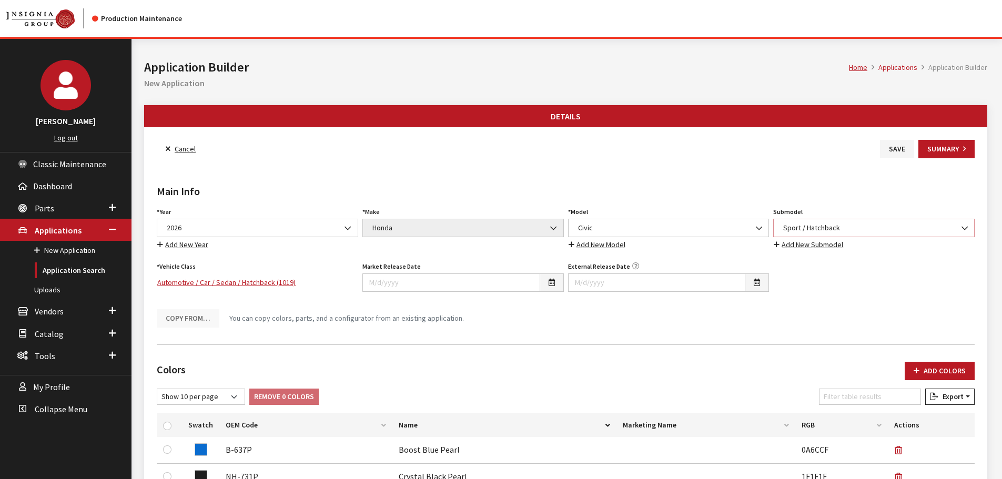
drag, startPoint x: 0, startPoint y: 0, endPoint x: 852, endPoint y: 225, distance: 881.0
click at [852, 225] on span "Sport / Hatchback" at bounding box center [874, 228] width 188 height 11
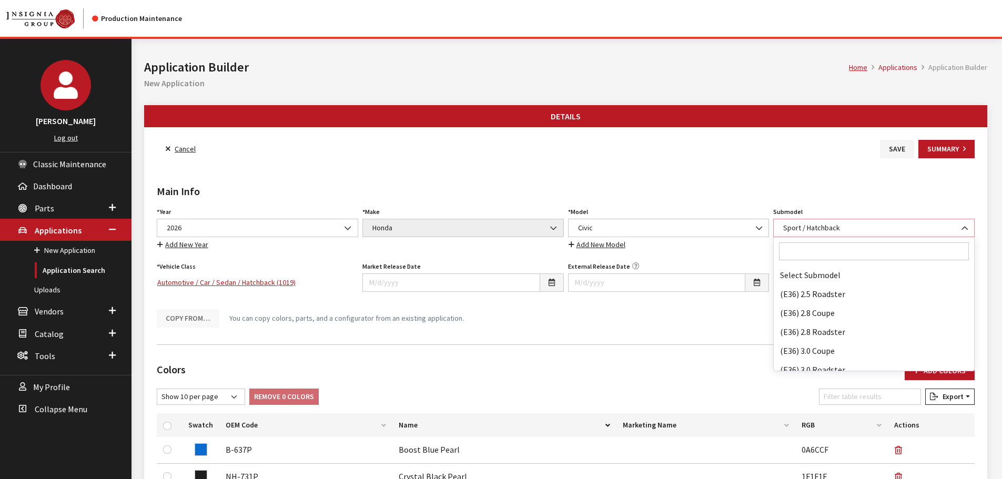
scroll to position [71625, 0]
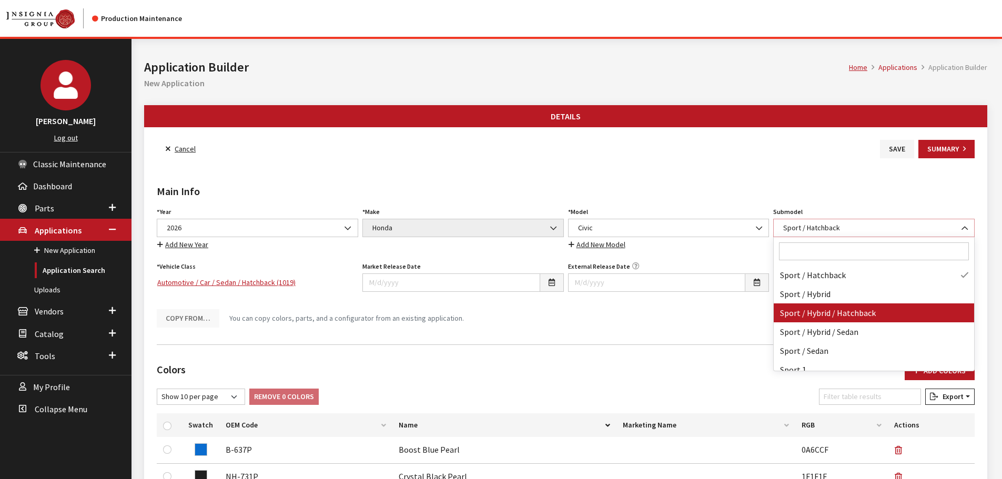
select select "4564"
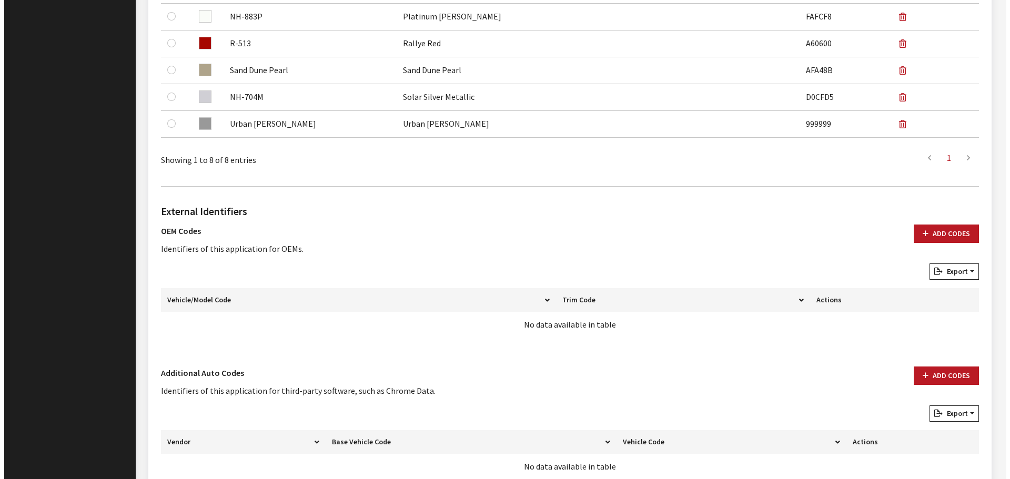
scroll to position [579, 0]
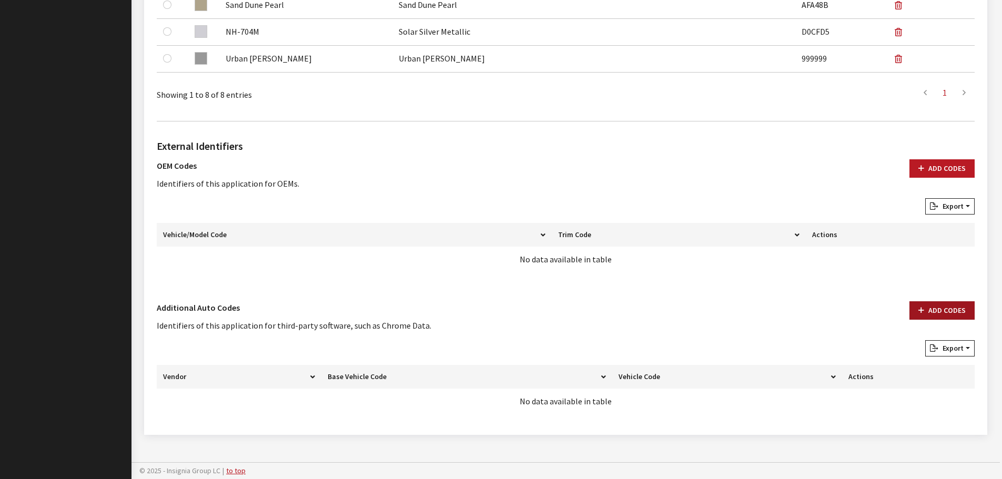
click at [961, 317] on button "Add Codes" at bounding box center [942, 310] width 65 height 18
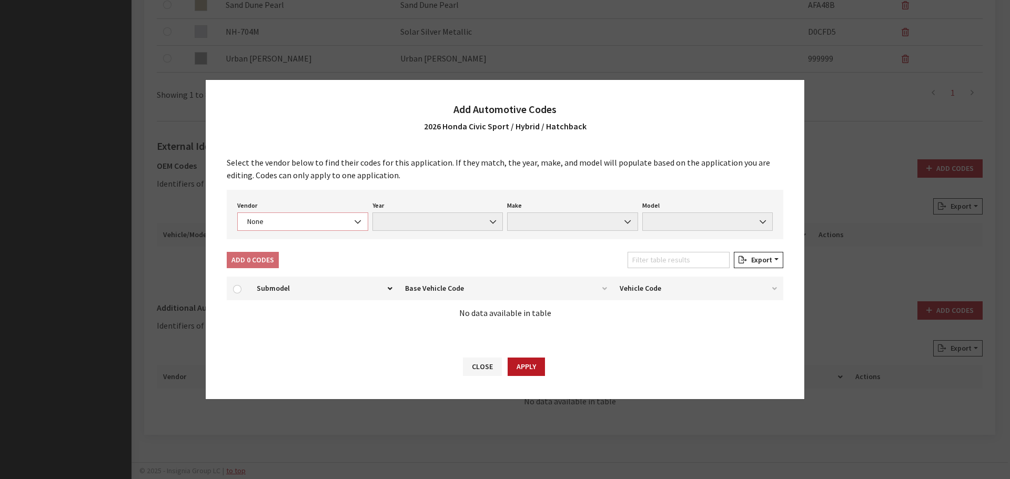
click at [303, 224] on span "None" at bounding box center [302, 221] width 117 height 11
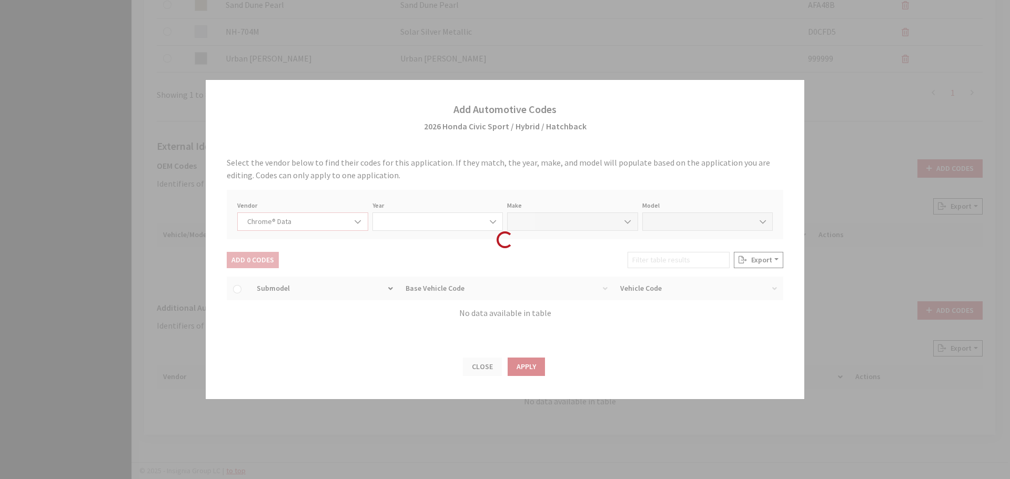
select select "4"
select select "2026"
select select "16"
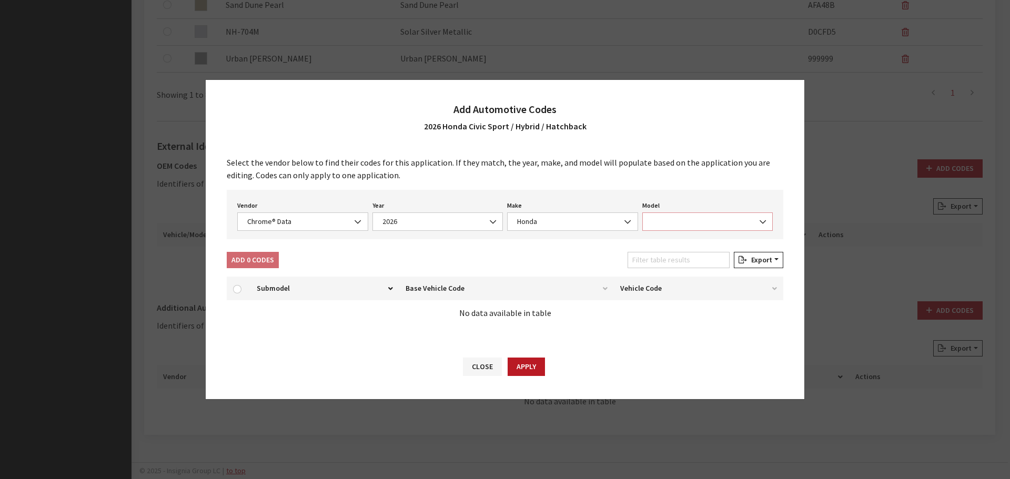
click at [675, 216] on span at bounding box center [707, 222] width 131 height 18
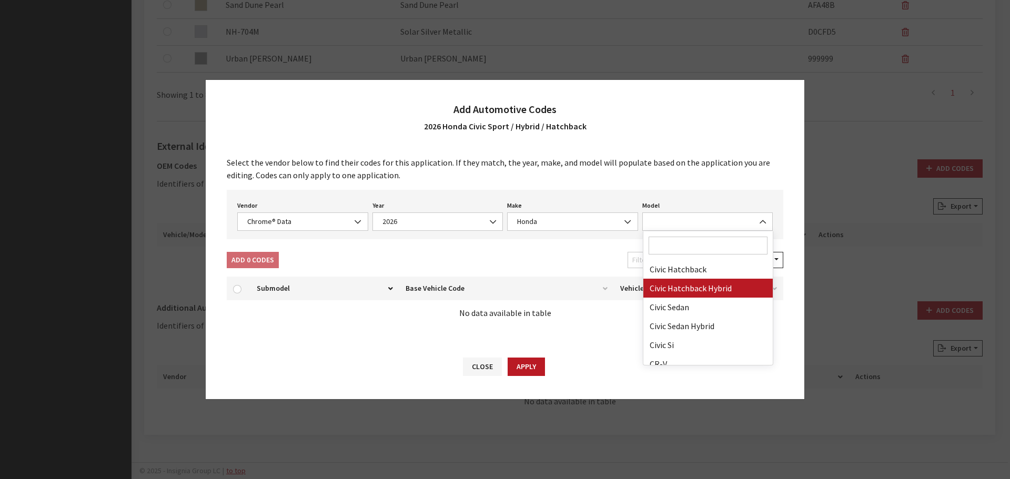
drag, startPoint x: 681, startPoint y: 283, endPoint x: 606, endPoint y: 306, distance: 78.1
select select "69902"
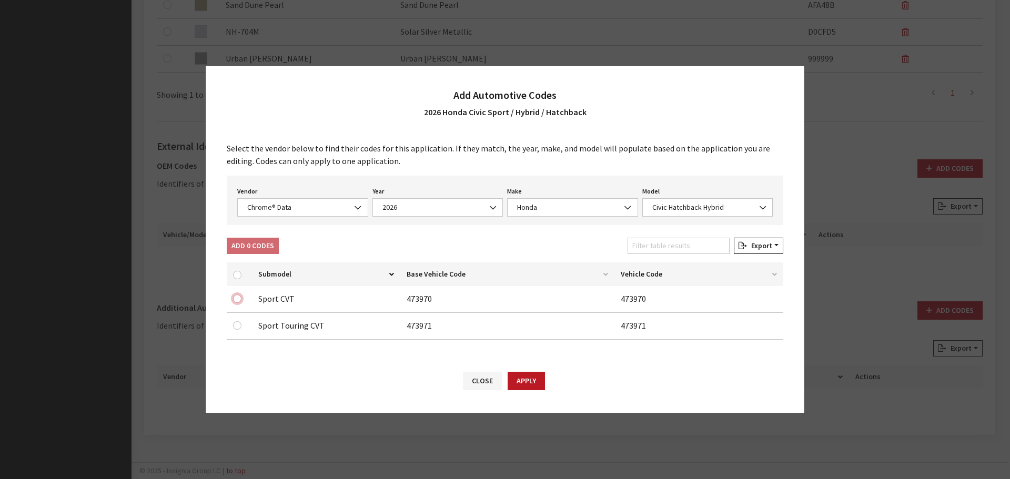
click at [238, 297] on input "checkbox" at bounding box center [237, 299] width 8 height 8
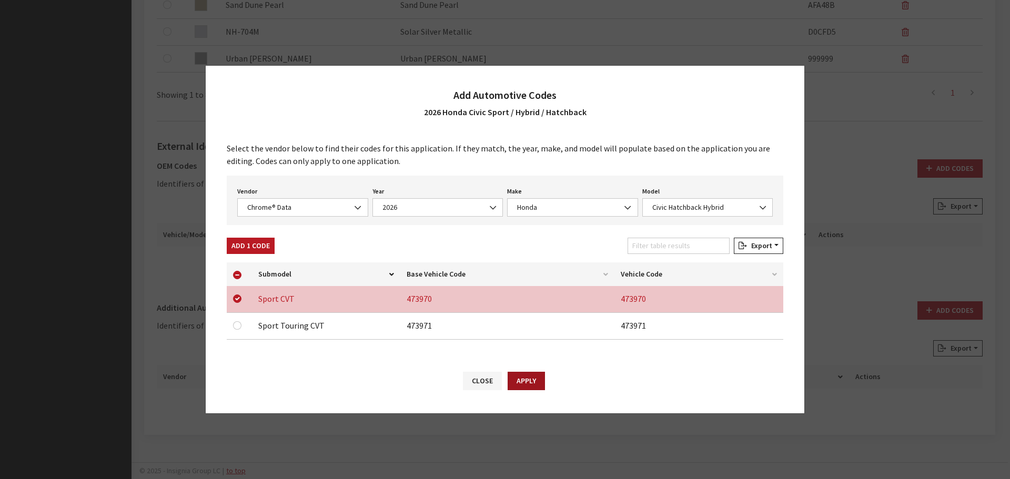
click at [527, 377] on button "Apply" at bounding box center [526, 381] width 37 height 18
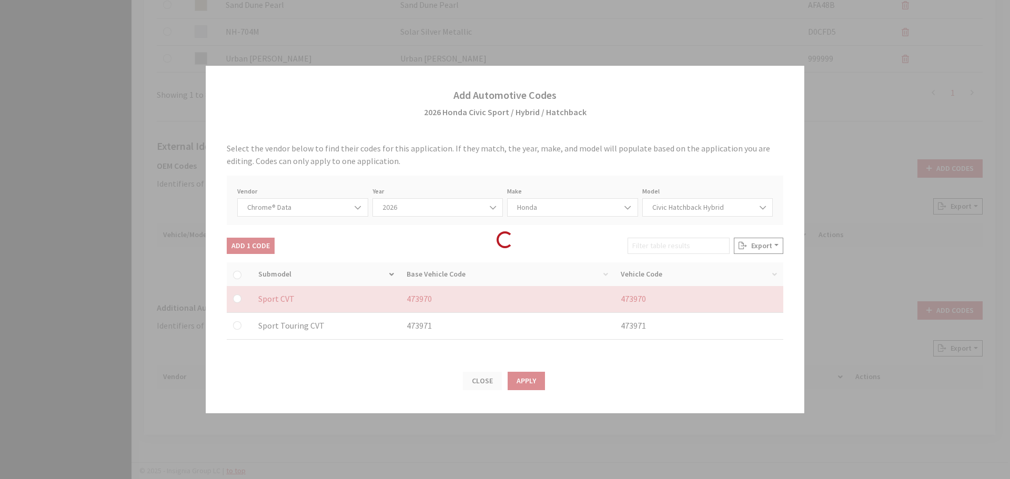
checkbox input "false"
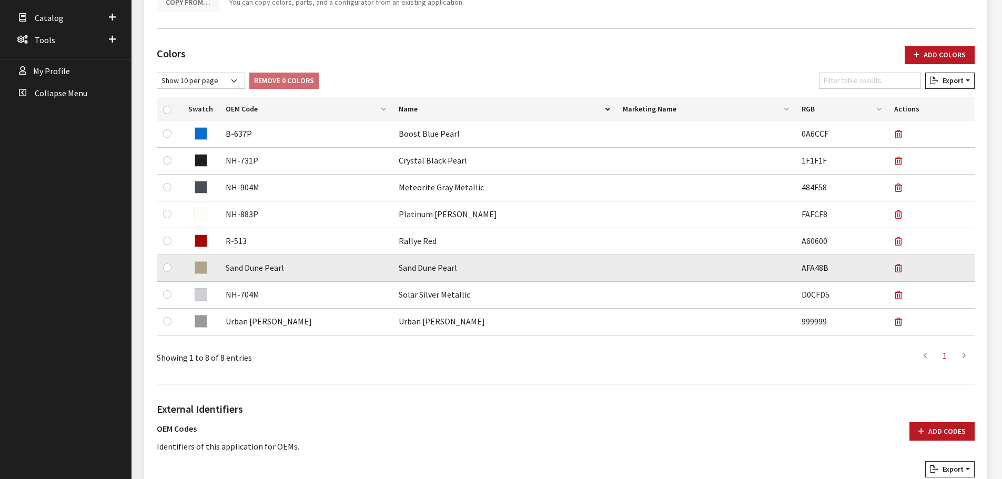
scroll to position [1, 0]
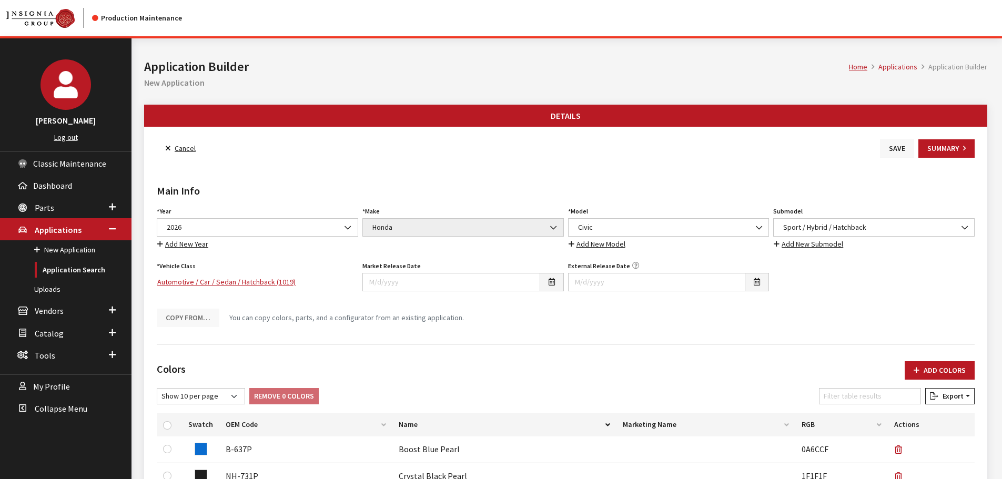
click at [897, 149] on button "Save" at bounding box center [897, 148] width 34 height 18
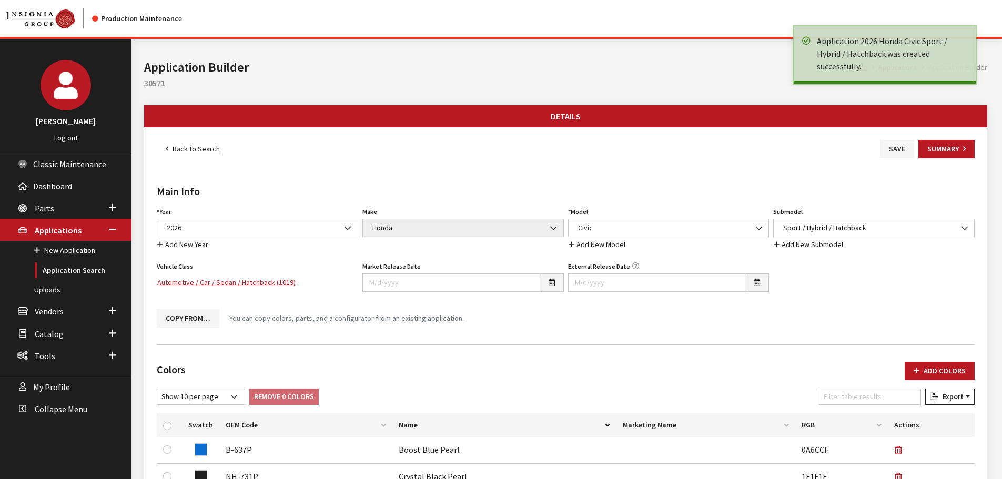
click at [206, 148] on link "Back to Search" at bounding box center [193, 149] width 72 height 18
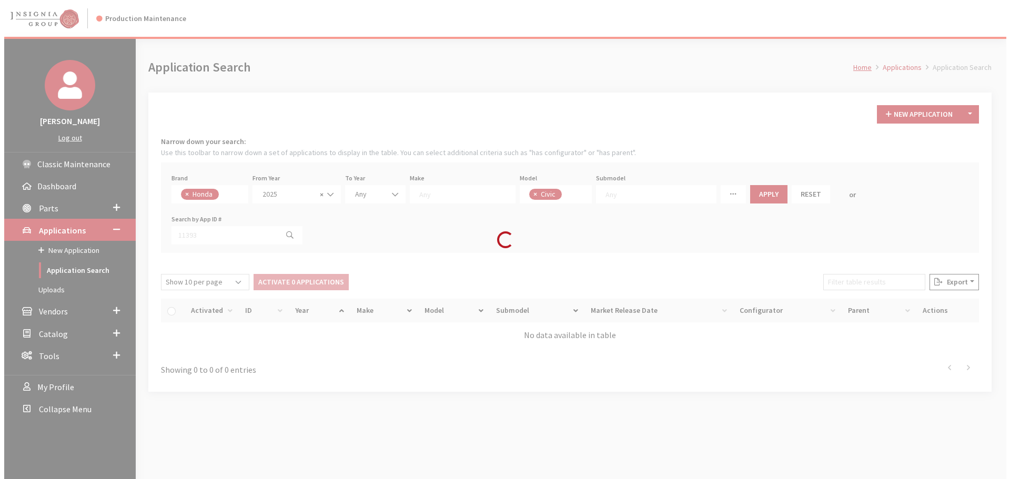
scroll to position [57, 0]
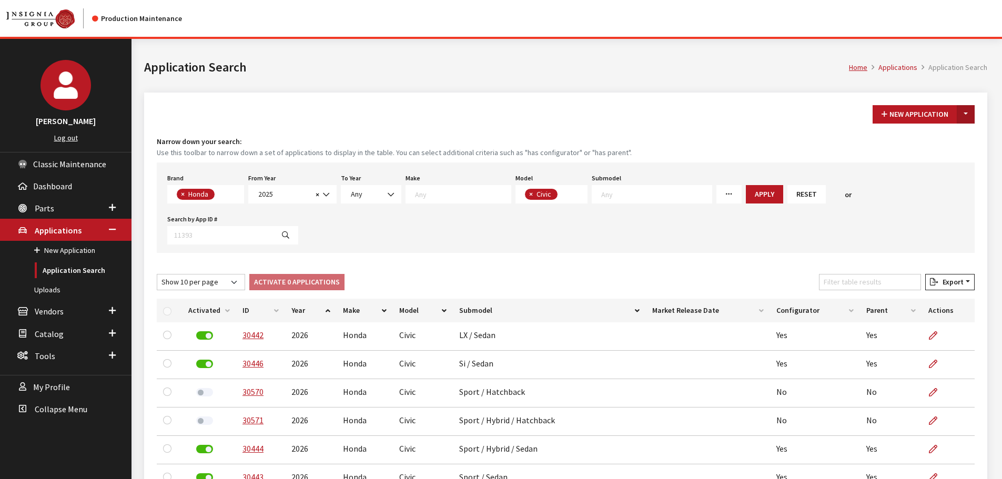
click at [967, 108] on button "Toggle Dropdown" at bounding box center [966, 114] width 18 height 18
click at [931, 136] on button "New From Existing..." at bounding box center [929, 137] width 90 height 18
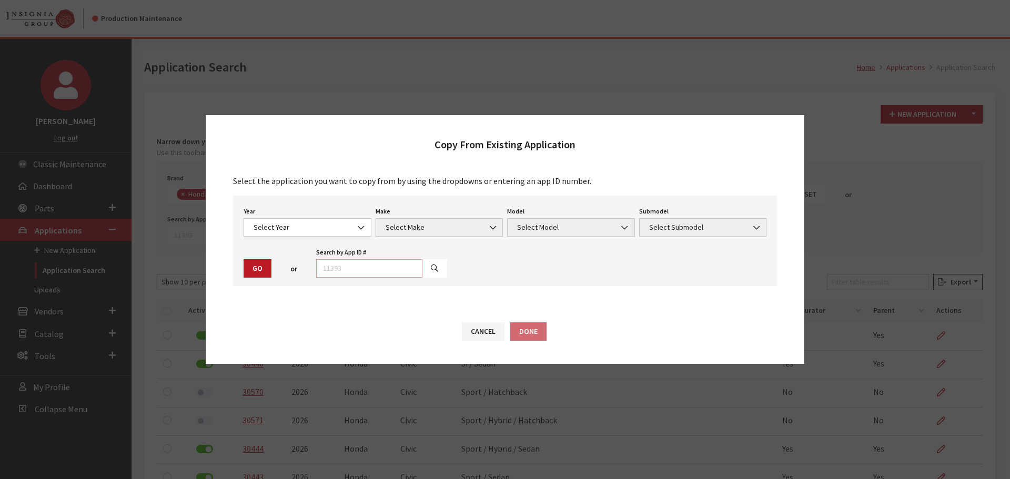
click at [378, 268] on input "text" at bounding box center [369, 268] width 106 height 18
type input "30571"
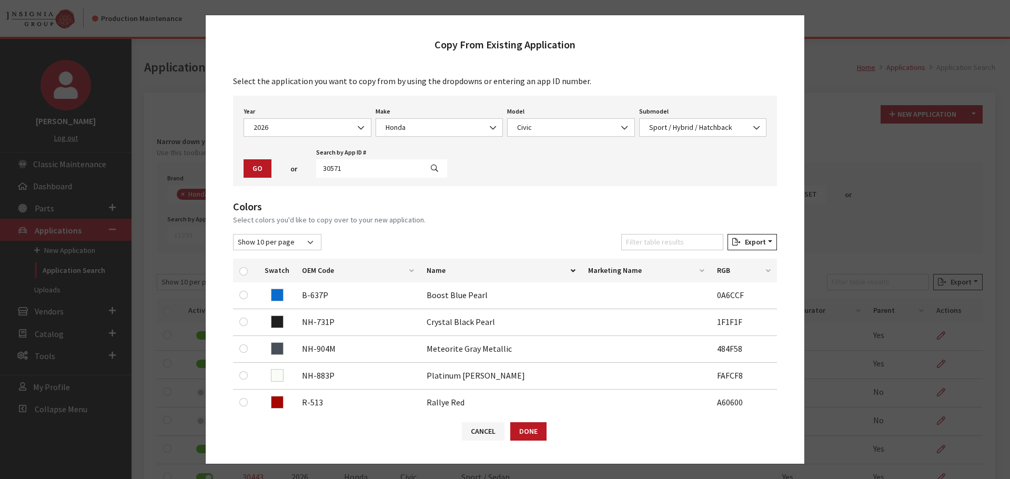
click at [238, 266] on th at bounding box center [245, 271] width 25 height 24
click at [241, 270] on input "checkbox" at bounding box center [243, 271] width 8 height 8
checkbox input "true"
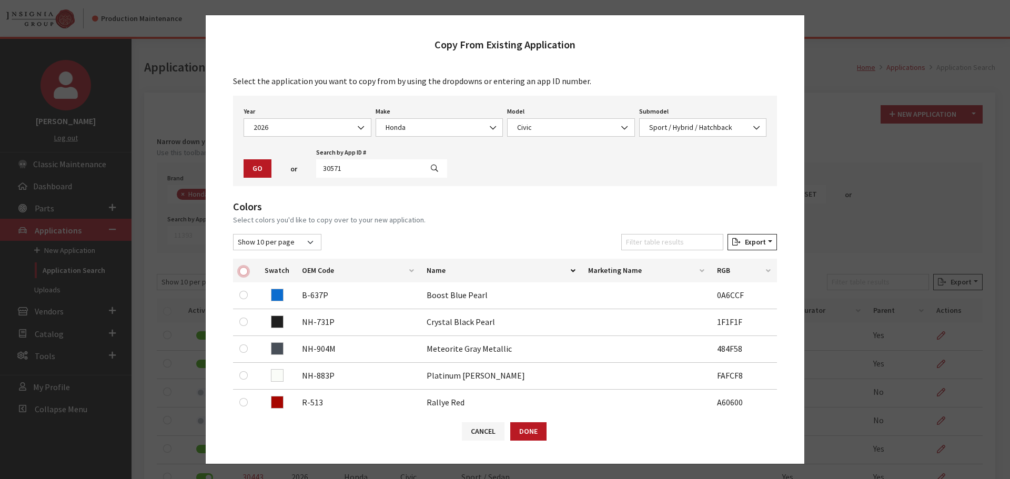
checkbox input "true"
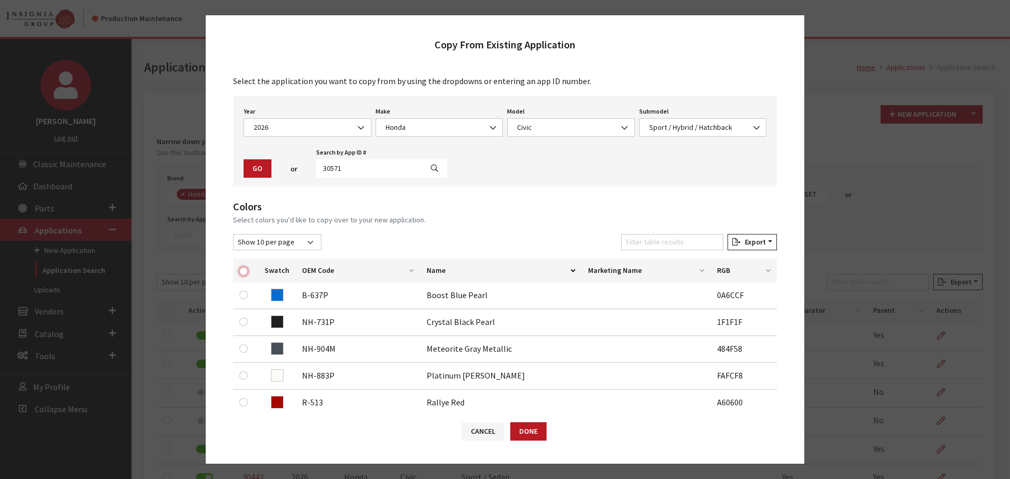
checkbox input "true"
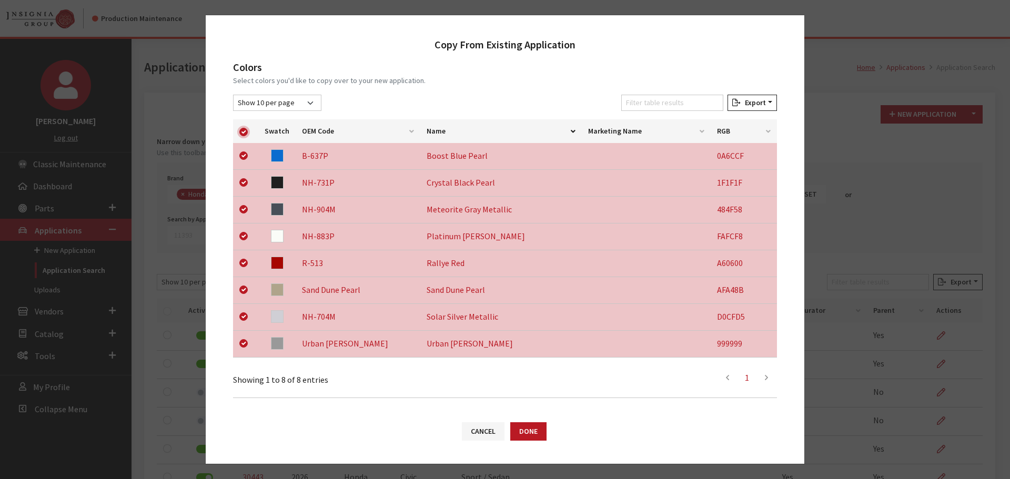
scroll to position [273, 0]
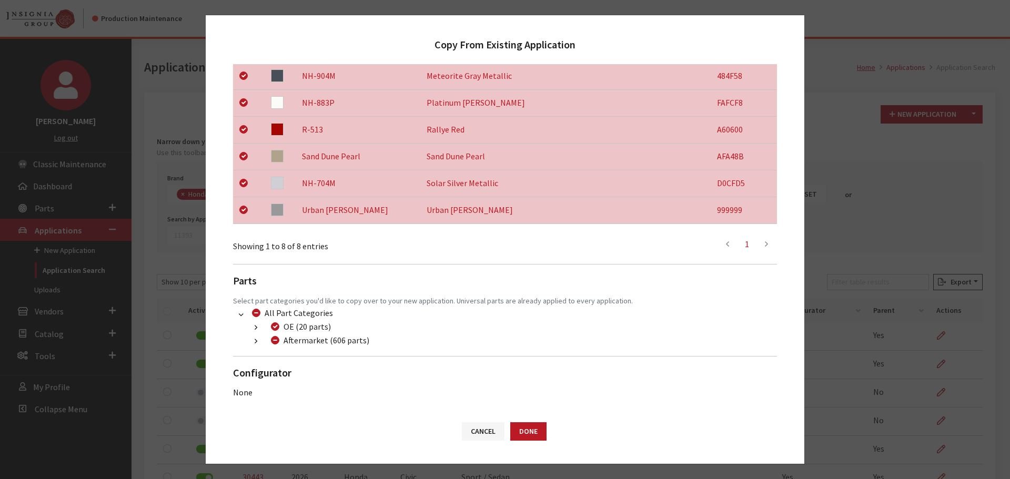
click at [257, 338] on icon "button" at bounding box center [256, 341] width 3 height 7
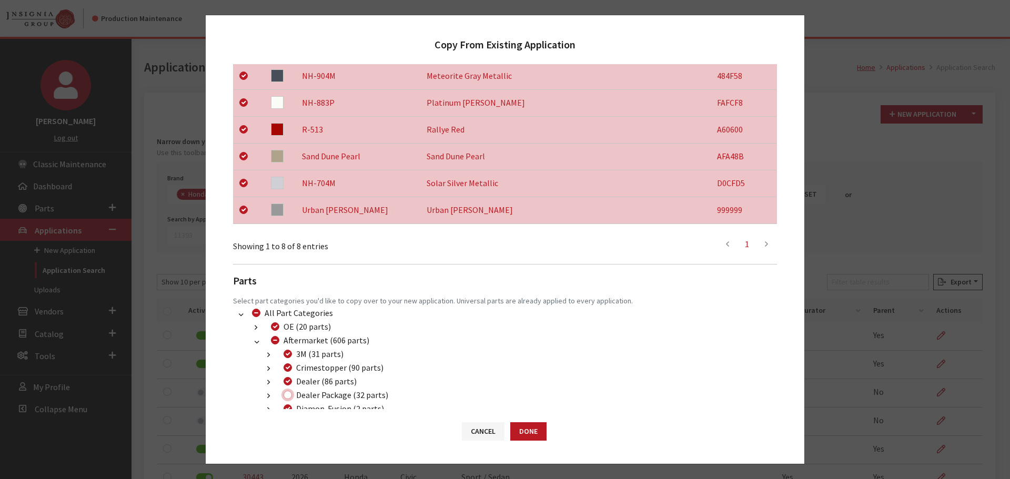
click at [287, 392] on input "Dealer Package (32 parts)" at bounding box center [288, 395] width 8 height 8
checkbox input "true"
click at [517, 427] on button "Done" at bounding box center [528, 431] width 36 height 18
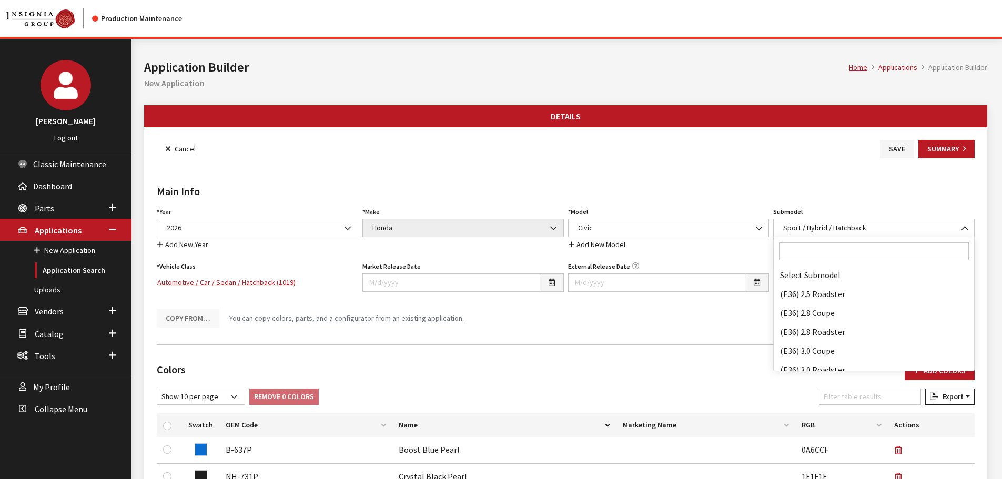
scroll to position [71663, 0]
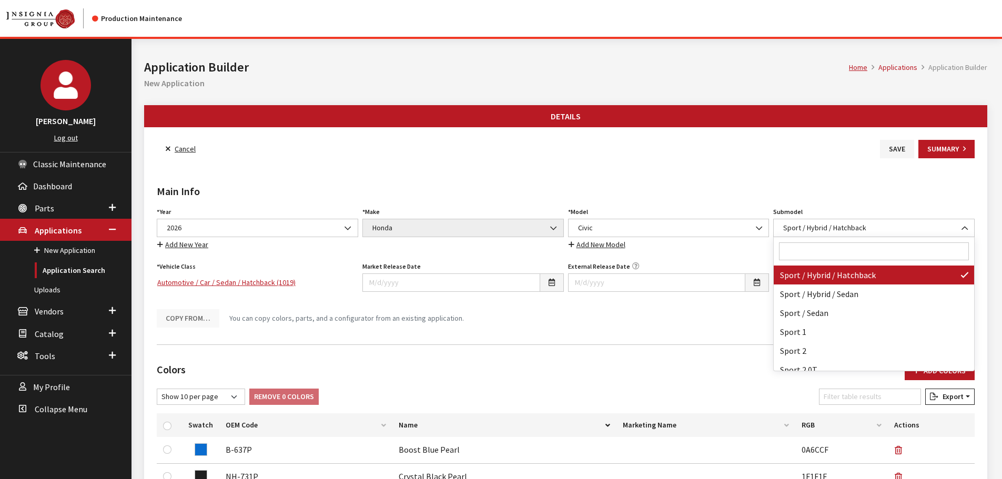
click at [825, 252] on input "Search" at bounding box center [874, 252] width 190 height 18
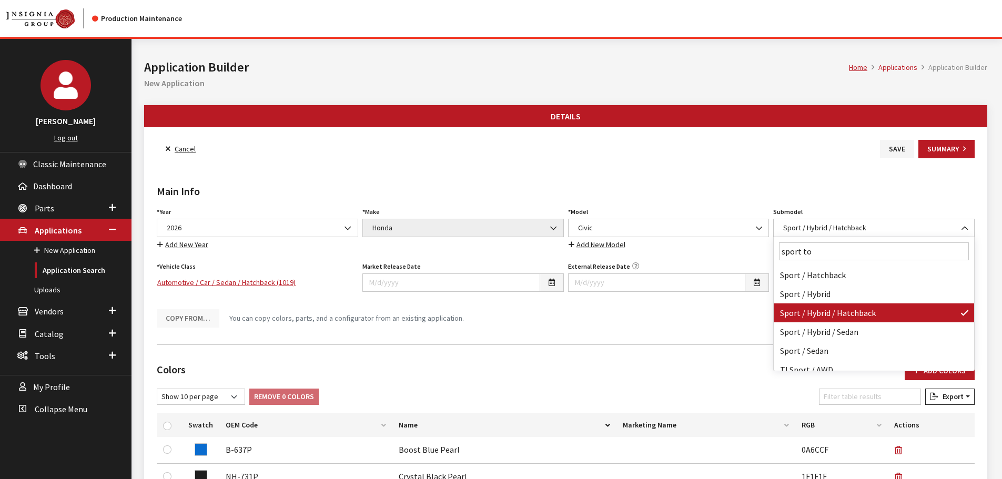
scroll to position [0, 0]
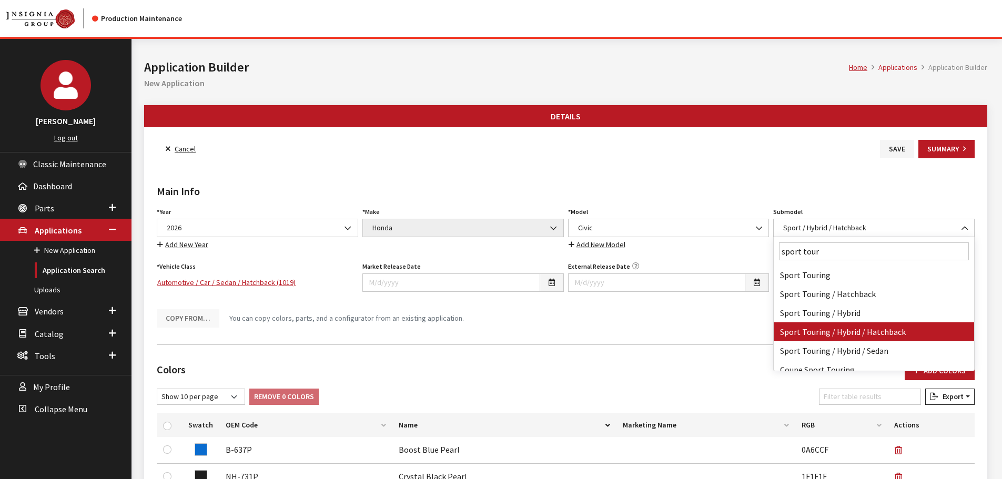
type input "sport tour"
select select "4565"
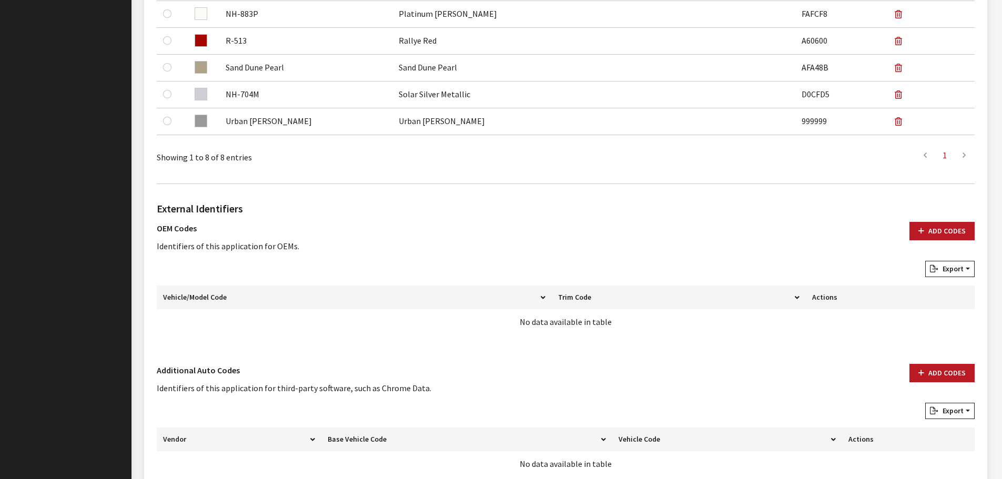
scroll to position [579, 0]
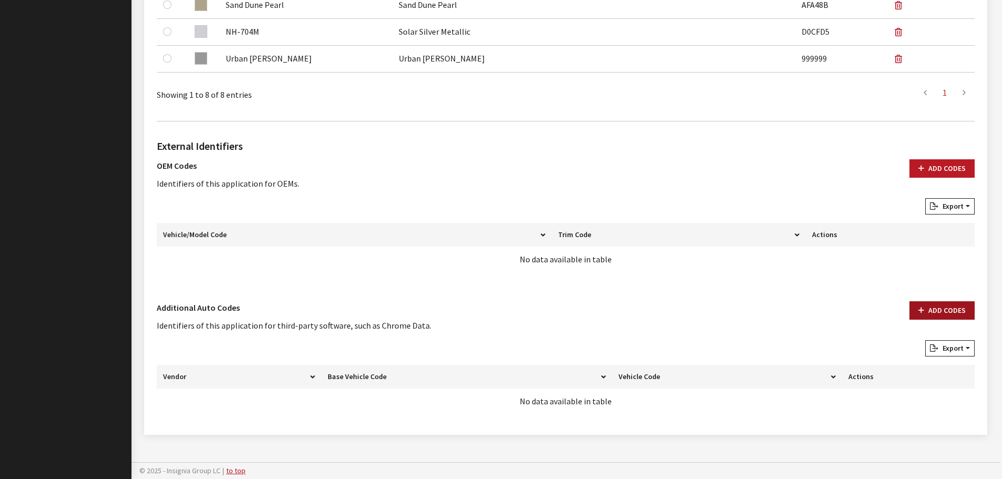
click at [926, 320] on button "Add Codes" at bounding box center [942, 310] width 65 height 18
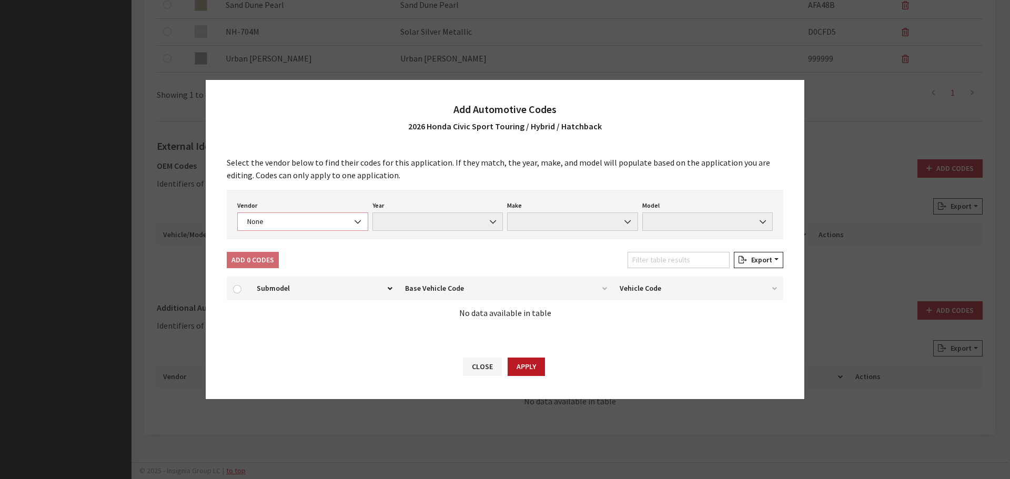
click at [309, 223] on span "None" at bounding box center [302, 221] width 117 height 11
select select "4"
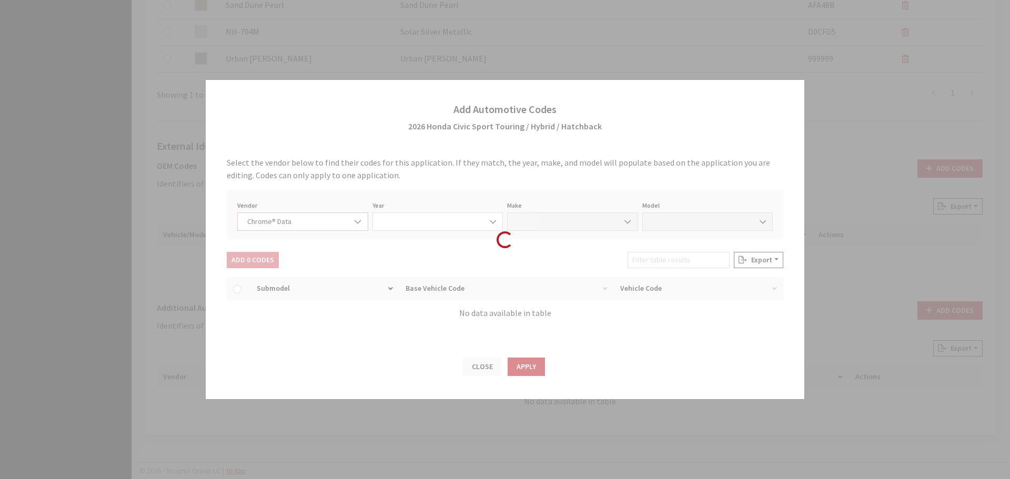
select select "2026"
select select "16"
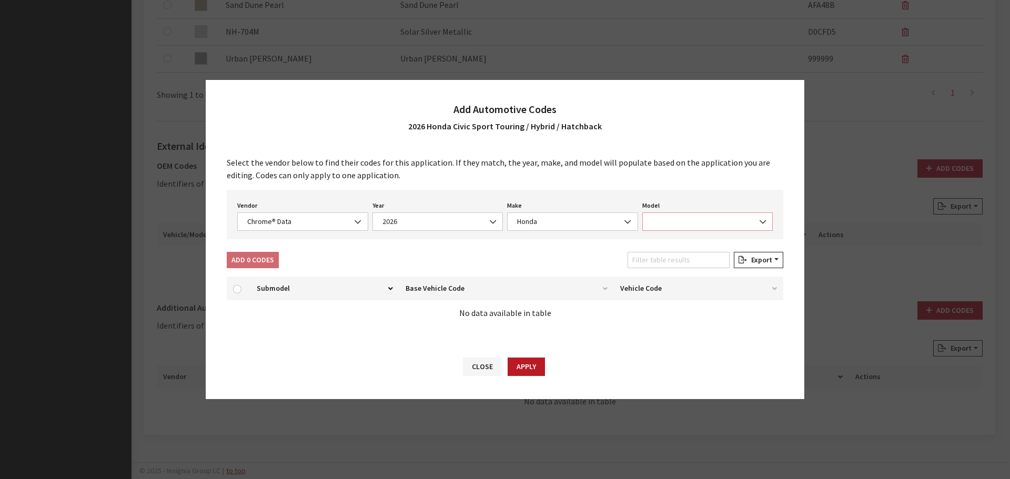
click at [720, 215] on span at bounding box center [707, 222] width 131 height 18
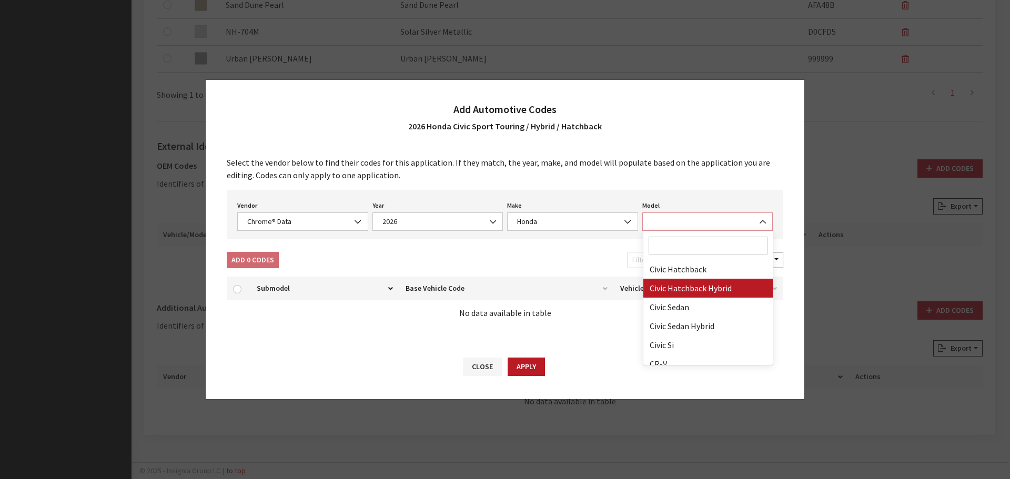
select select "69902"
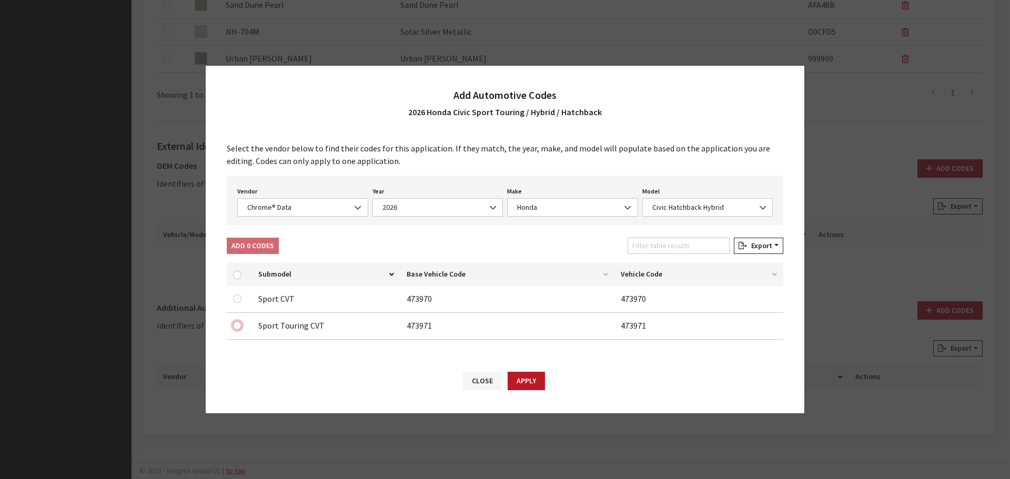
click at [238, 325] on input "checkbox" at bounding box center [237, 325] width 8 height 8
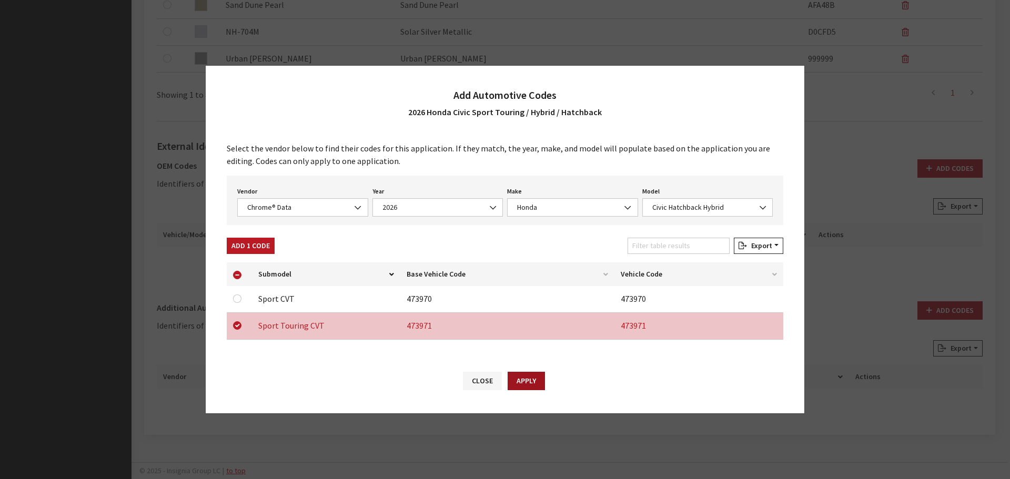
click at [525, 381] on button "Apply" at bounding box center [526, 381] width 37 height 18
checkbox input "false"
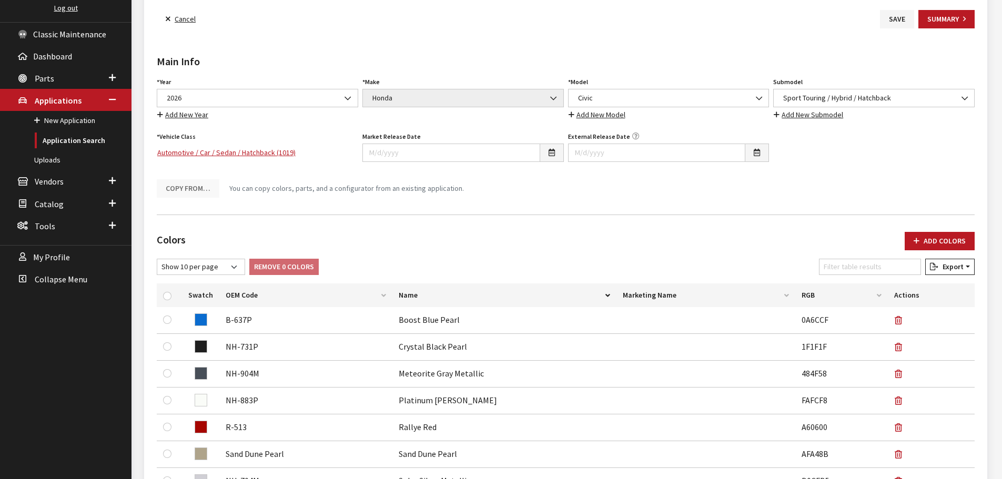
scroll to position [0, 0]
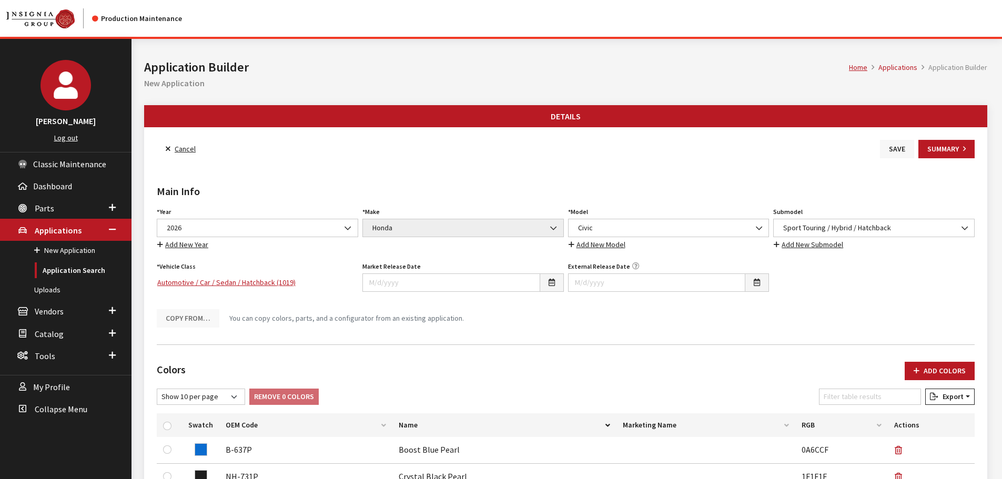
click at [892, 149] on button "Save" at bounding box center [897, 149] width 34 height 18
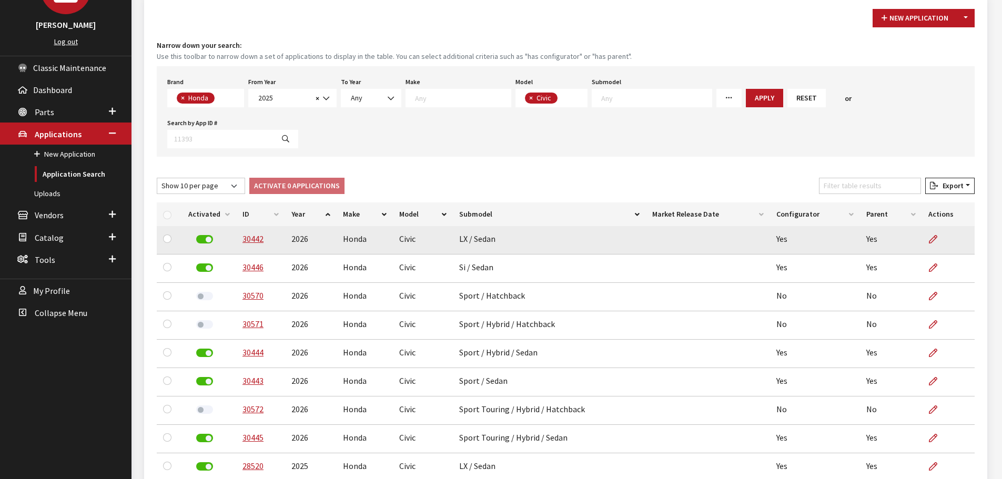
scroll to position [105, 0]
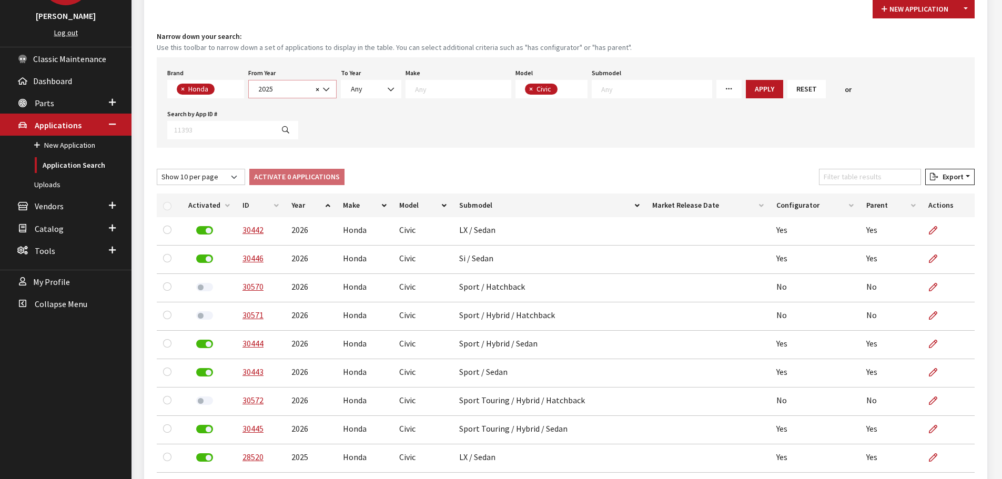
click at [305, 93] on span "2025" at bounding box center [283, 89] width 57 height 11
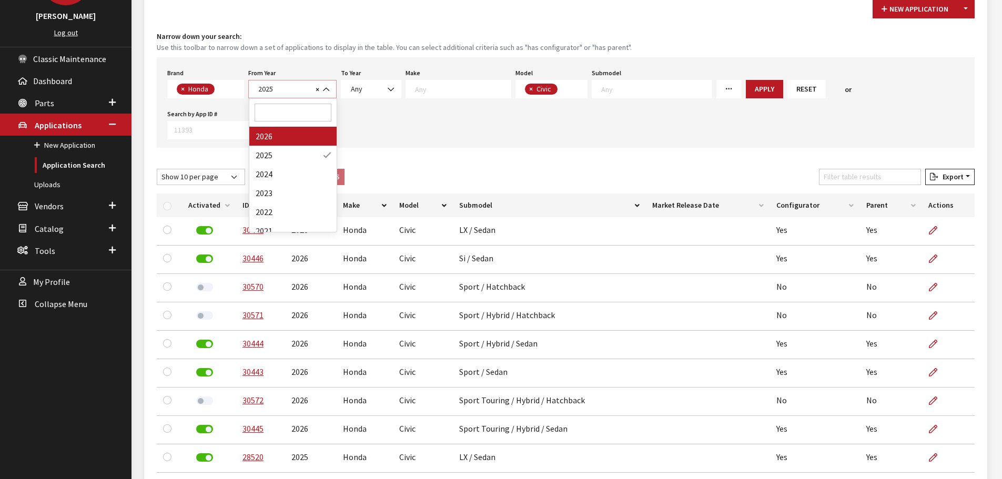
select select "2026"
select select
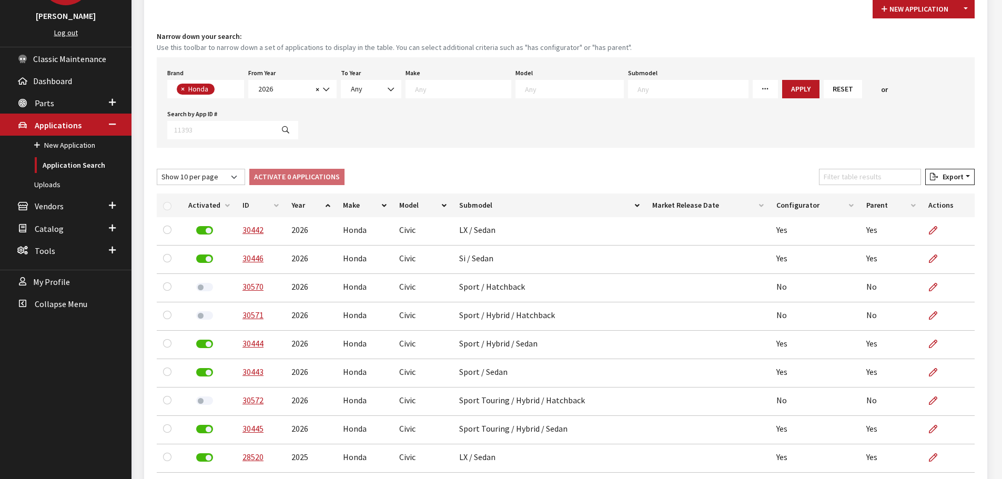
scroll to position [10, 0]
click at [528, 93] on textarea "Search" at bounding box center [574, 88] width 98 height 9
select select "230"
select select
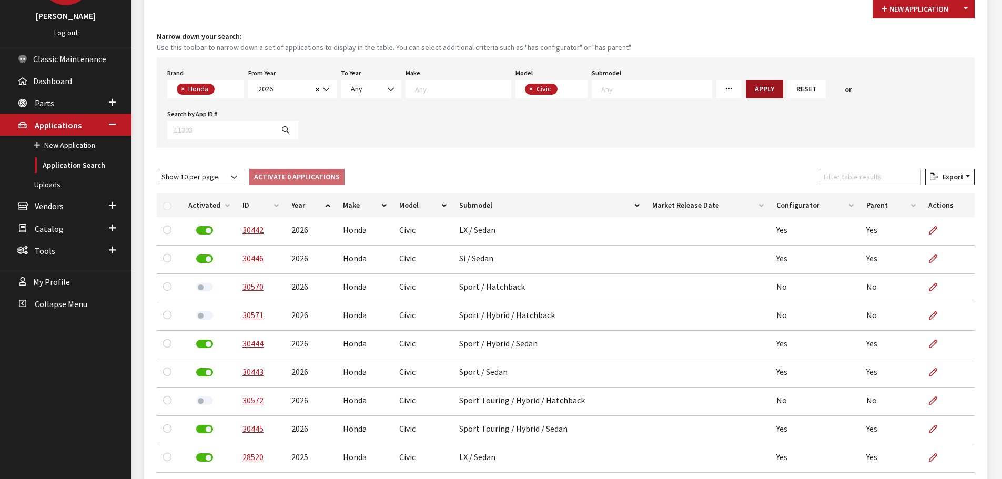
click at [746, 90] on button "Apply" at bounding box center [764, 89] width 37 height 18
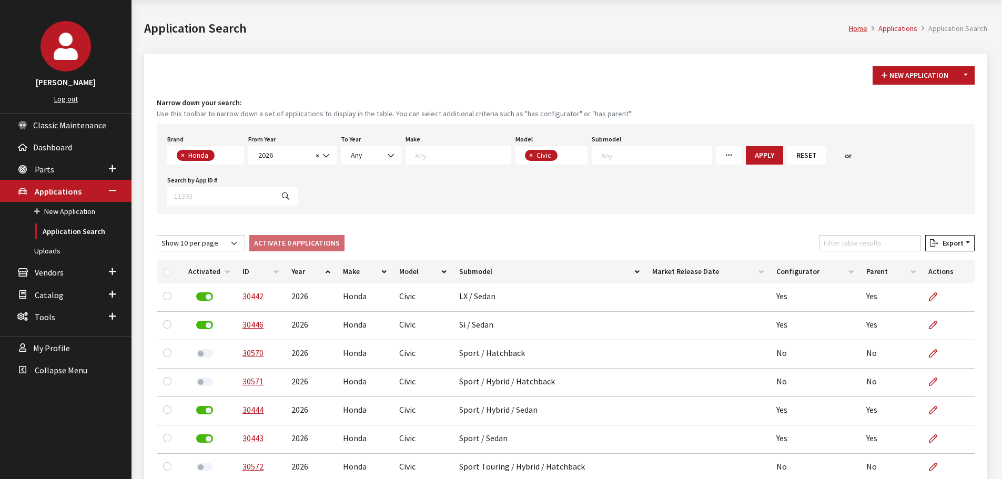
scroll to position [105, 0]
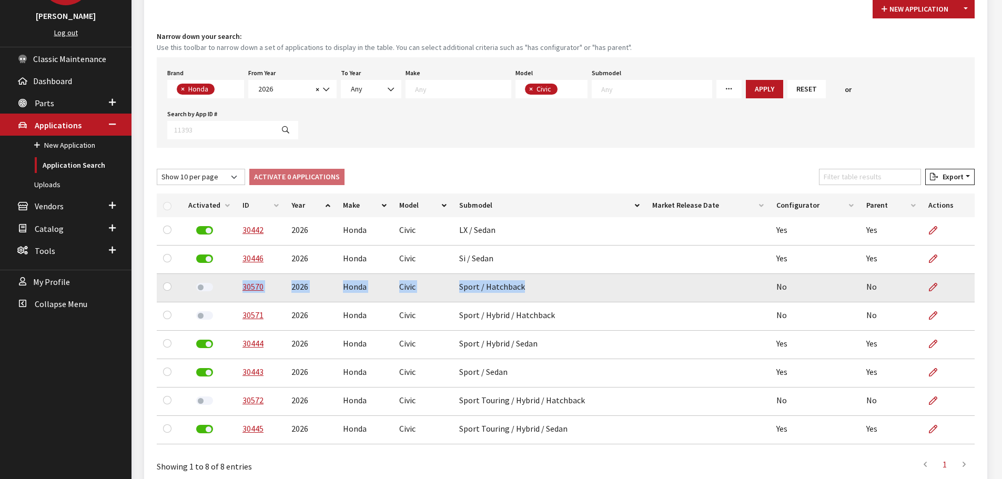
drag, startPoint x: 237, startPoint y: 288, endPoint x: 521, endPoint y: 286, distance: 283.6
click at [521, 286] on tr "30570 2026 Honda Civic Sport / Hatchback No No" at bounding box center [566, 288] width 818 height 28
copy tr "30570 2026 Honda Civic Sport / Hatchback"
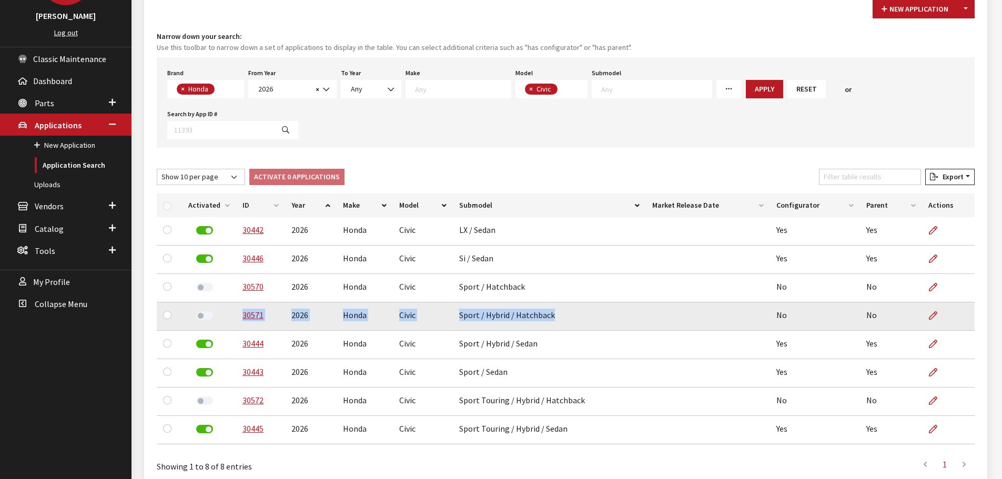
drag, startPoint x: 554, startPoint y: 317, endPoint x: 241, endPoint y: 327, distance: 313.2
click at [241, 327] on tr "30571 2026 Honda Civic Sport / Hybrid / Hatchback No No" at bounding box center [566, 317] width 818 height 28
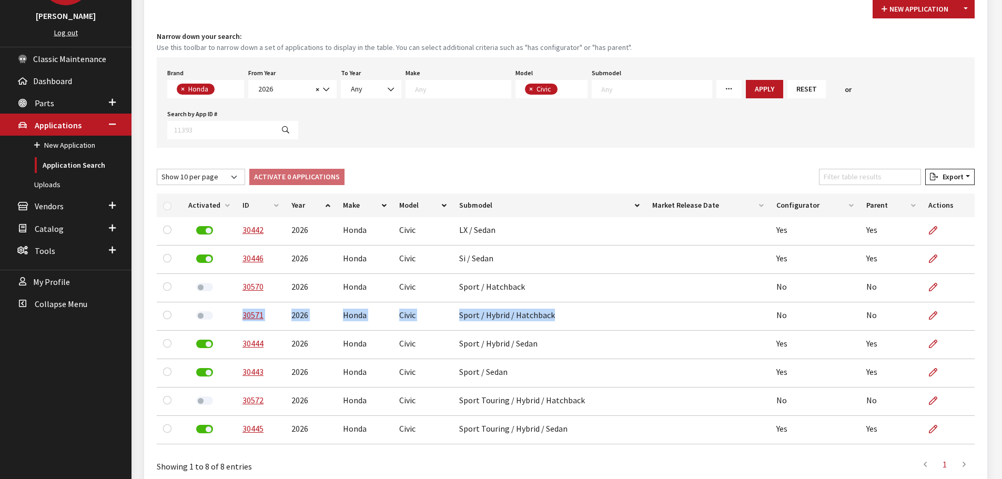
copy tr "30571 2026 Honda Civic Sport / Hybrid / Hatchback"
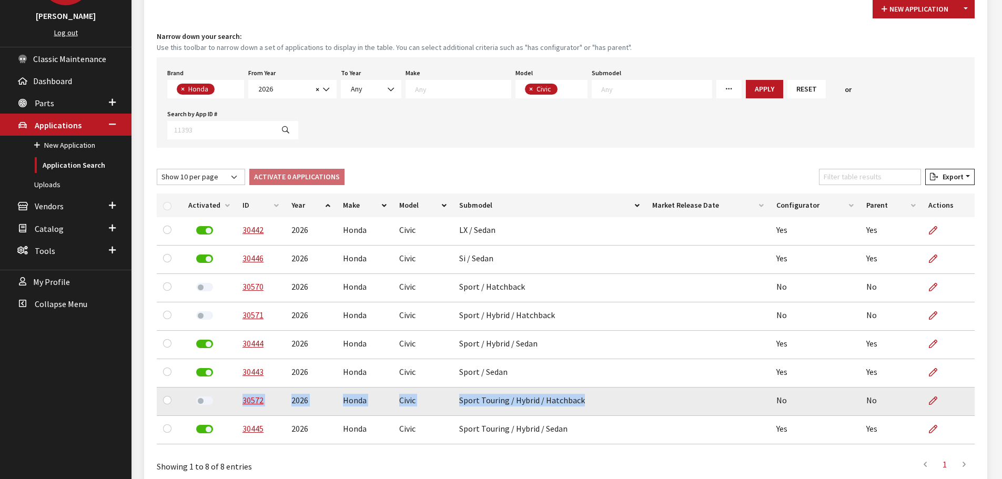
drag, startPoint x: 582, startPoint y: 404, endPoint x: 226, endPoint y: 411, distance: 355.7
click at [226, 411] on tr "30572 2026 Honda Civic Sport Touring / Hybrid / Hatchback No No" at bounding box center [566, 402] width 818 height 28
copy tr "30572 2026 Honda Civic Sport Touring / Hybrid / Hatchback"
drag, startPoint x: 202, startPoint y: 400, endPoint x: 202, endPoint y: 385, distance: 15.3
click at [202, 400] on label at bounding box center [204, 401] width 17 height 8
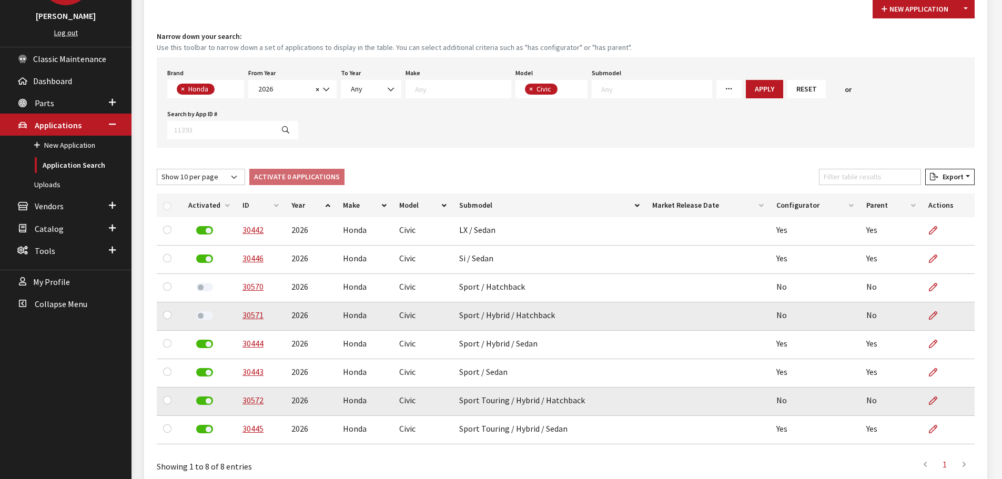
click at [201, 314] on label at bounding box center [204, 315] width 17 height 8
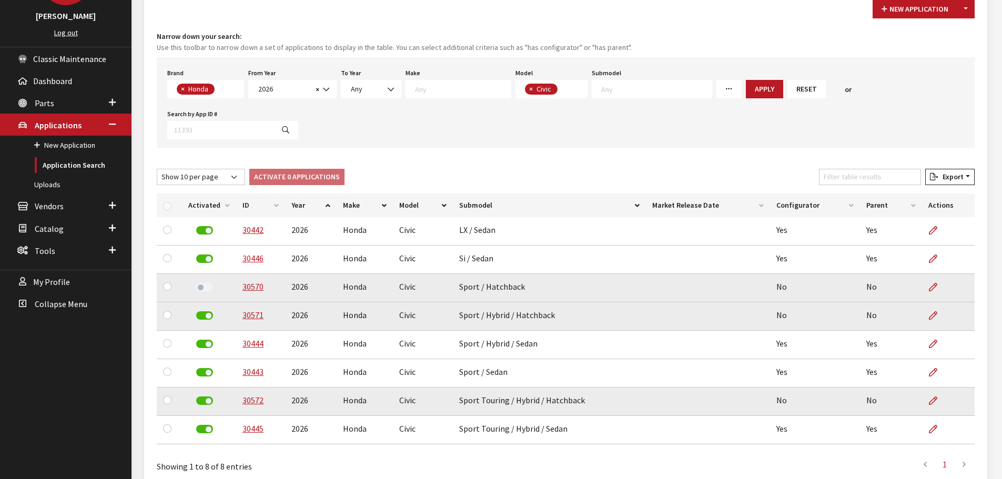
click at [203, 288] on label at bounding box center [204, 287] width 17 height 8
click at [62, 187] on link "Uploads" at bounding box center [66, 184] width 132 height 19
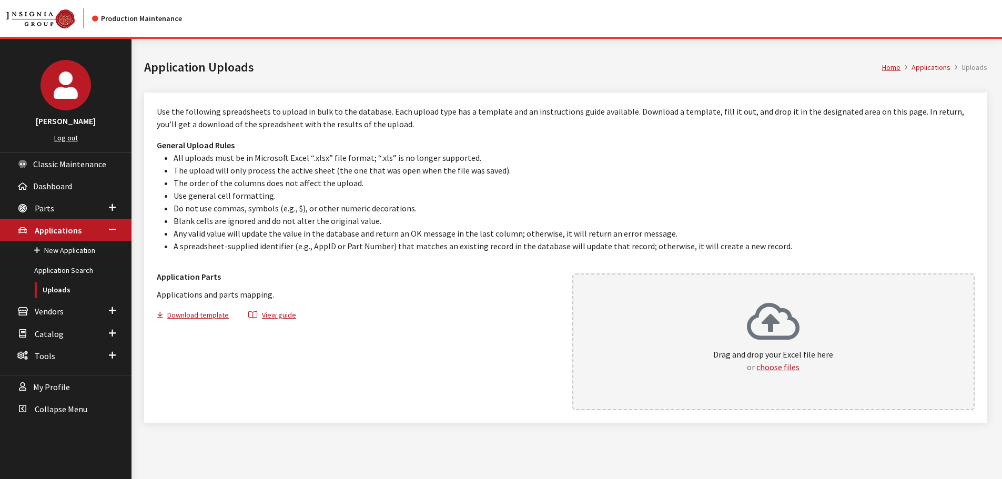
click at [648, 335] on div "Drag and drop your Excel file here or choose files" at bounding box center [773, 342] width 403 height 137
